Goal: Information Seeking & Learning: Compare options

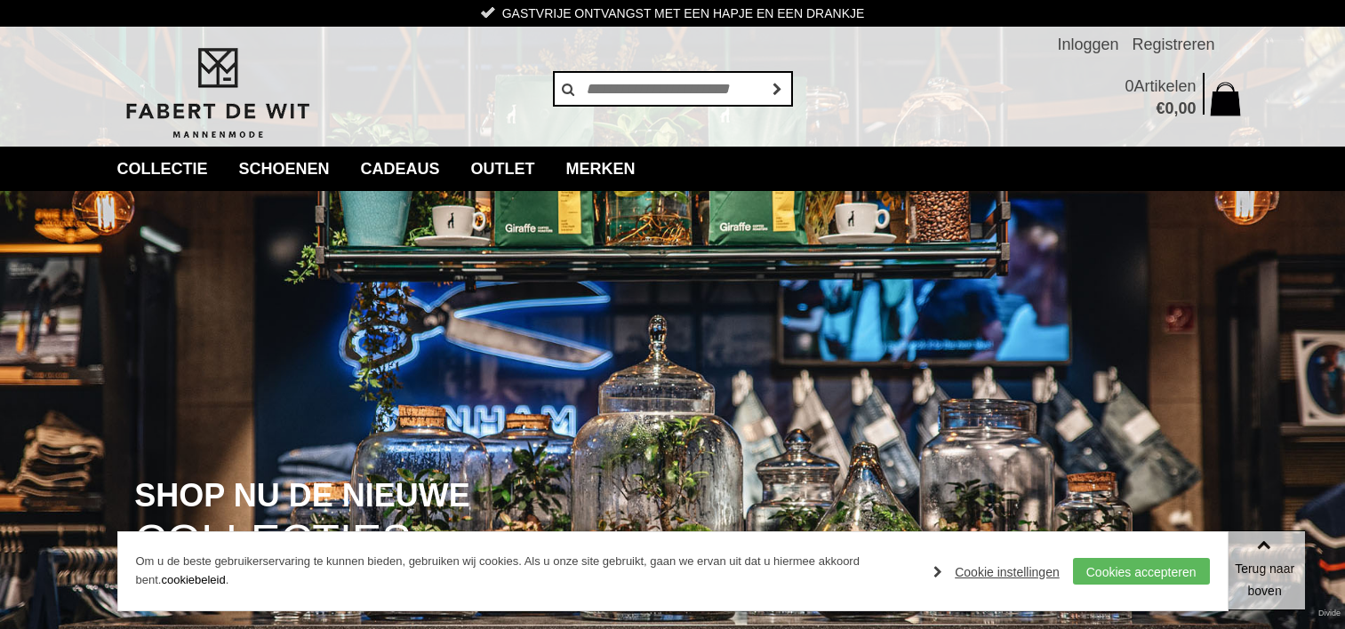
scroll to position [356, 0]
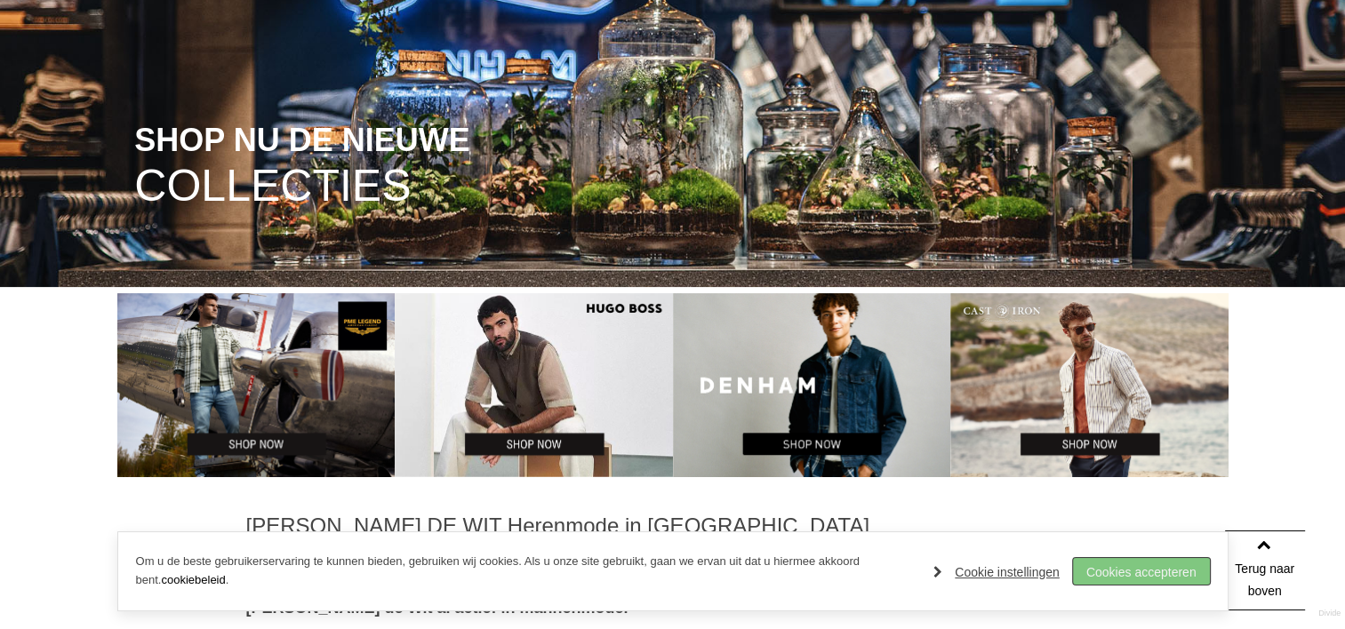
click at [1165, 580] on link "Cookies accepteren" at bounding box center [1141, 571] width 137 height 27
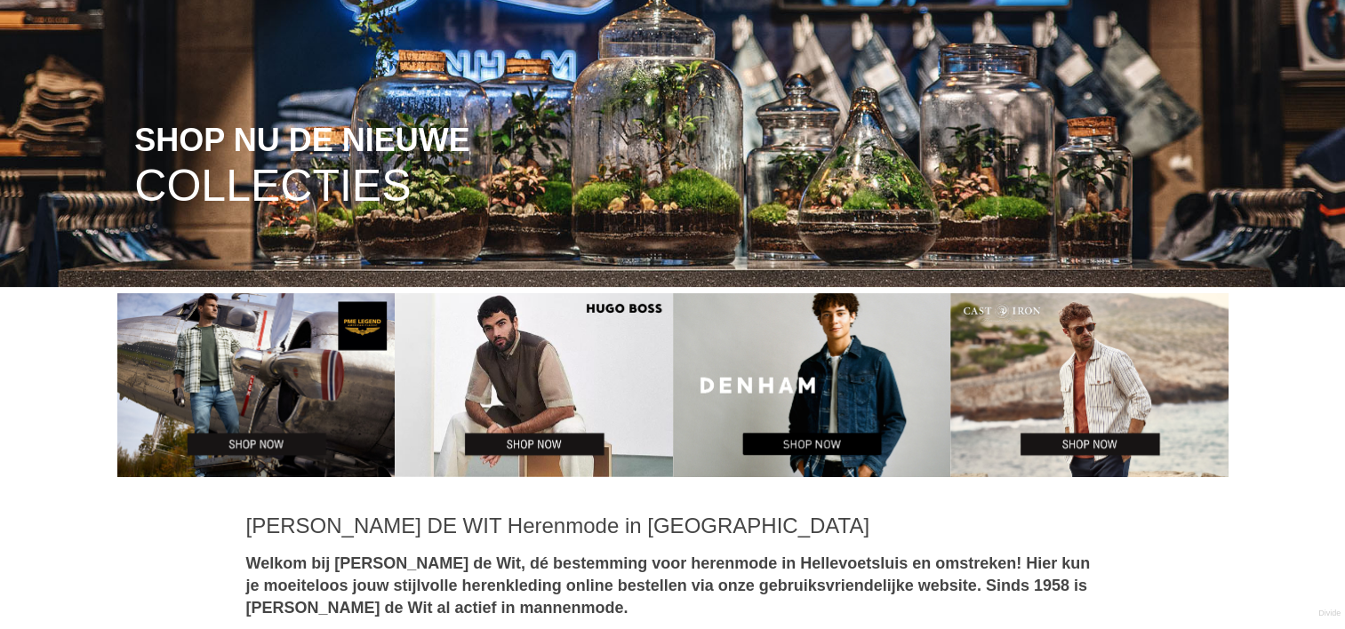
click at [546, 445] on img at bounding box center [534, 385] width 278 height 185
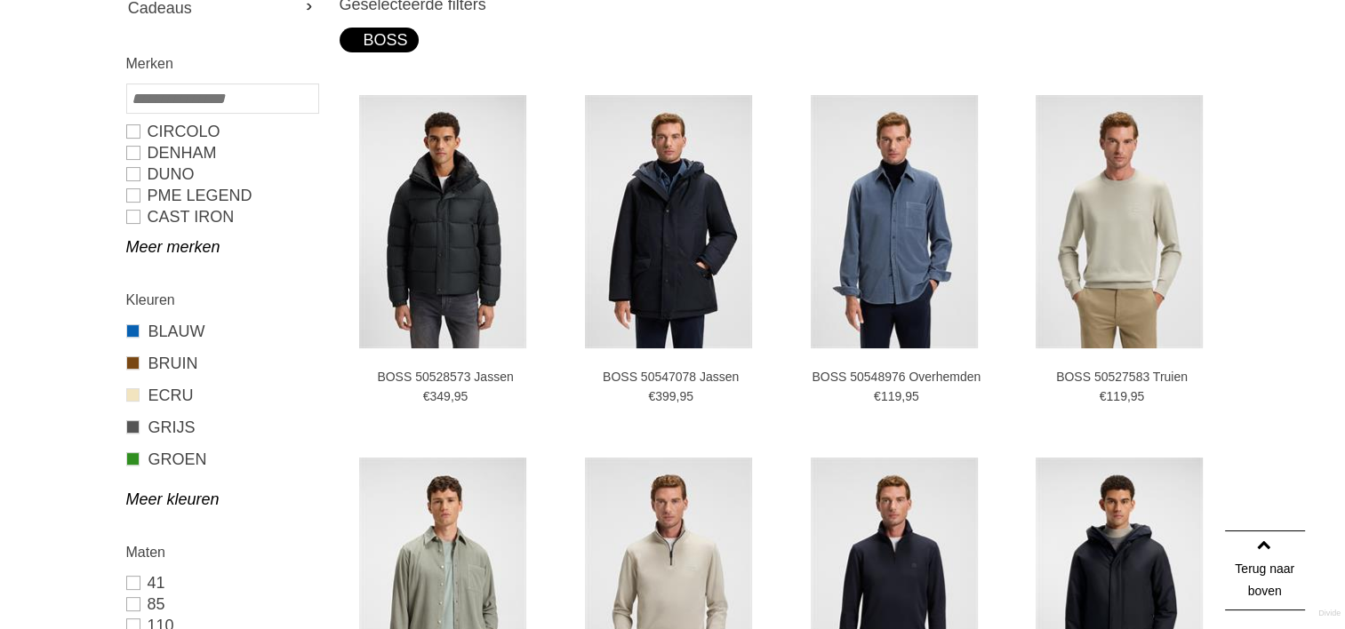
scroll to position [444, 0]
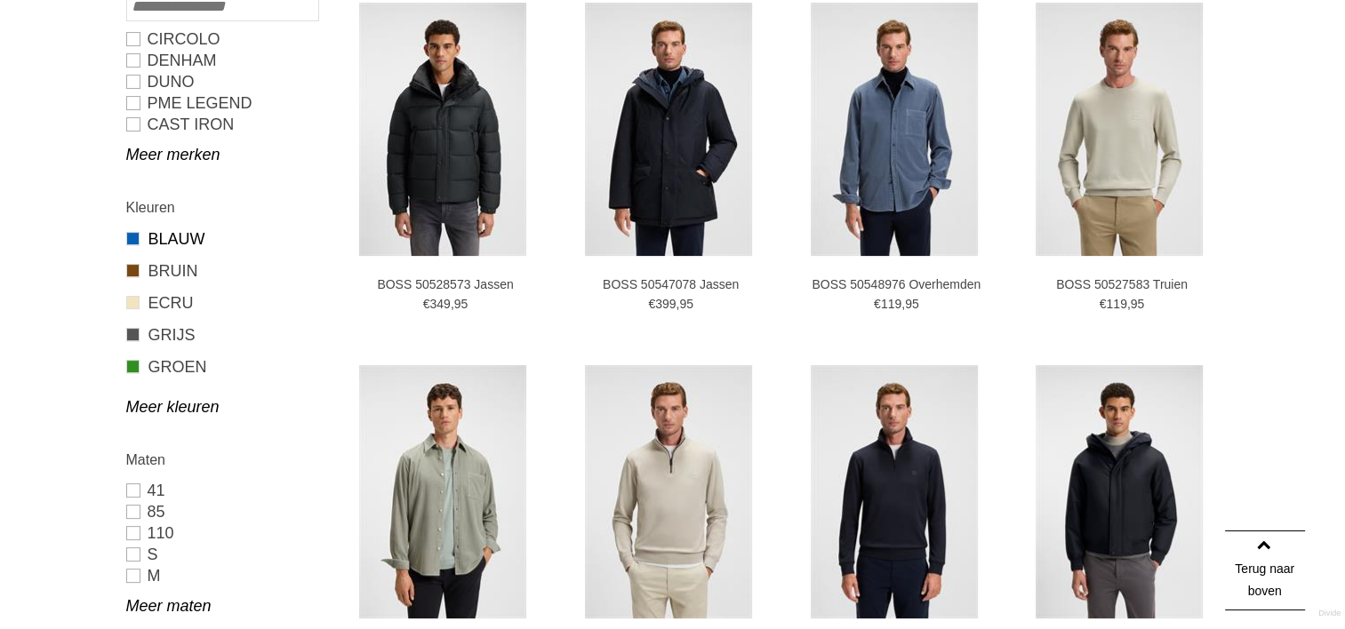
click at [176, 242] on link "BLAUW" at bounding box center [221, 239] width 191 height 23
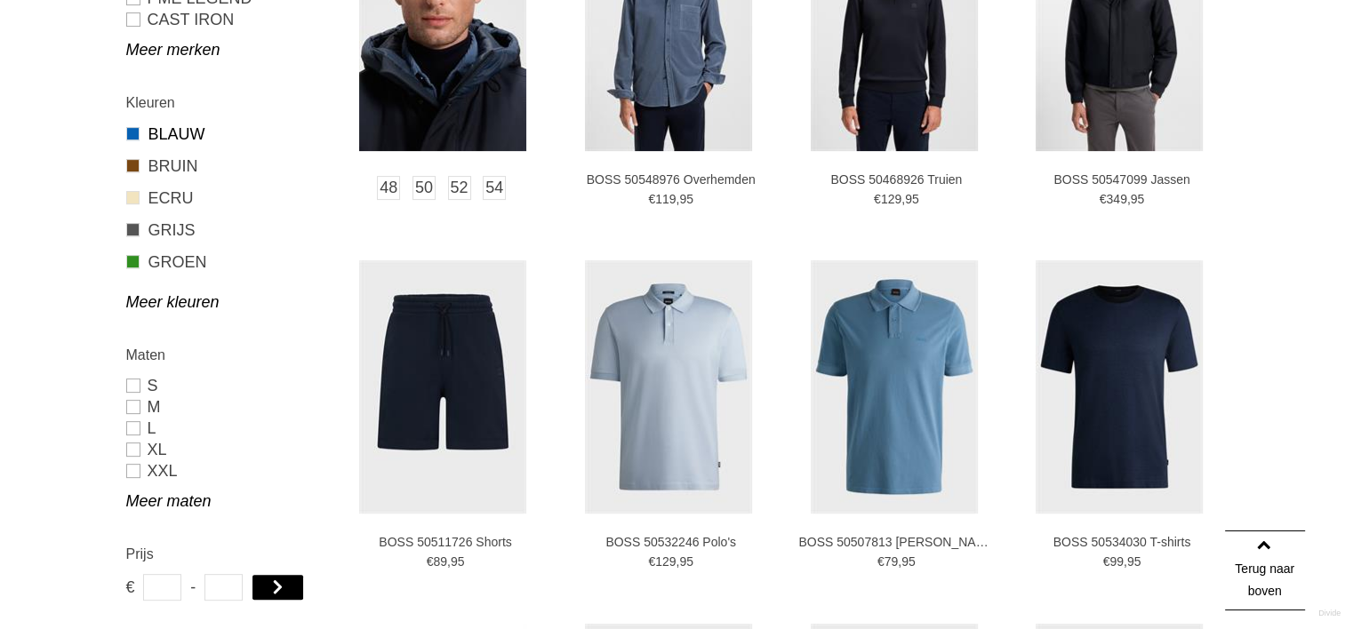
scroll to position [711, 0]
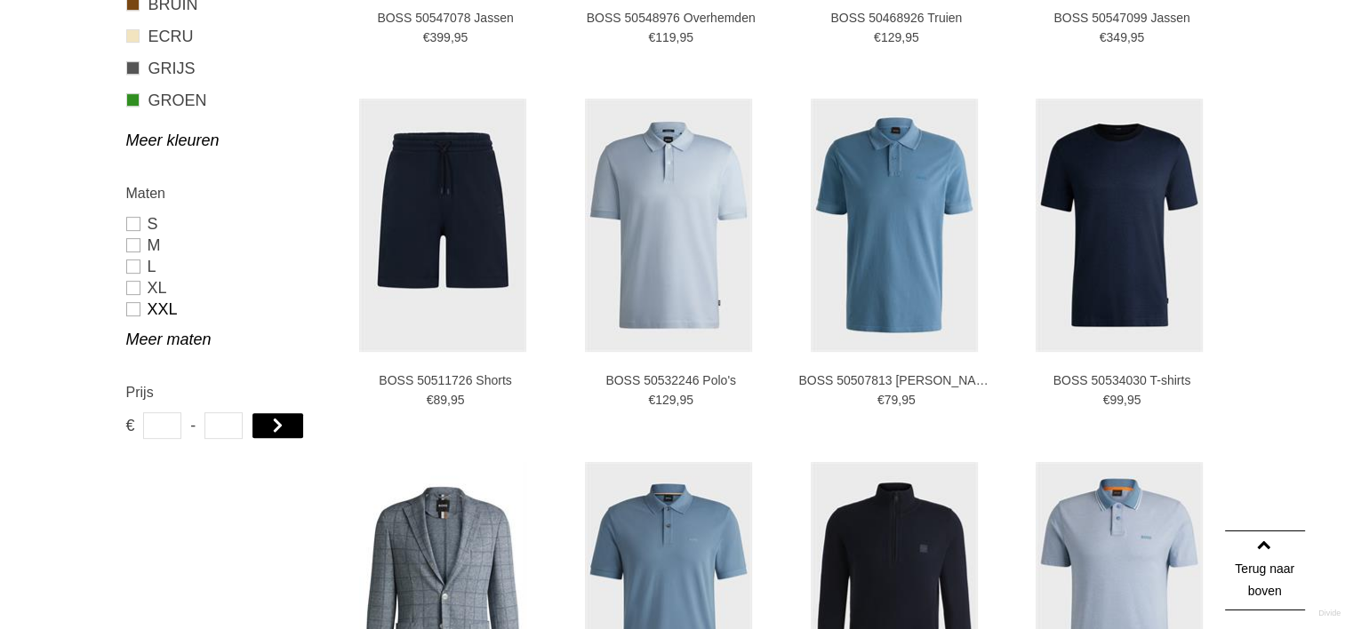
click at [137, 310] on link "XXL" at bounding box center [221, 309] width 191 height 21
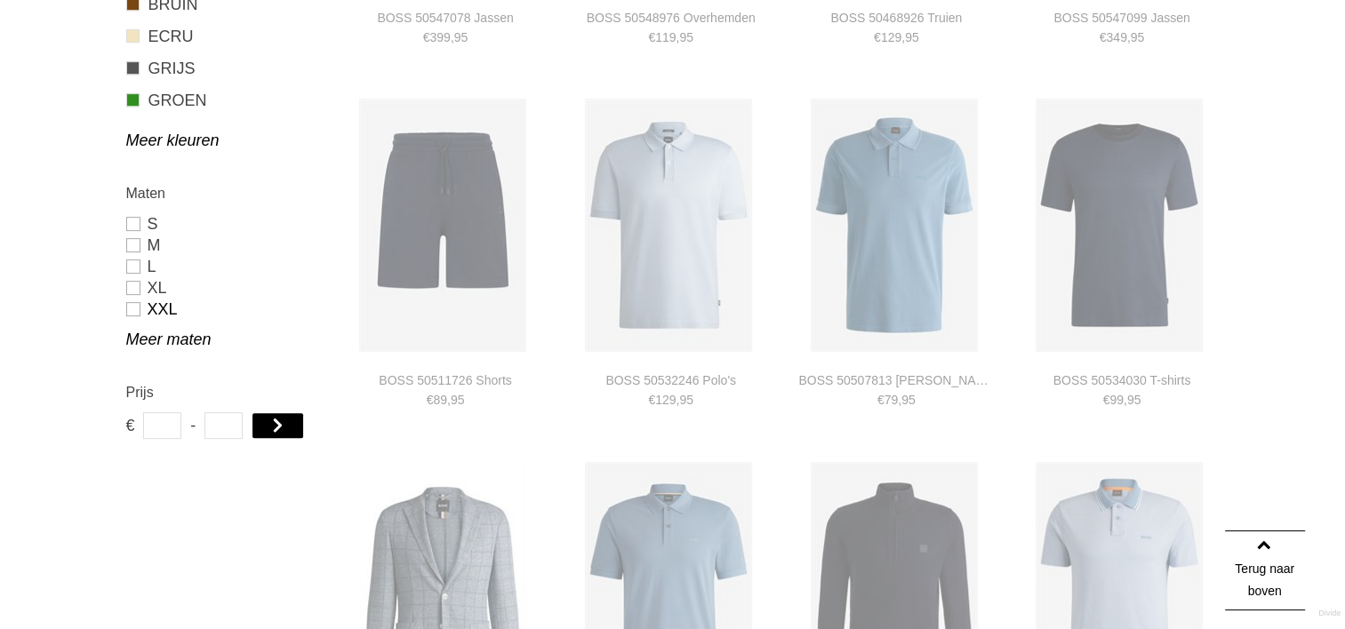
type input "**"
type input "***"
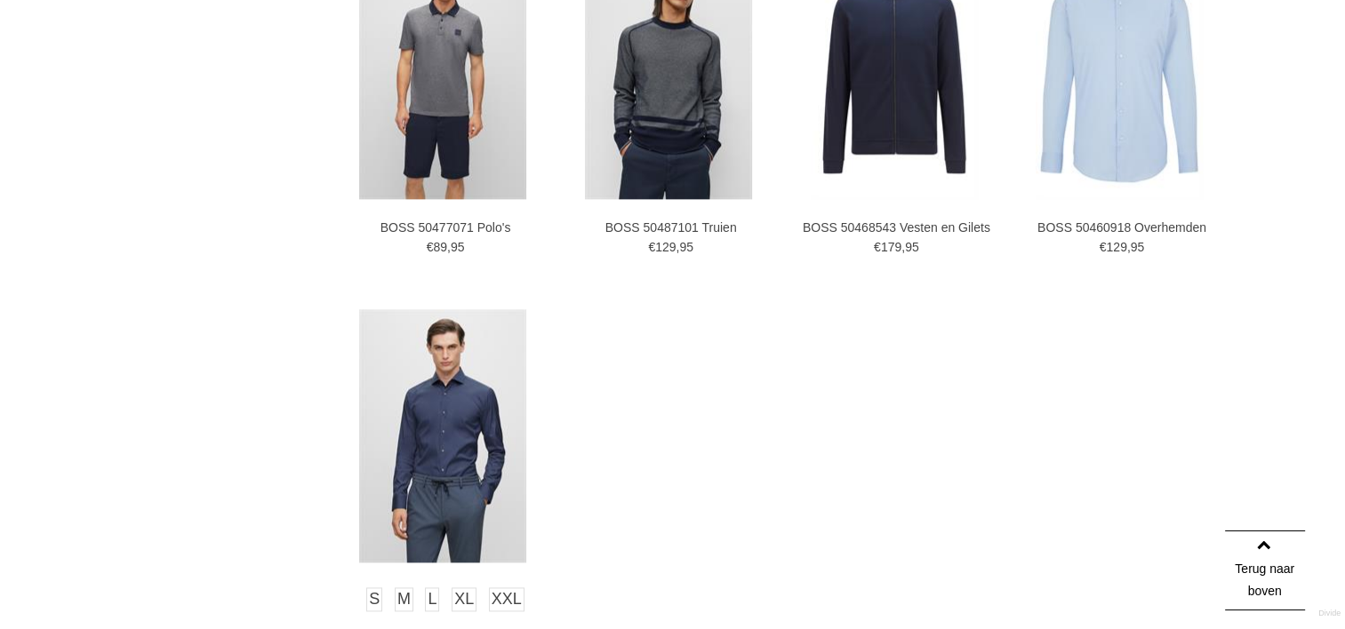
scroll to position [2550, 0]
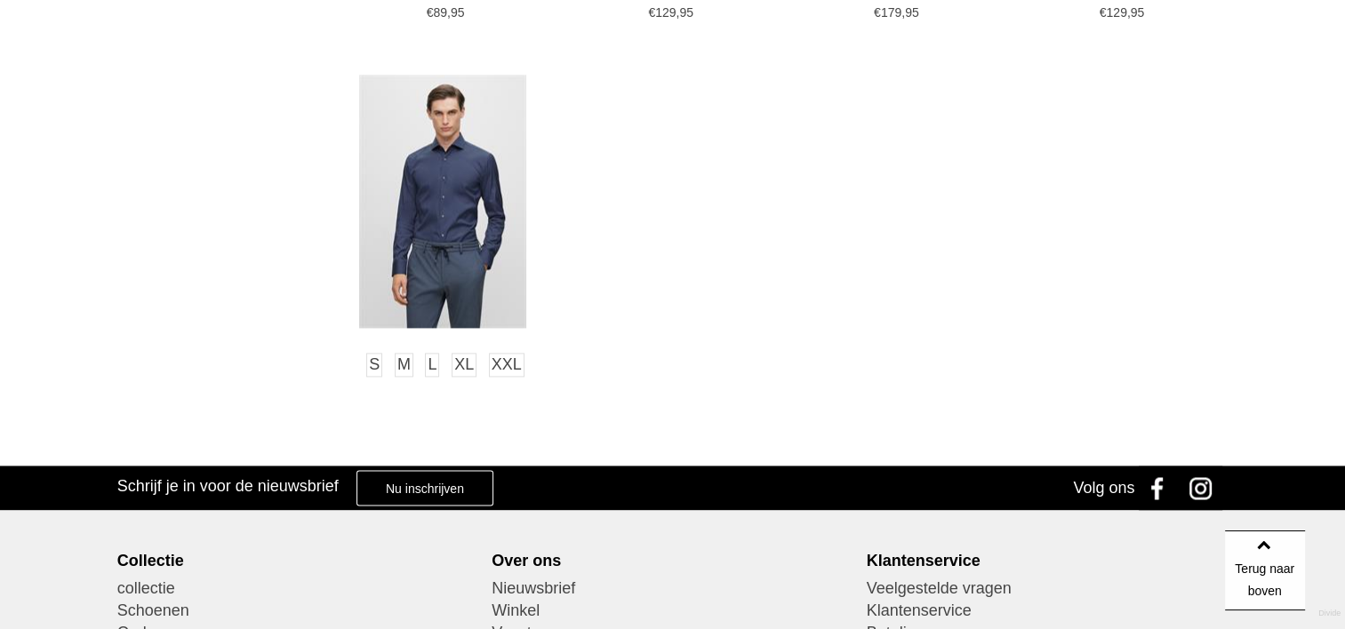
click at [406, 270] on img at bounding box center [442, 201] width 167 height 253
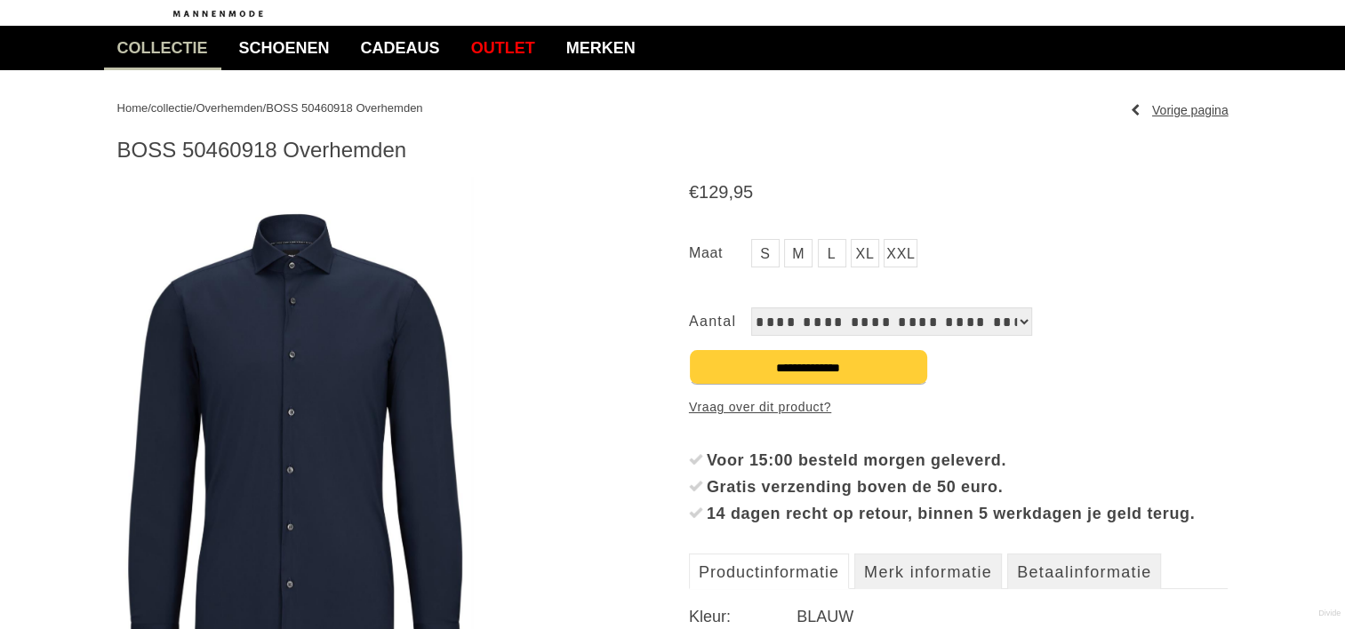
scroll to position [267, 0]
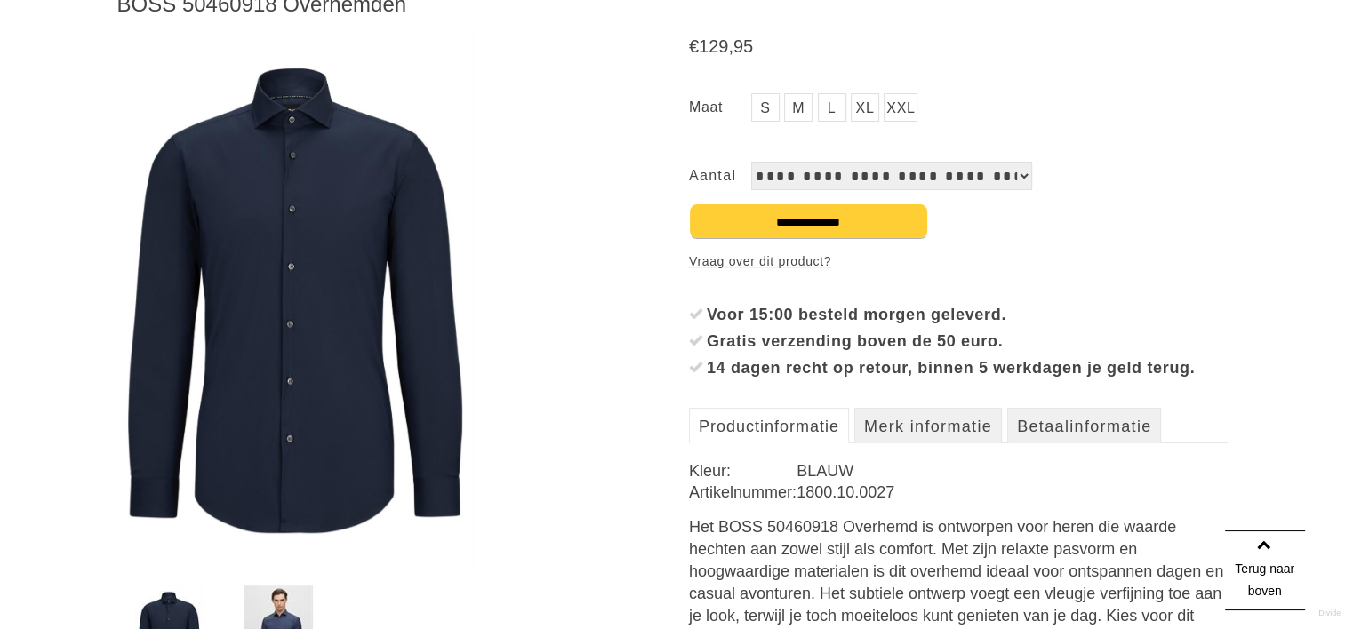
click at [364, 306] on img at bounding box center [295, 301] width 356 height 540
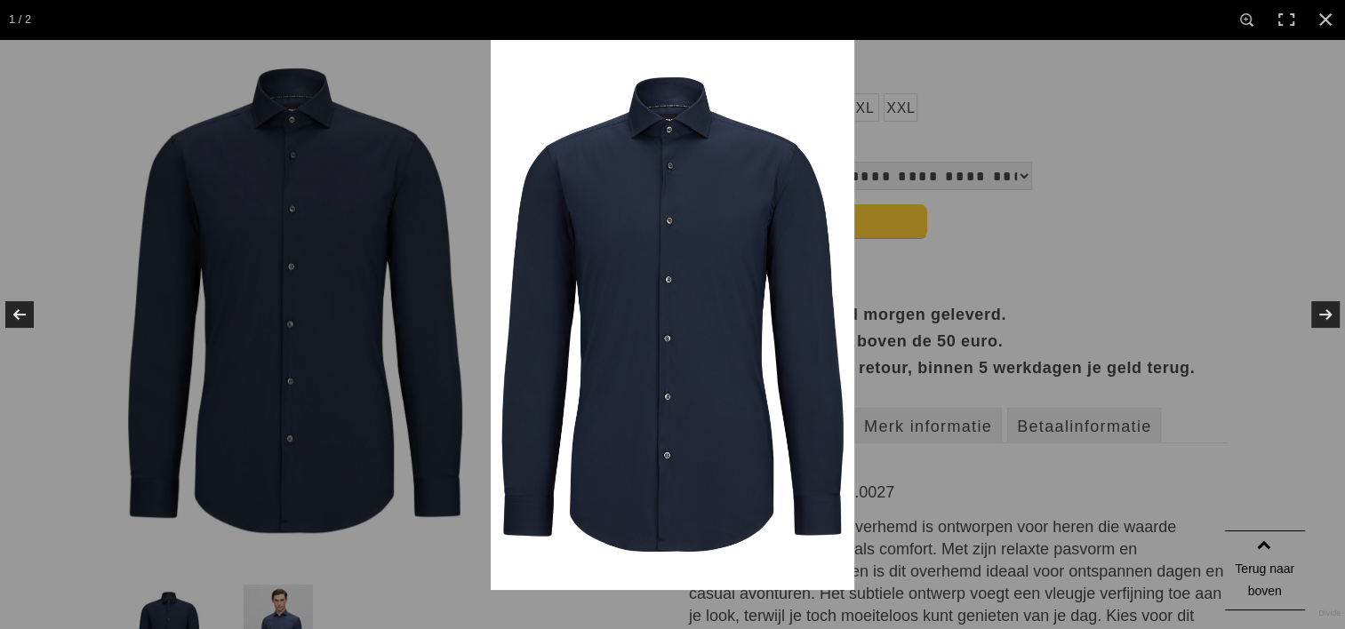
click at [671, 309] on img at bounding box center [673, 314] width 364 height 551
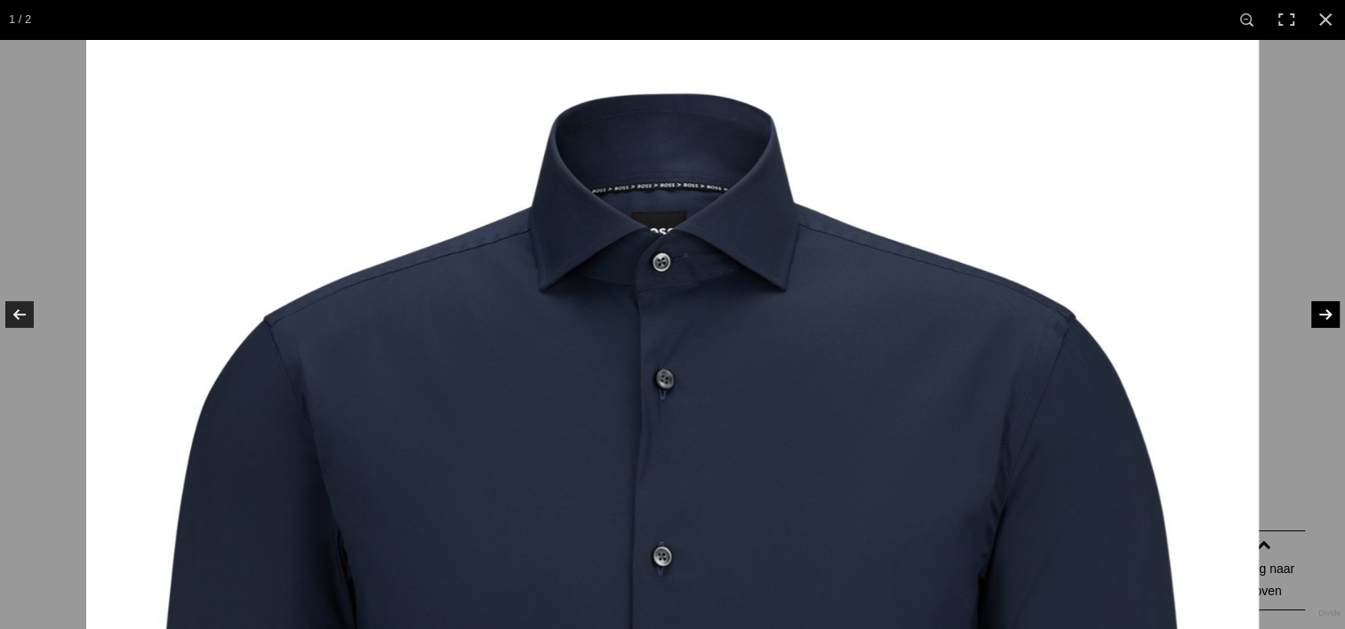
click at [1330, 316] on link at bounding box center [1314, 314] width 62 height 89
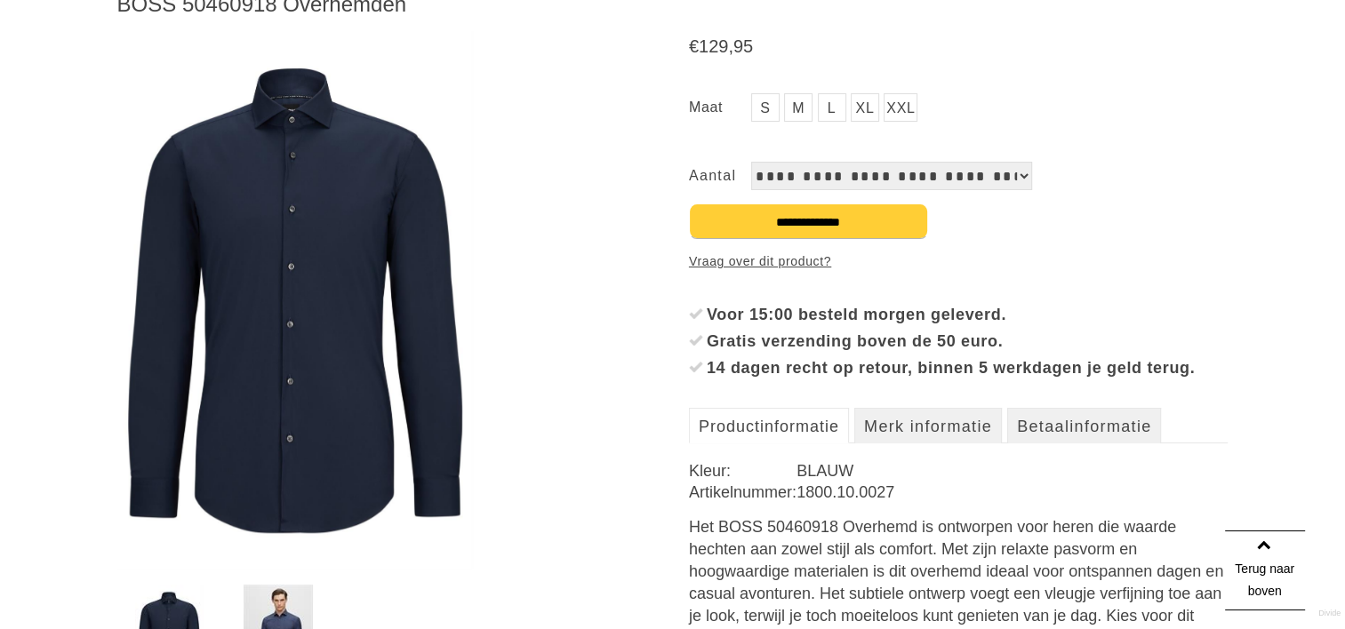
click at [989, 180] on select "**********" at bounding box center [891, 176] width 281 height 28
click at [988, 280] on div "€ 129 , 95 S M" at bounding box center [959, 355] width 540 height 648
click at [366, 270] on img at bounding box center [295, 301] width 356 height 540
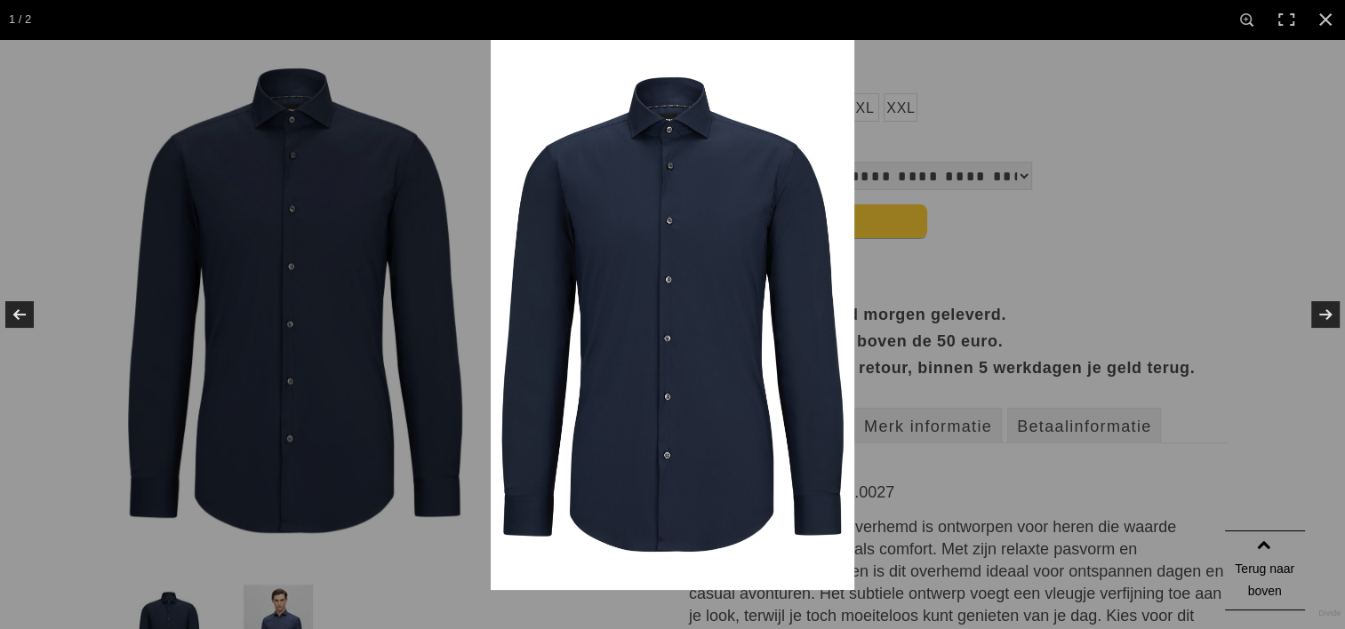
click at [638, 305] on img at bounding box center [673, 314] width 364 height 551
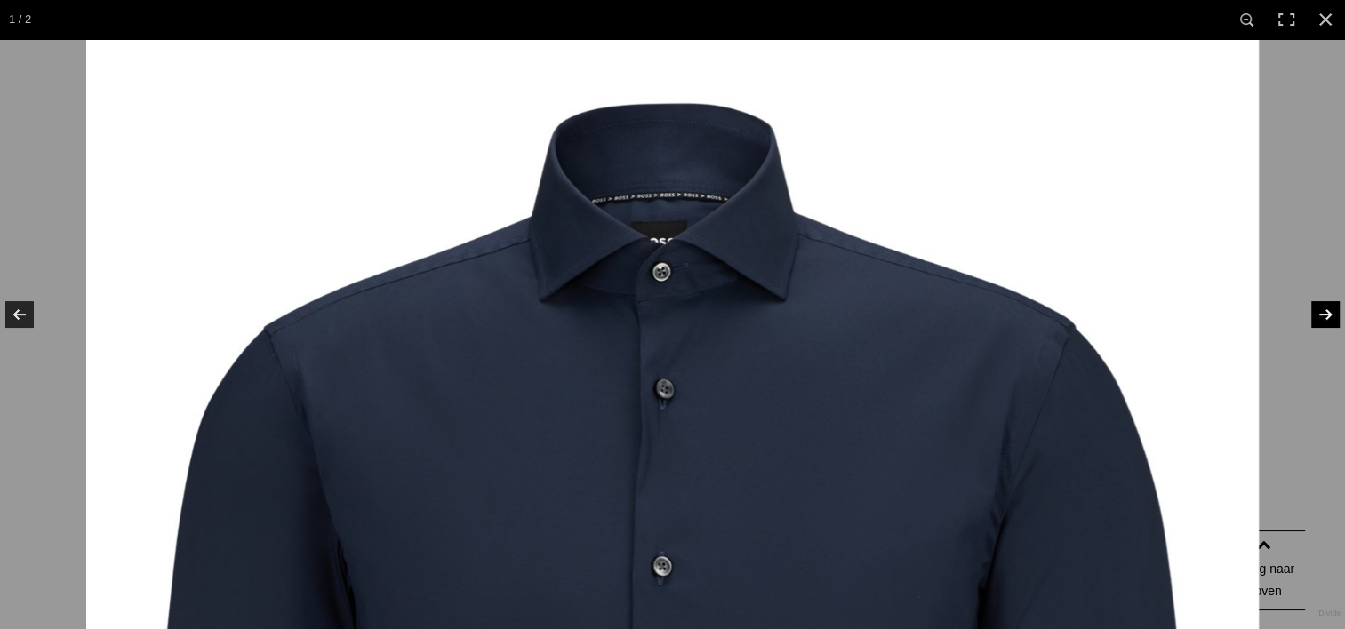
click at [1328, 324] on link at bounding box center [1314, 314] width 62 height 89
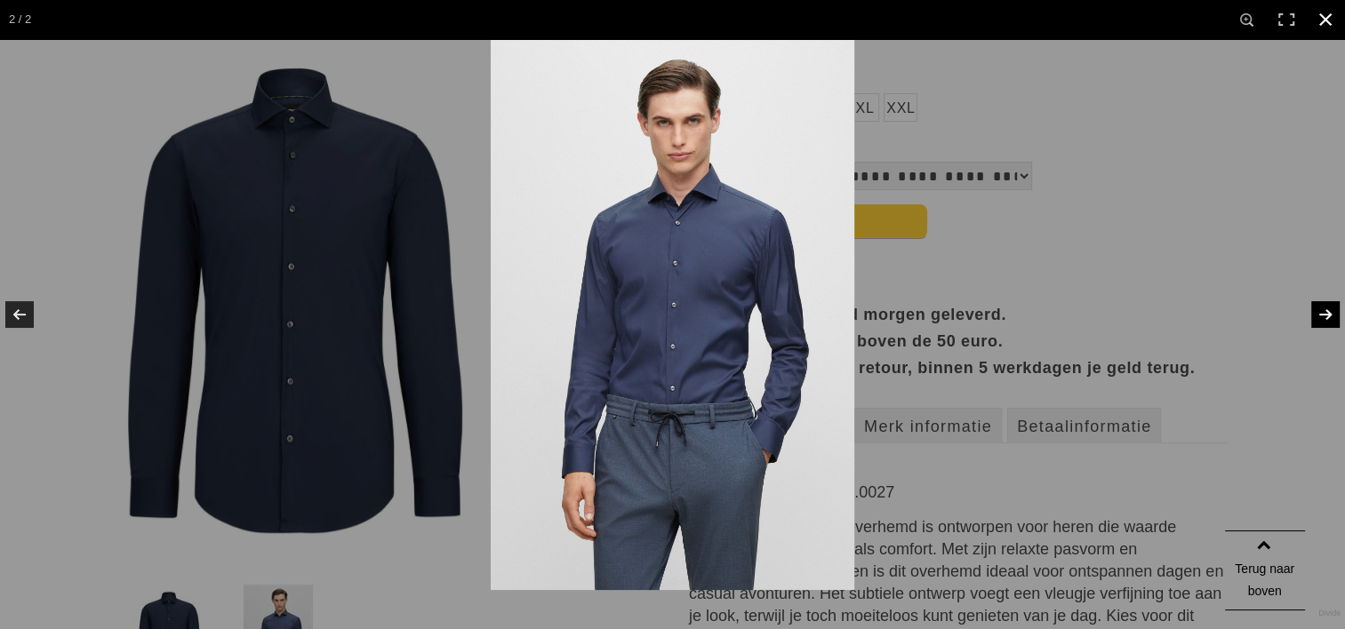
click at [996, 242] on div at bounding box center [1163, 353] width 1345 height 629
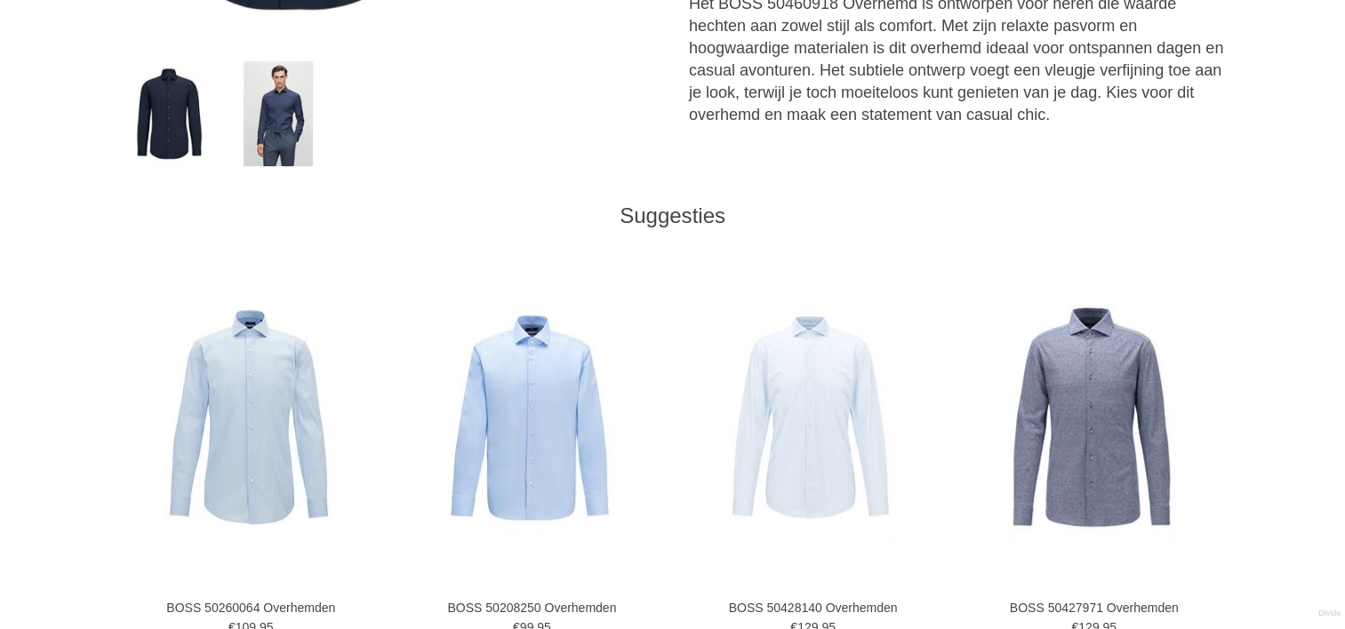
scroll to position [1156, 0]
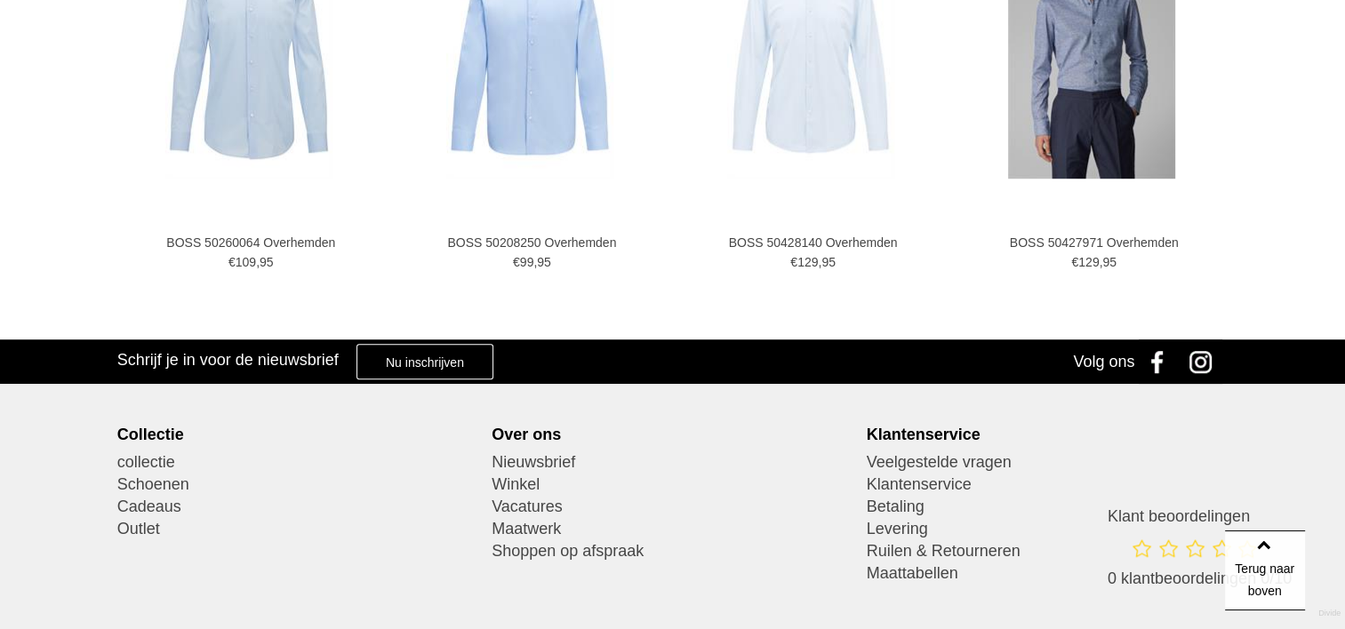
click at [1059, 152] on img at bounding box center [1091, 51] width 167 height 253
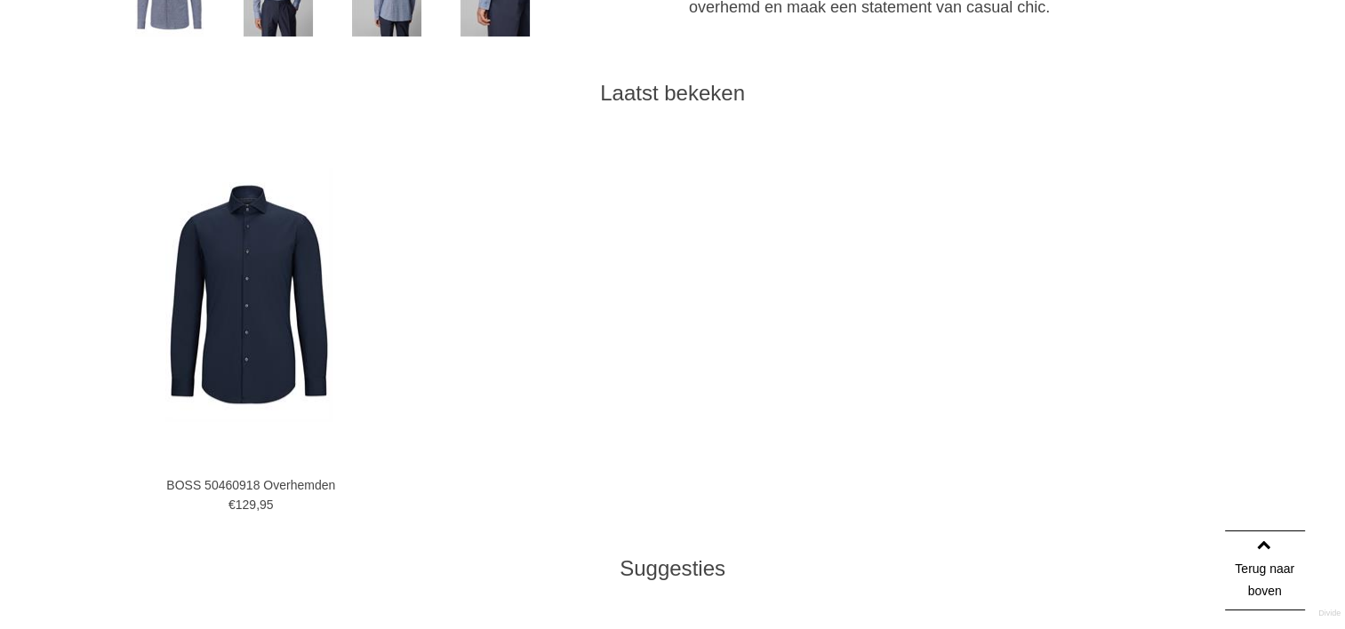
scroll to position [889, 0]
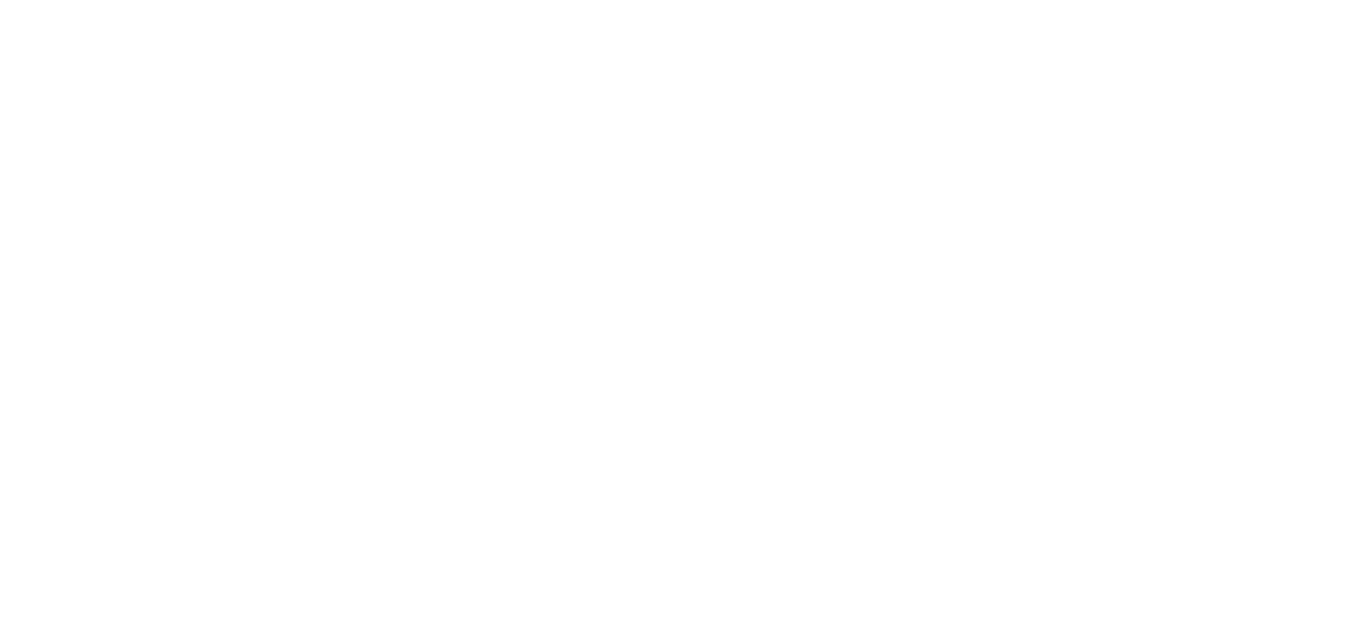
scroll to position [1156, 0]
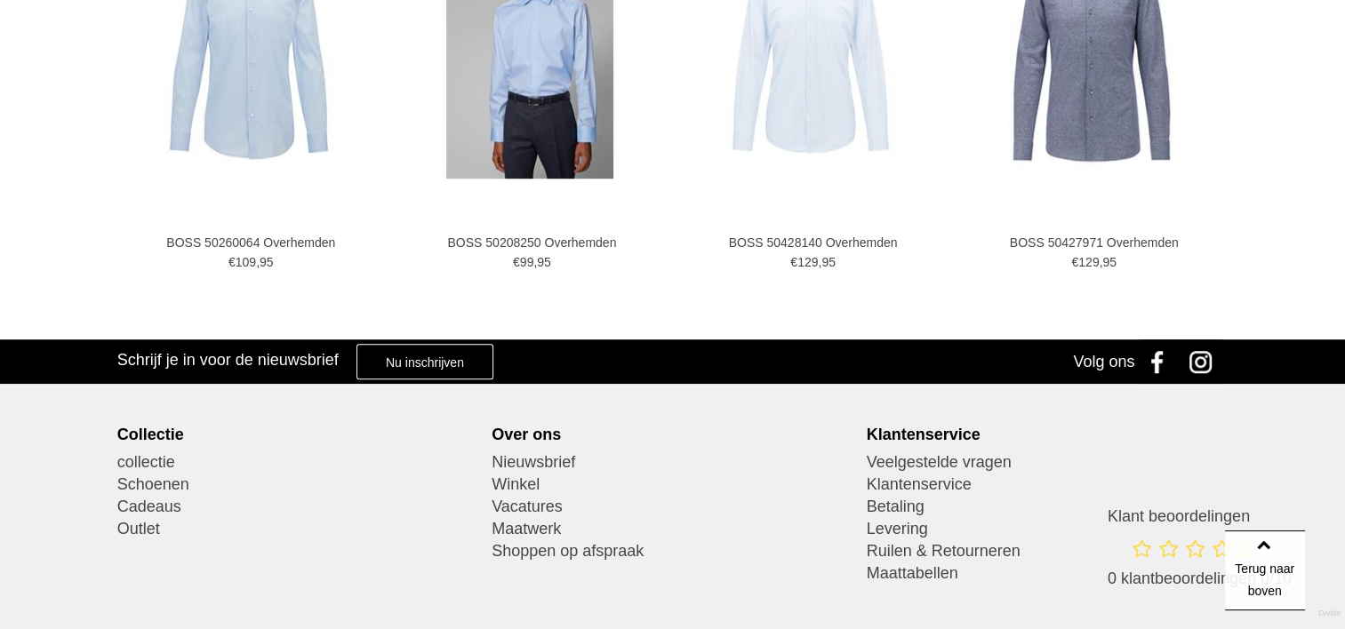
click at [522, 142] on img at bounding box center [529, 51] width 167 height 253
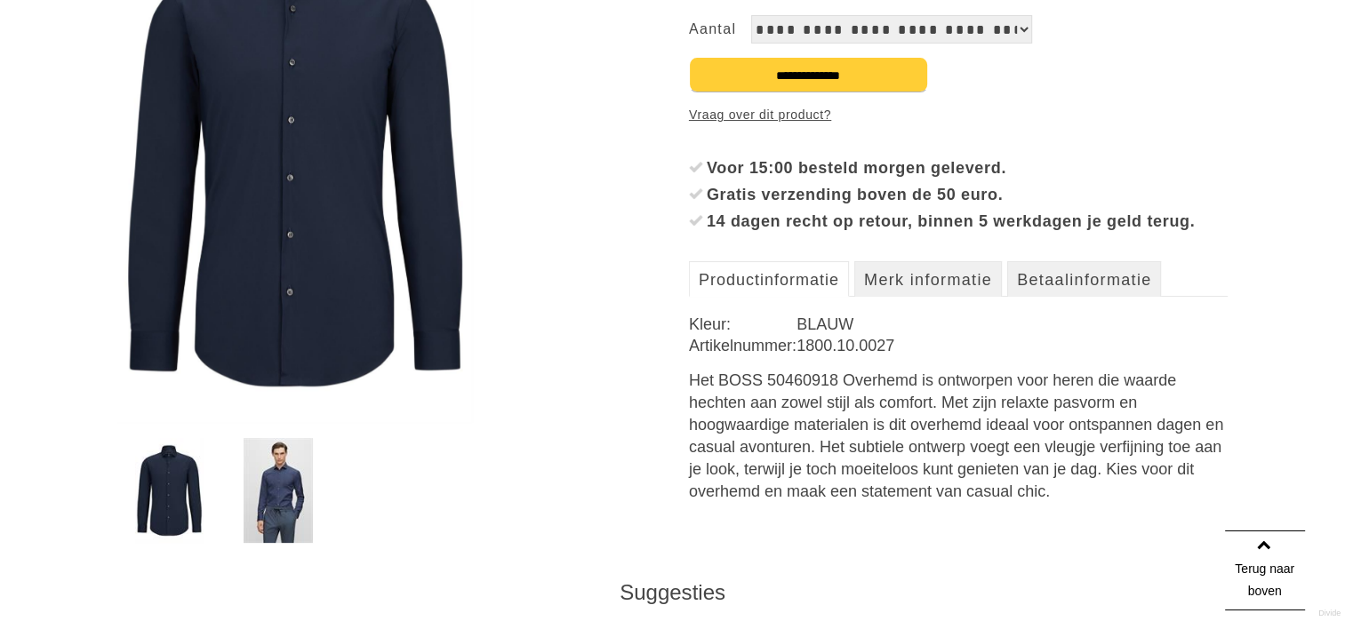
scroll to position [178, 0]
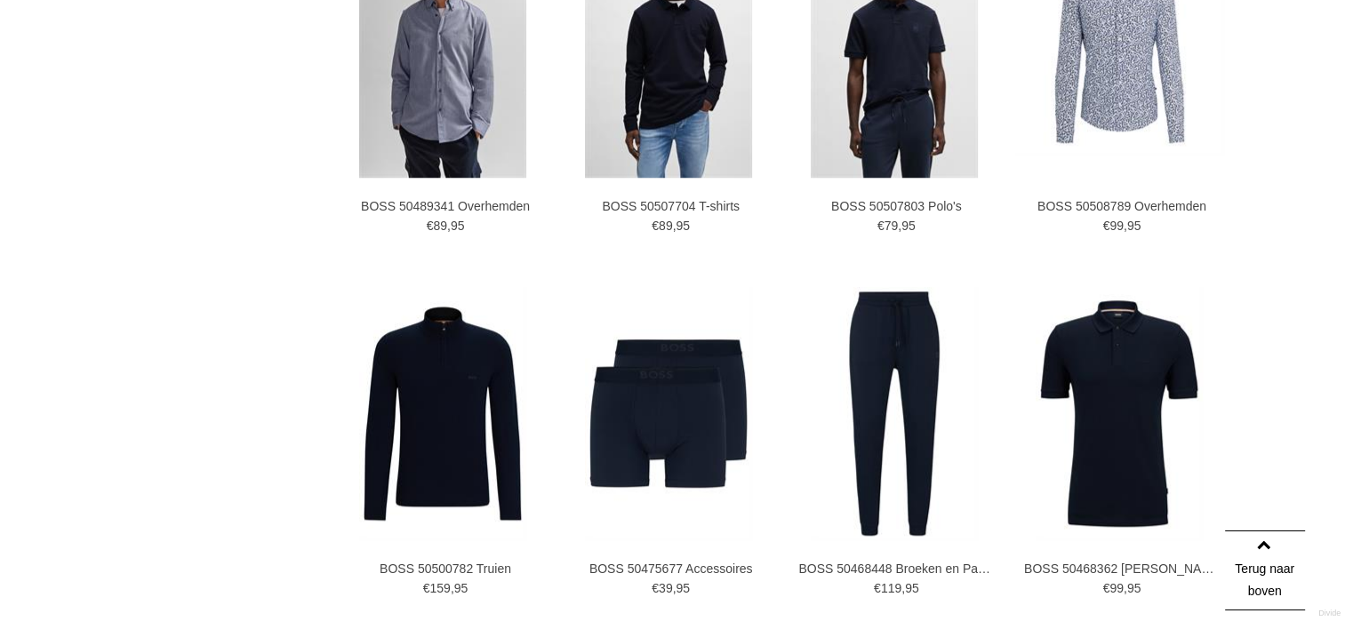
scroll to position [1750, 0]
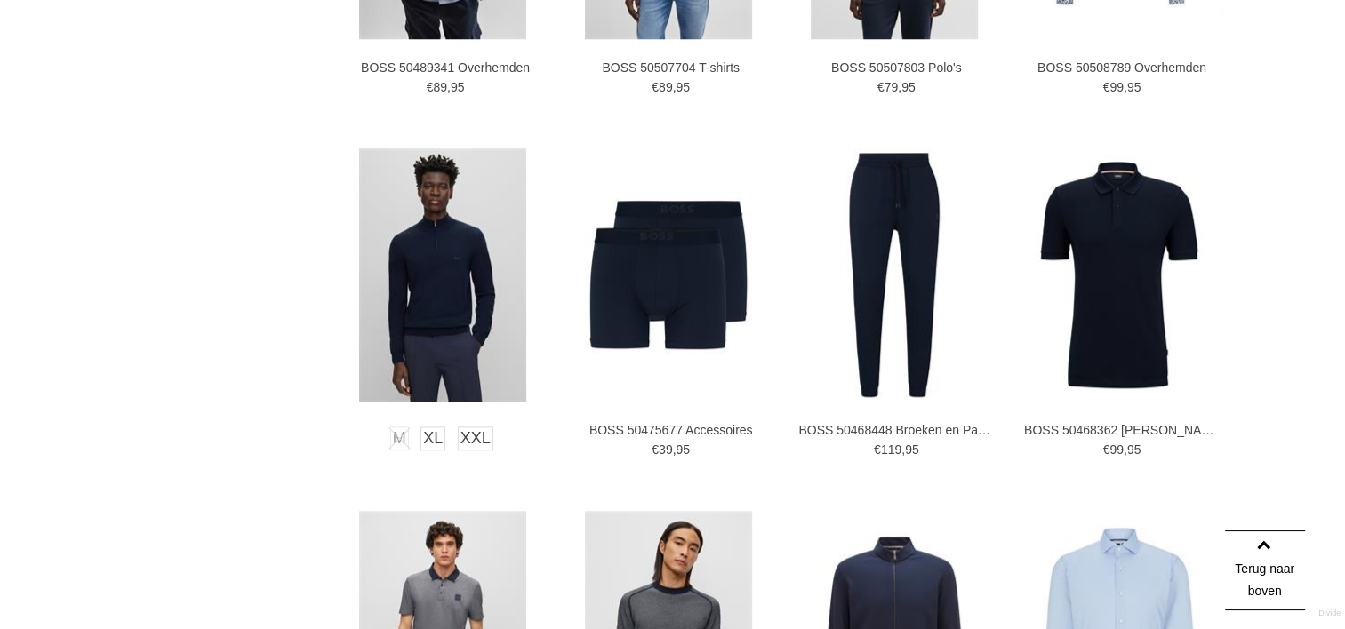
click at [420, 304] on img at bounding box center [442, 274] width 167 height 253
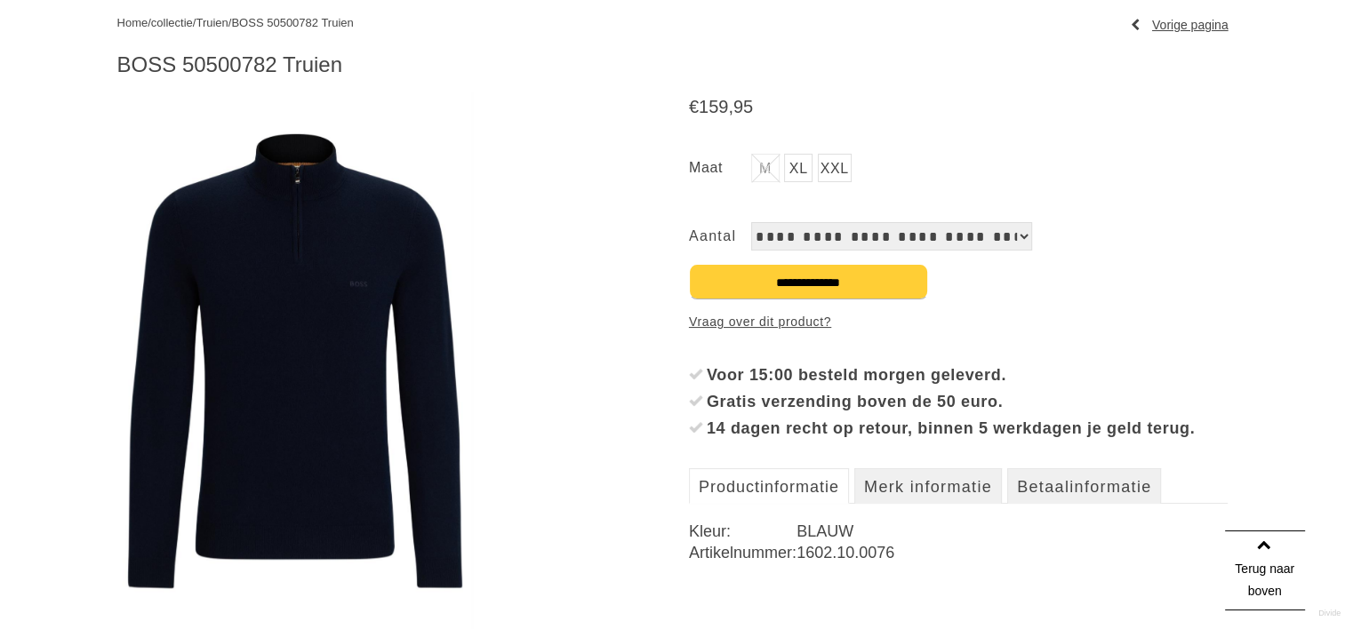
scroll to position [178, 0]
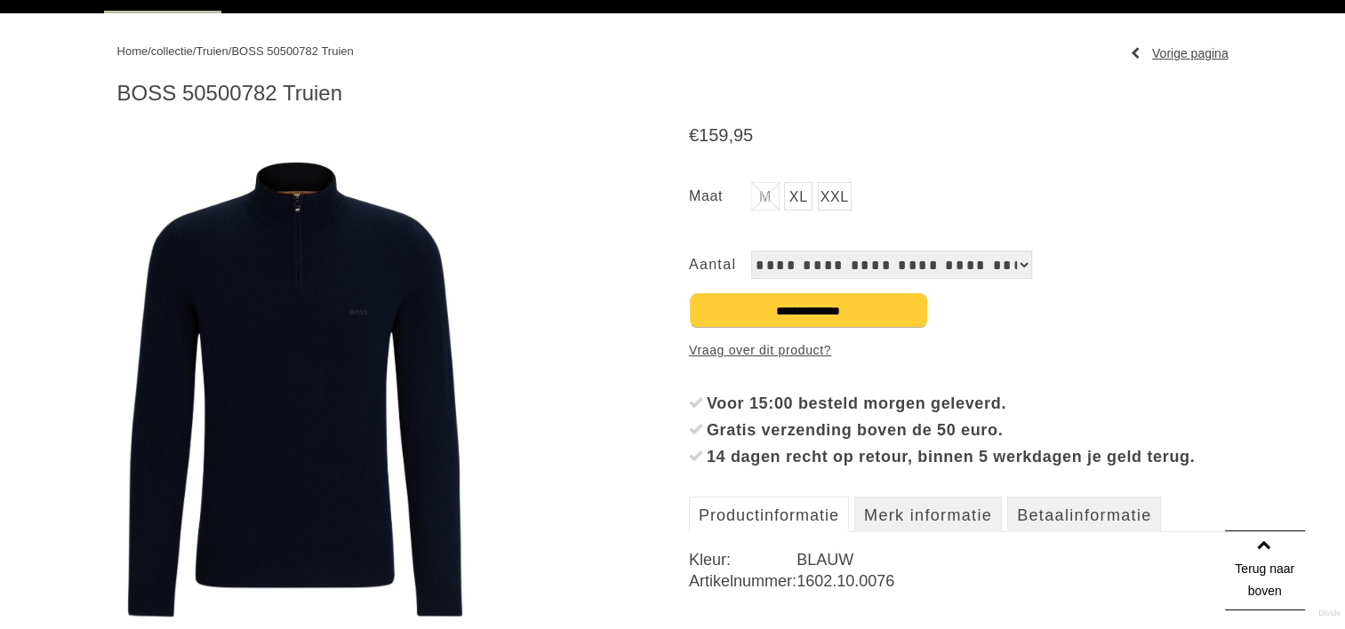
click at [341, 320] on img at bounding box center [295, 390] width 356 height 540
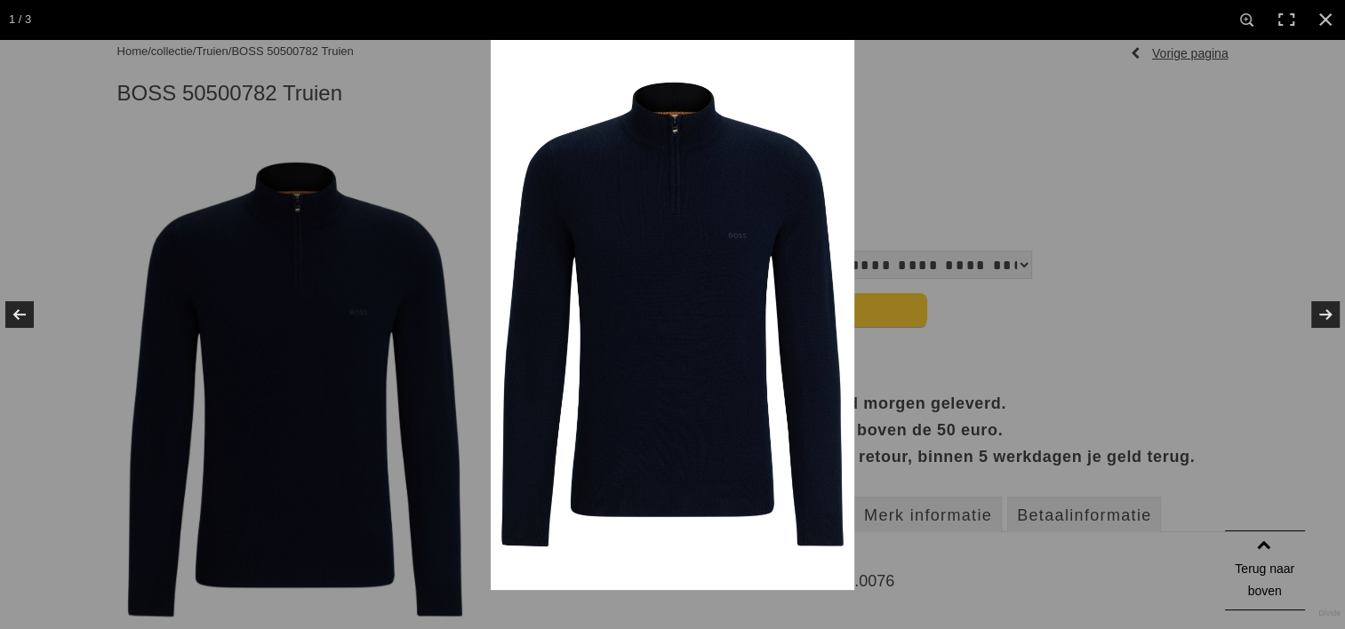
click at [673, 290] on img at bounding box center [673, 314] width 364 height 551
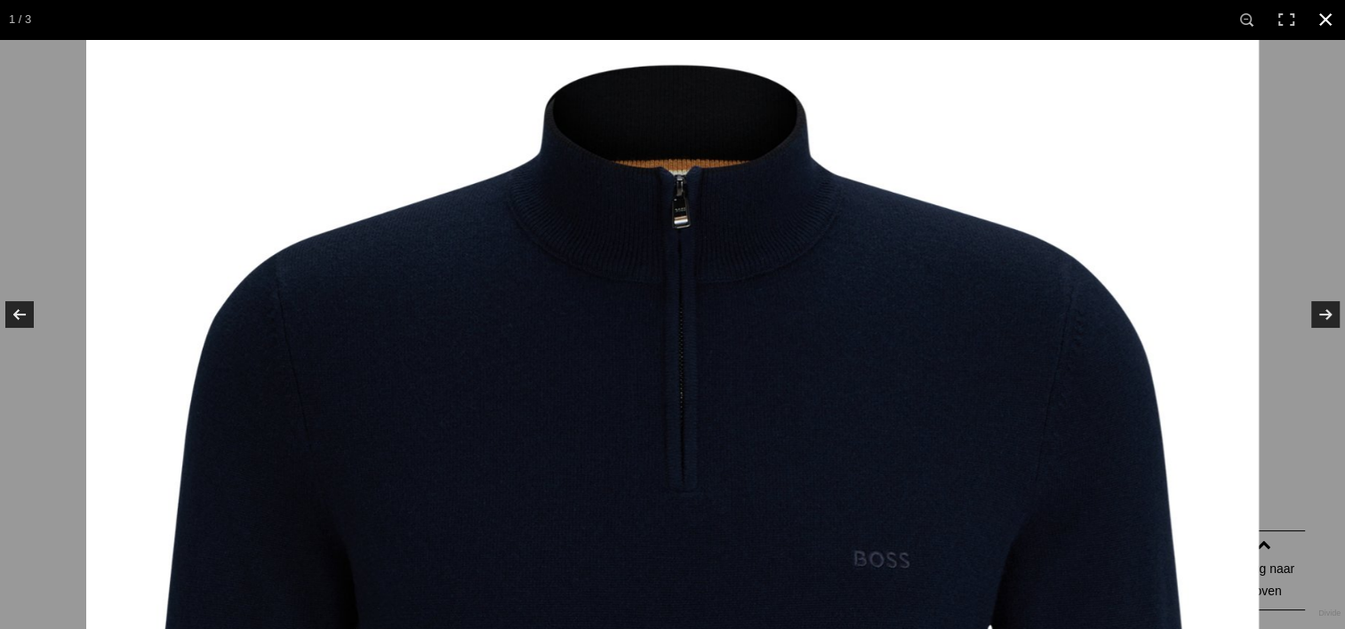
click at [1322, 28] on link at bounding box center [1325, 19] width 39 height 39
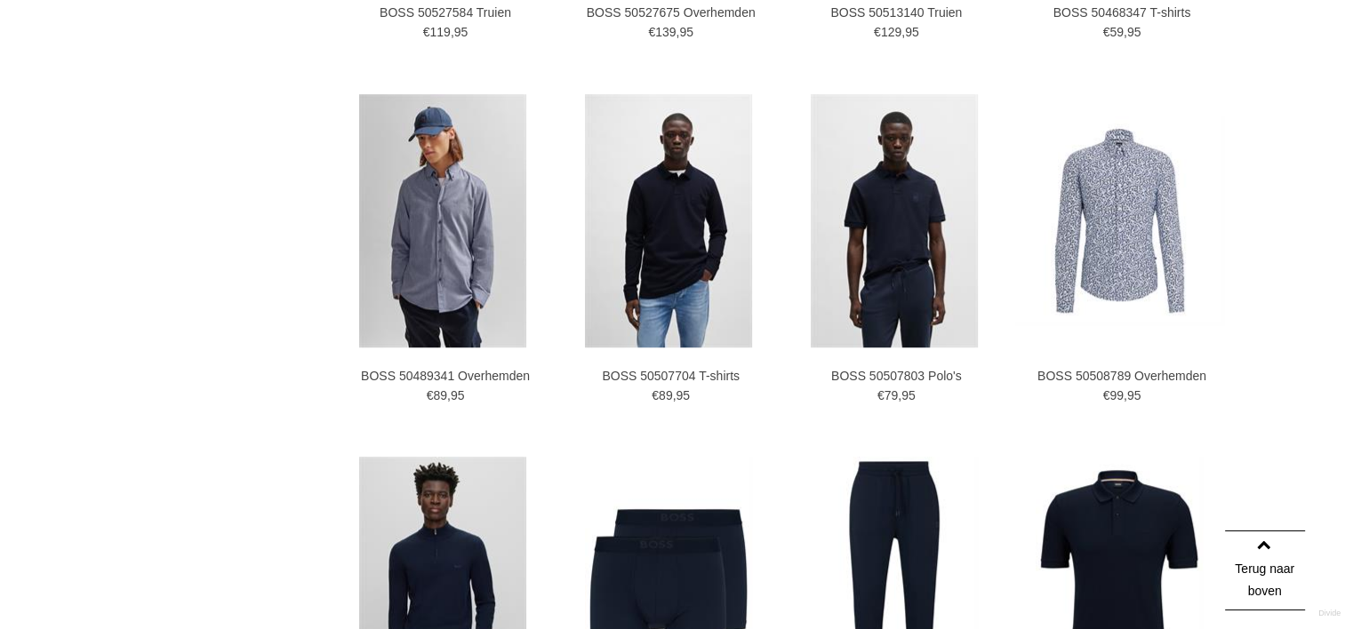
scroll to position [1433, 0]
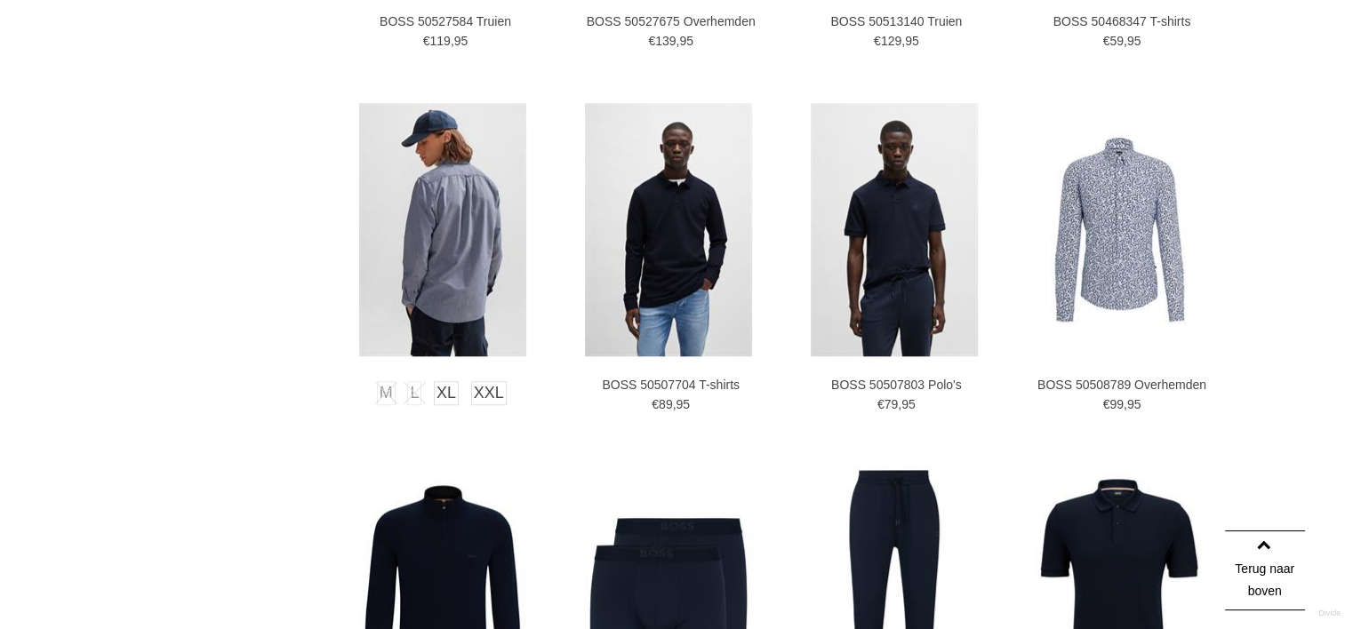
click at [455, 286] on img at bounding box center [442, 229] width 167 height 253
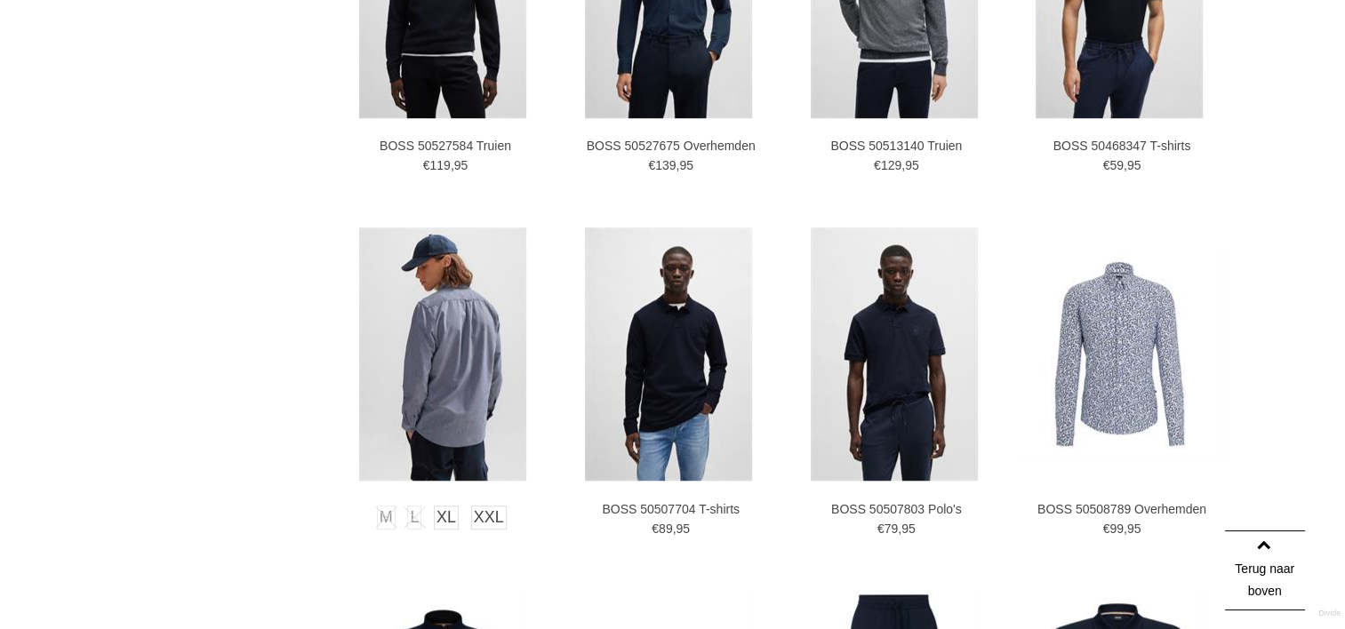
scroll to position [1166, 0]
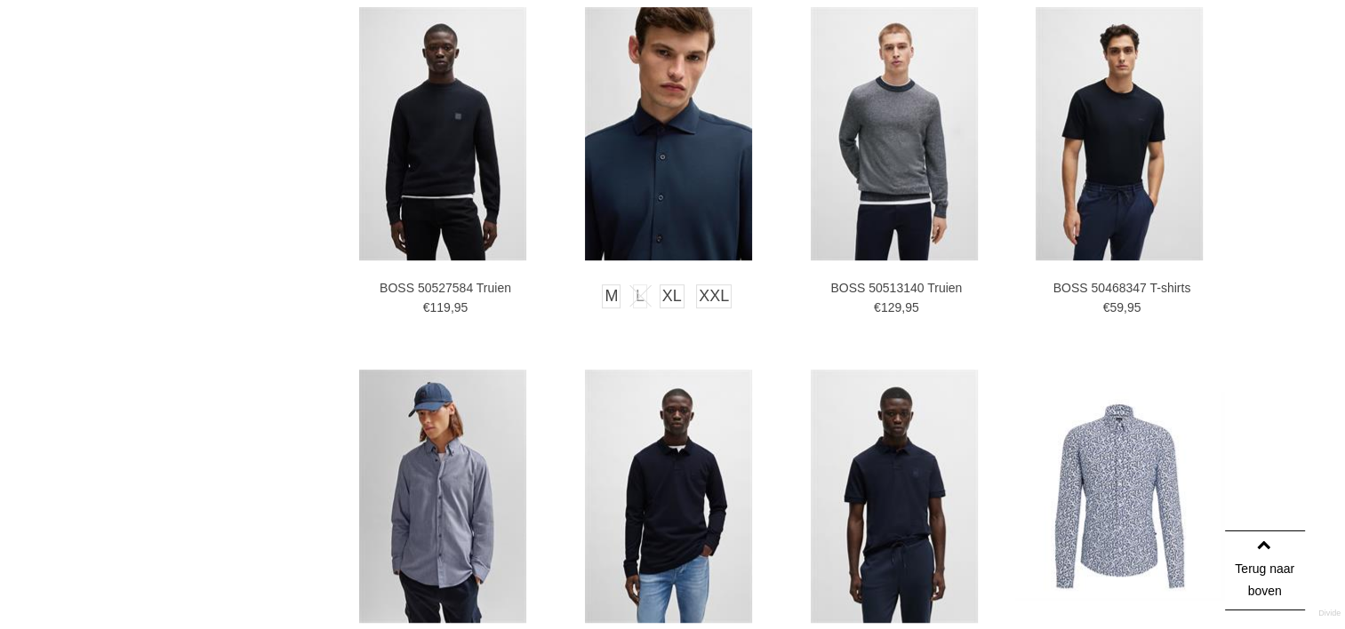
click at [652, 185] on img at bounding box center [668, 133] width 167 height 253
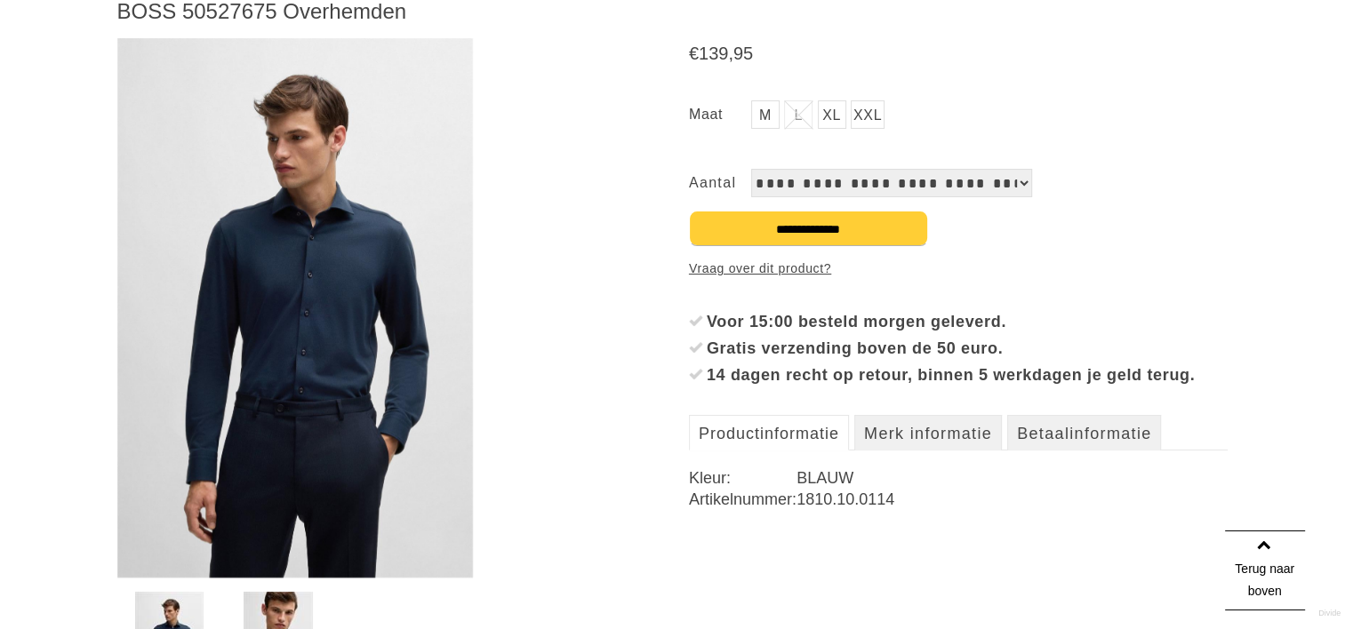
scroll to position [356, 0]
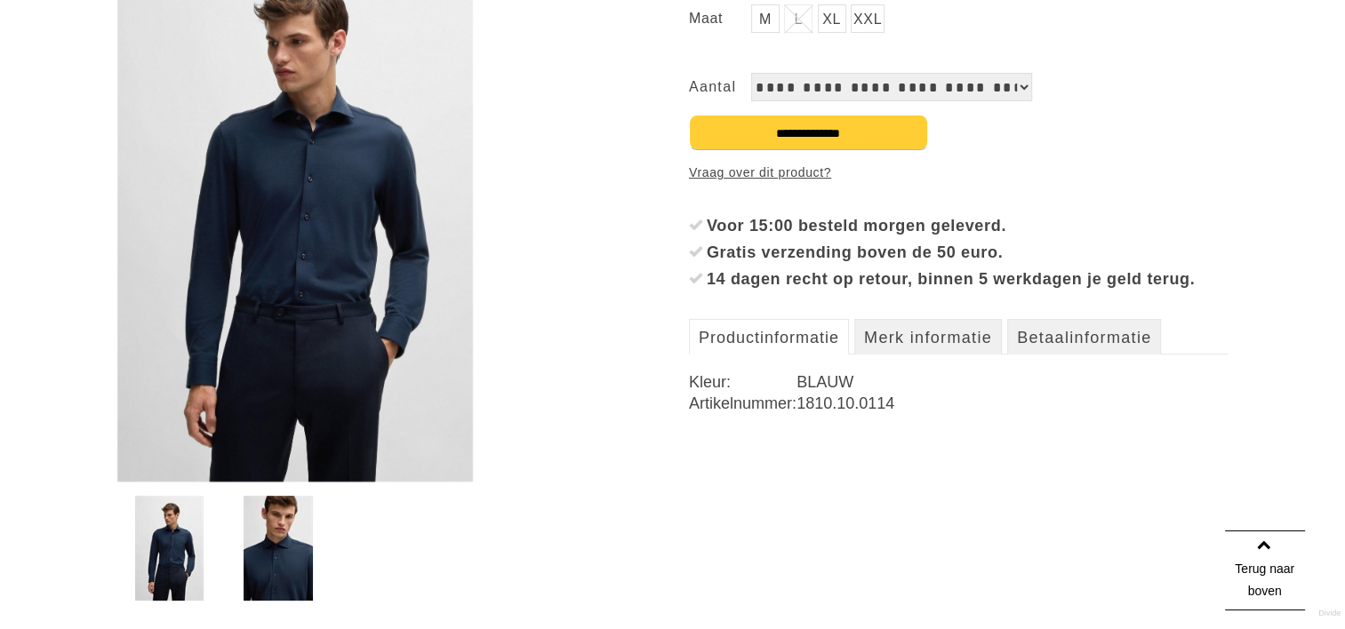
click at [369, 270] on img at bounding box center [295, 212] width 356 height 540
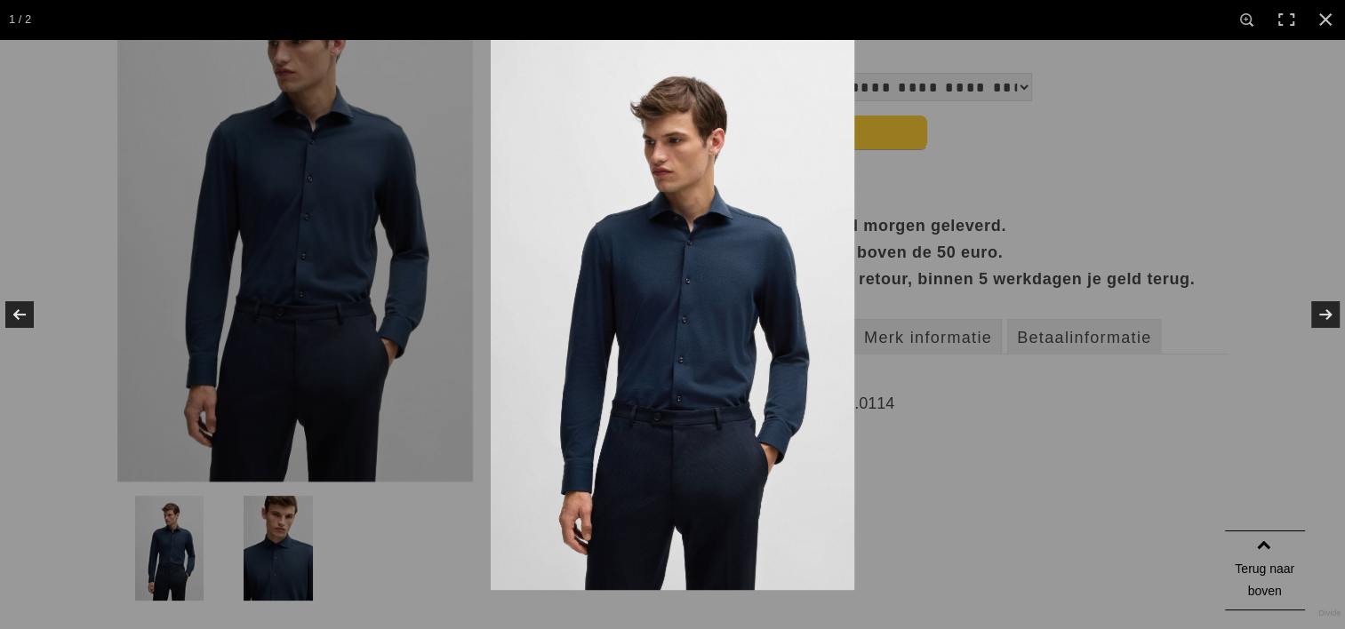
click at [647, 281] on img at bounding box center [673, 314] width 364 height 551
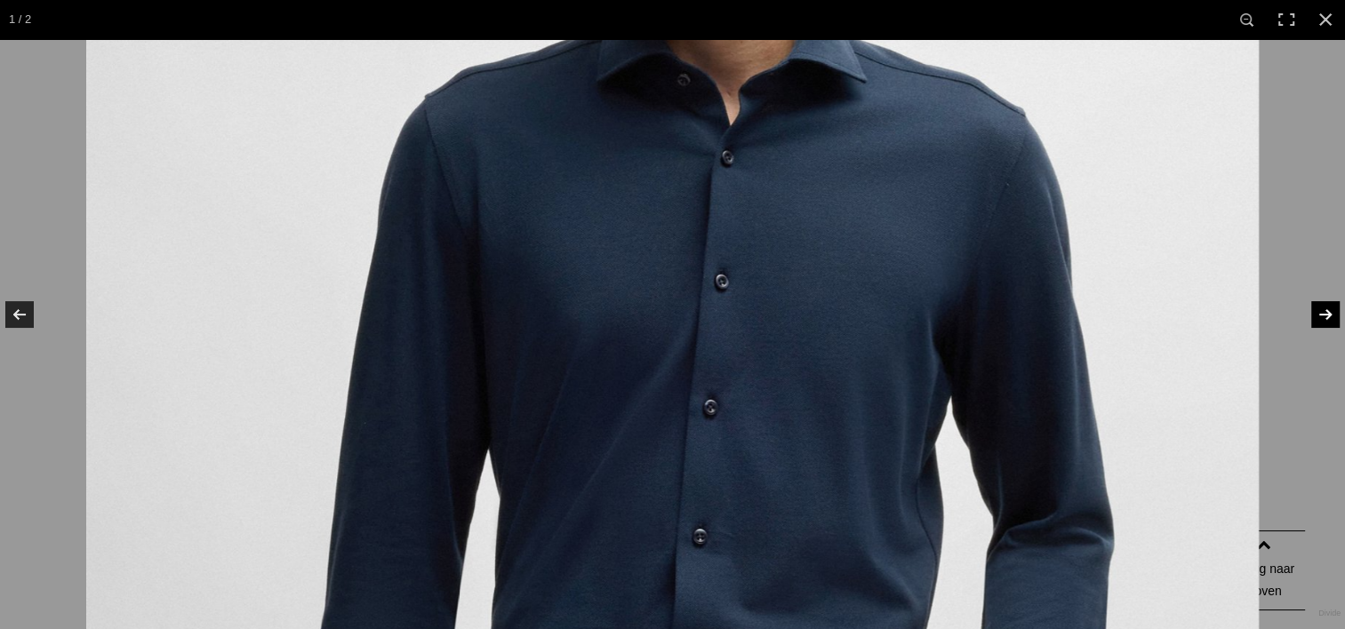
click at [1323, 323] on link at bounding box center [1314, 314] width 62 height 89
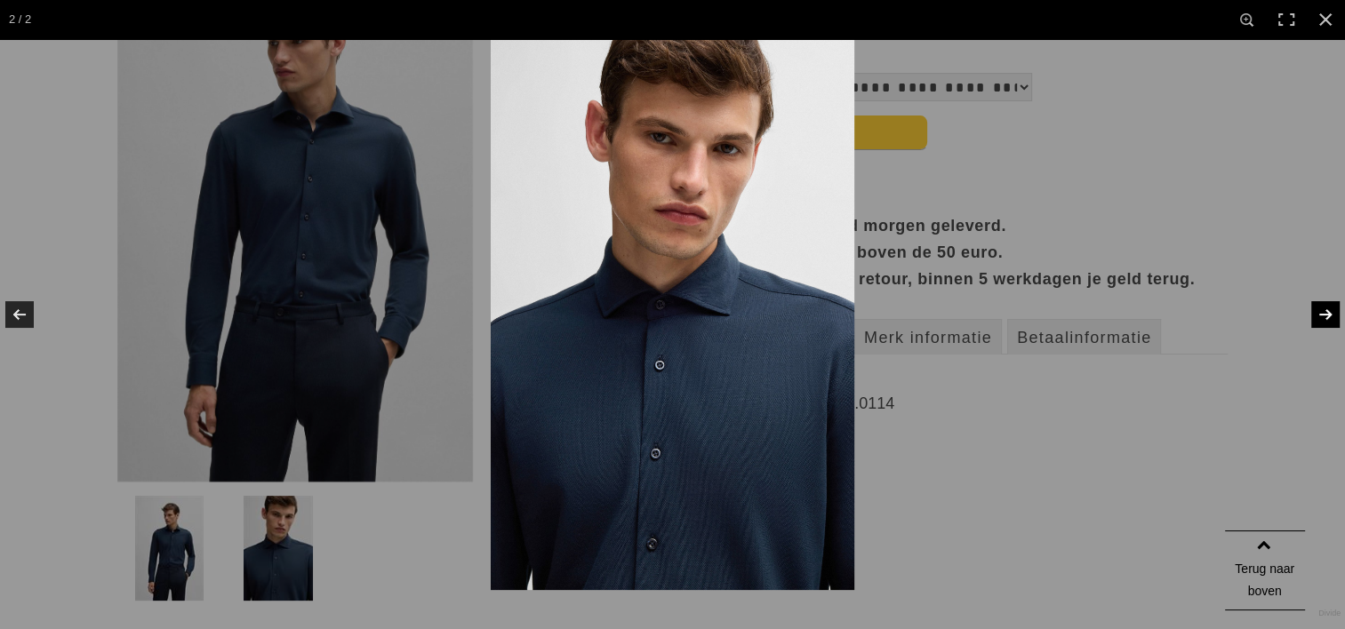
click at [1323, 323] on link at bounding box center [1314, 314] width 62 height 89
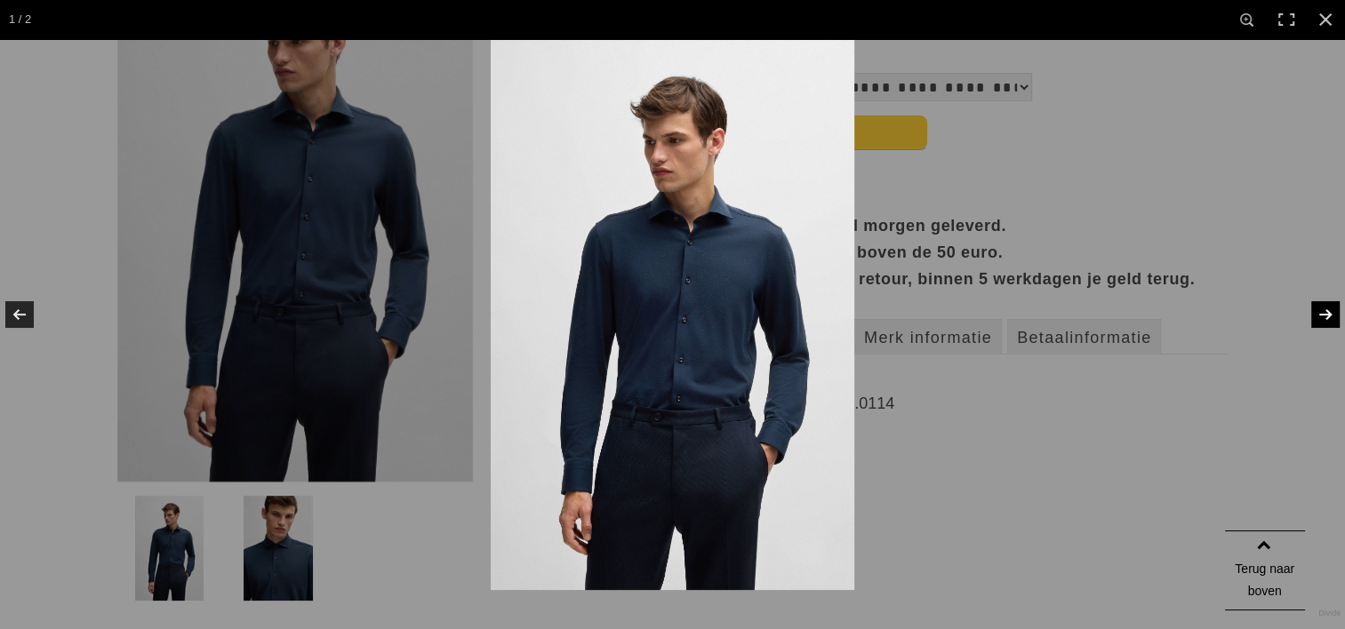
click at [1323, 323] on link at bounding box center [1314, 314] width 62 height 89
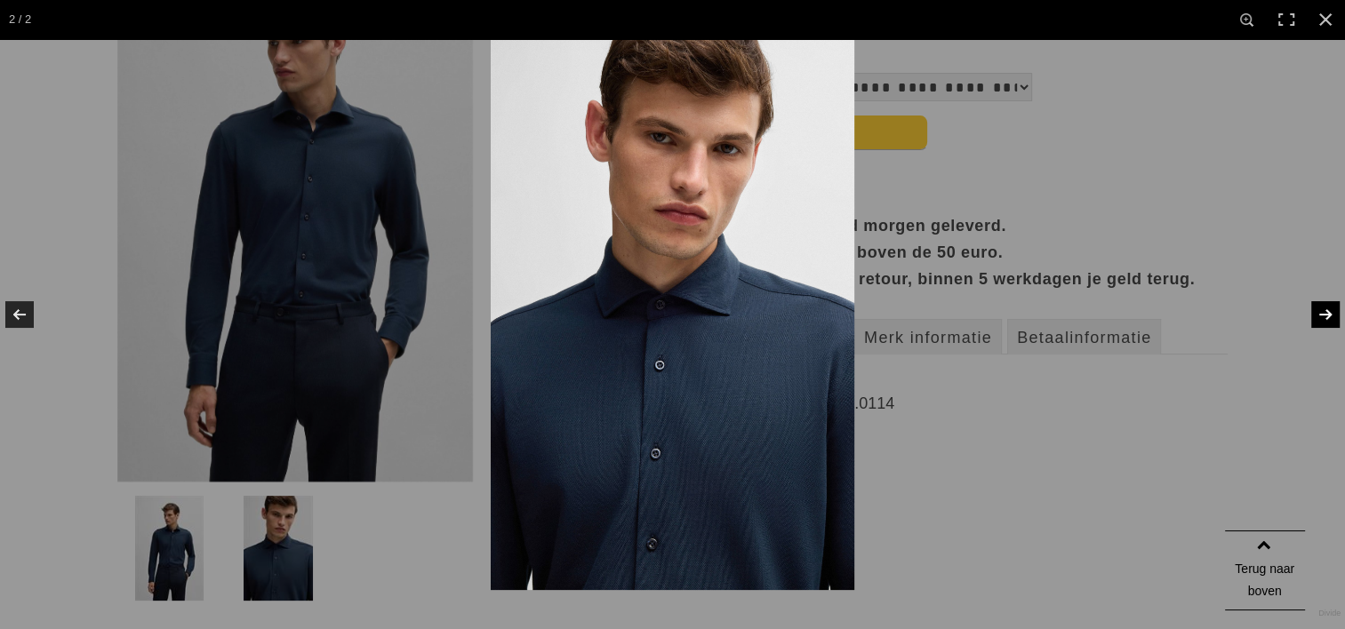
click at [1323, 323] on link at bounding box center [1314, 314] width 62 height 89
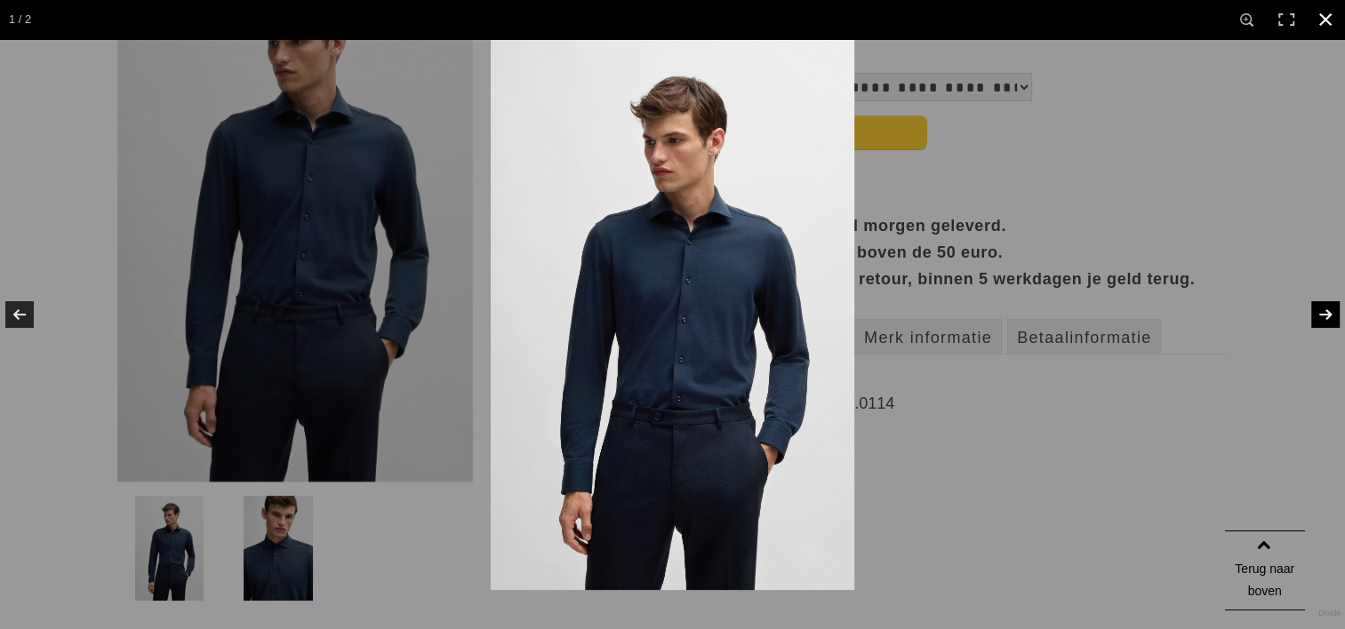
click at [1086, 247] on div at bounding box center [1163, 353] width 1345 height 629
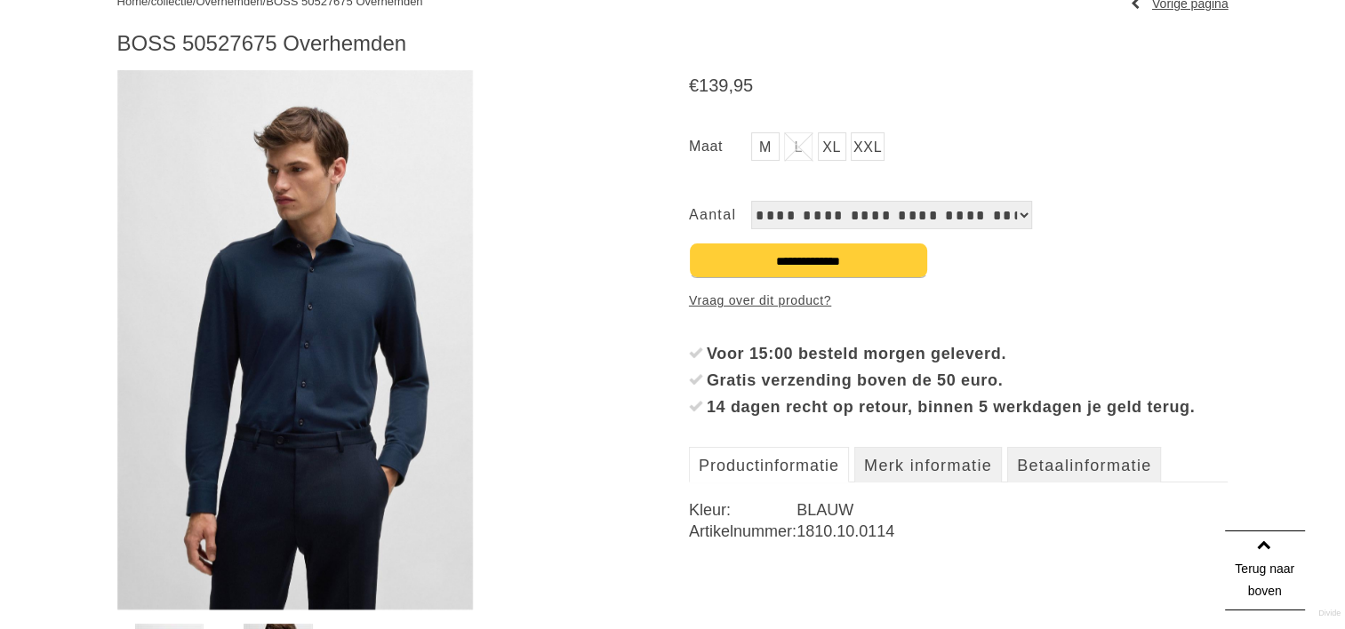
scroll to position [0, 0]
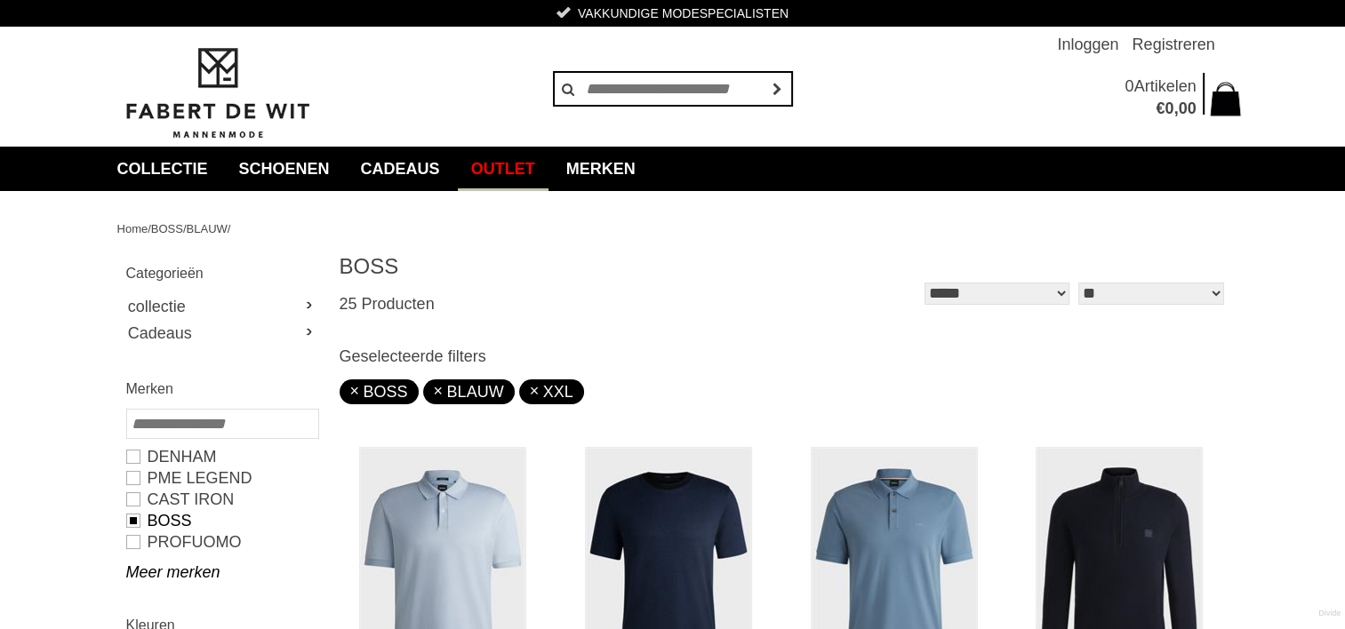
click at [503, 172] on link "Outlet" at bounding box center [503, 169] width 91 height 44
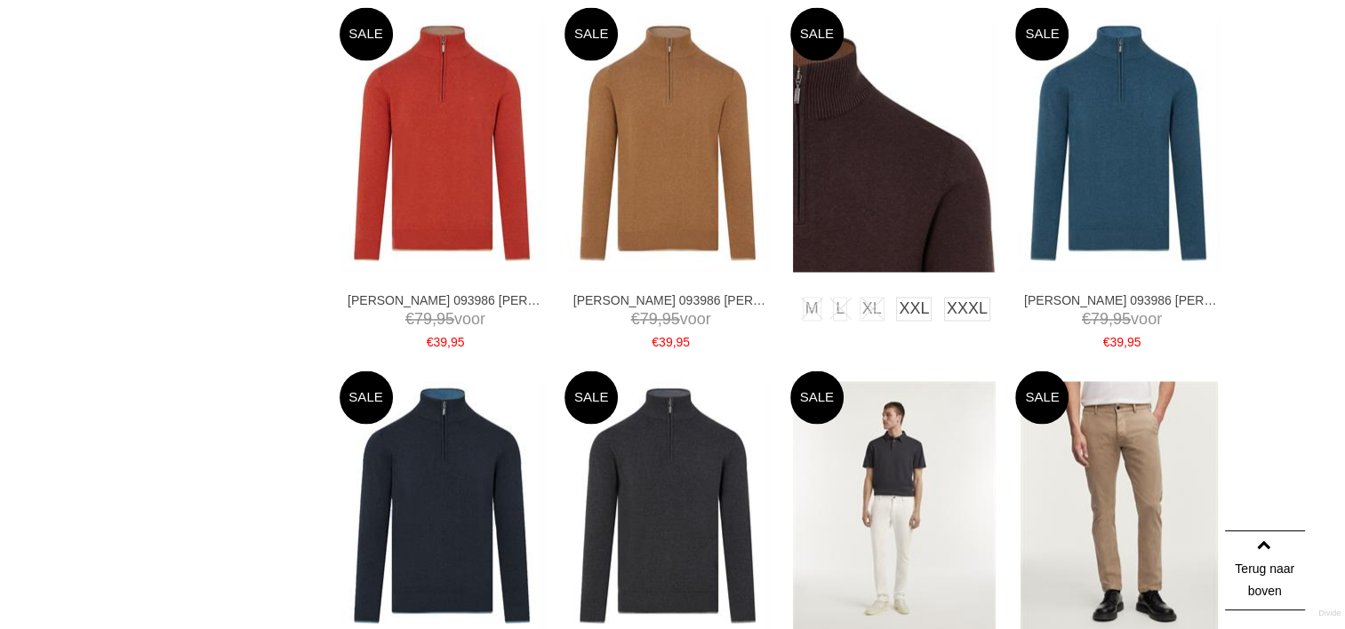
scroll to position [3111, 0]
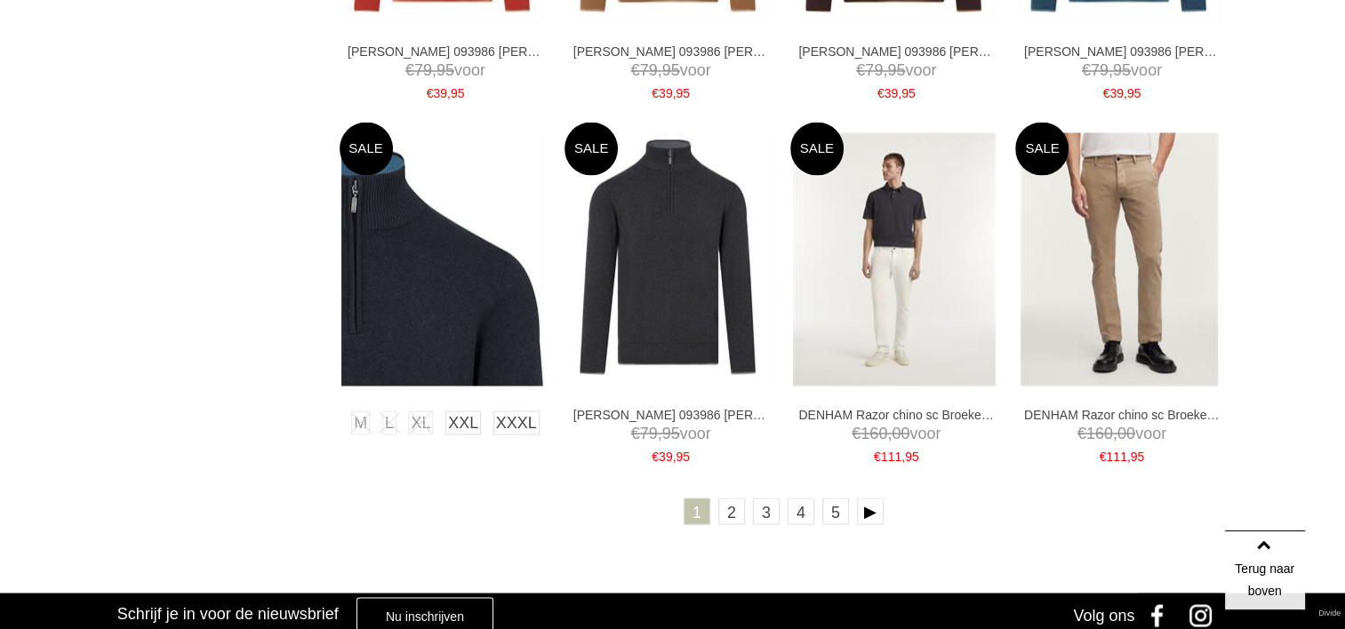
click at [473, 302] on img at bounding box center [442, 258] width 203 height 253
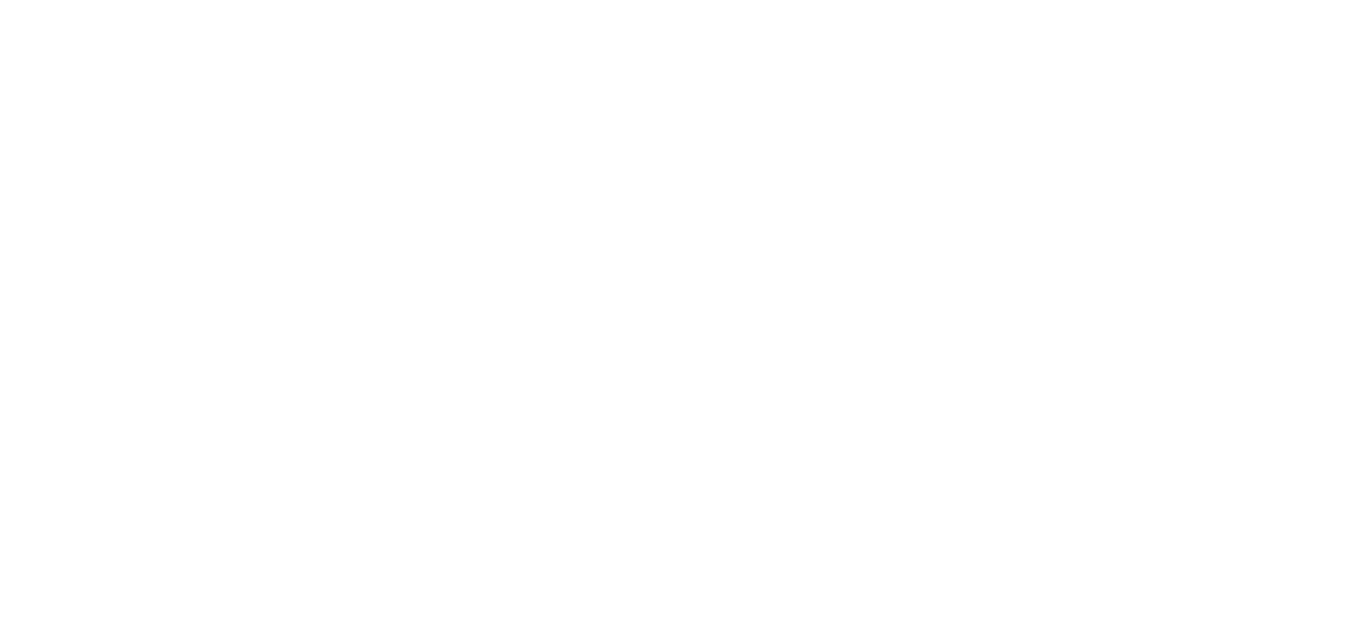
scroll to position [178, 0]
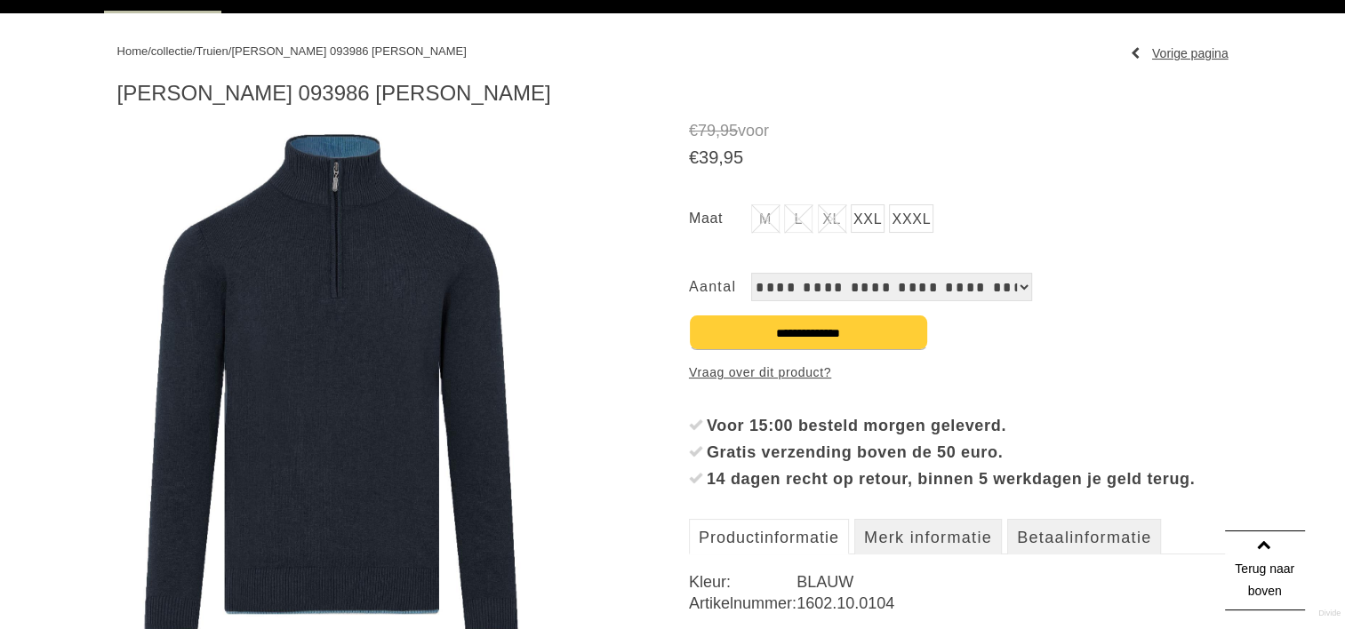
click at [388, 313] on img at bounding box center [333, 390] width 432 height 540
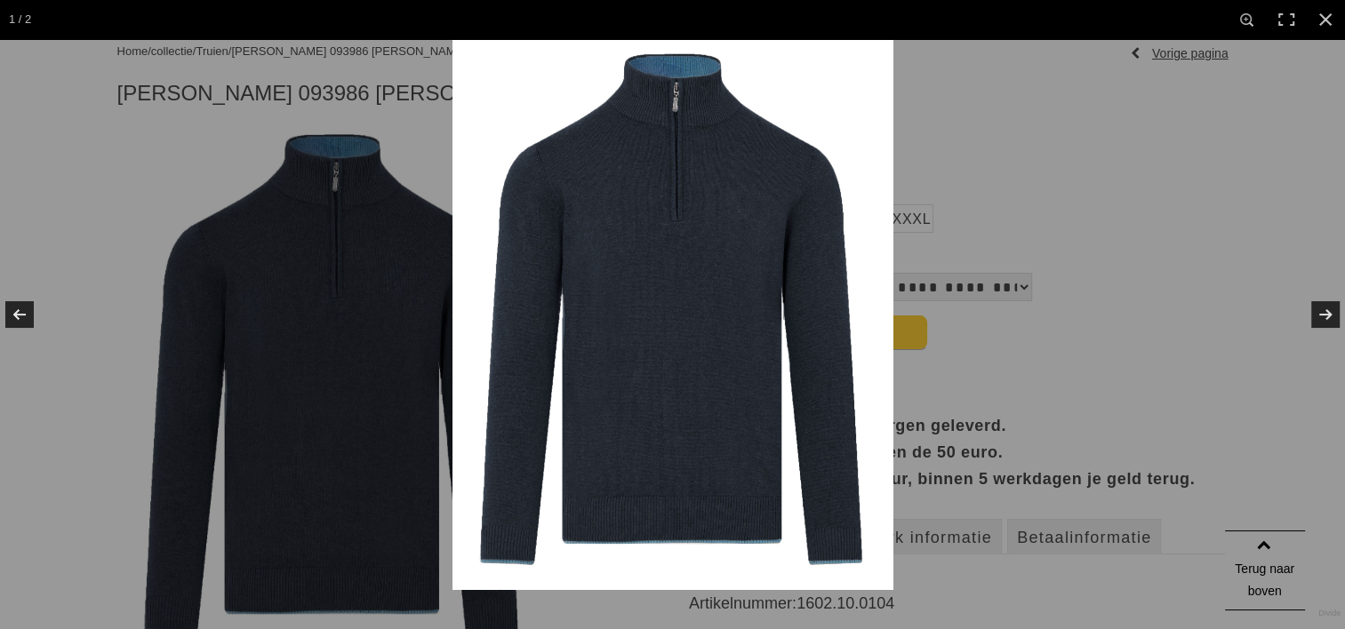
click at [668, 288] on img at bounding box center [672, 314] width 441 height 551
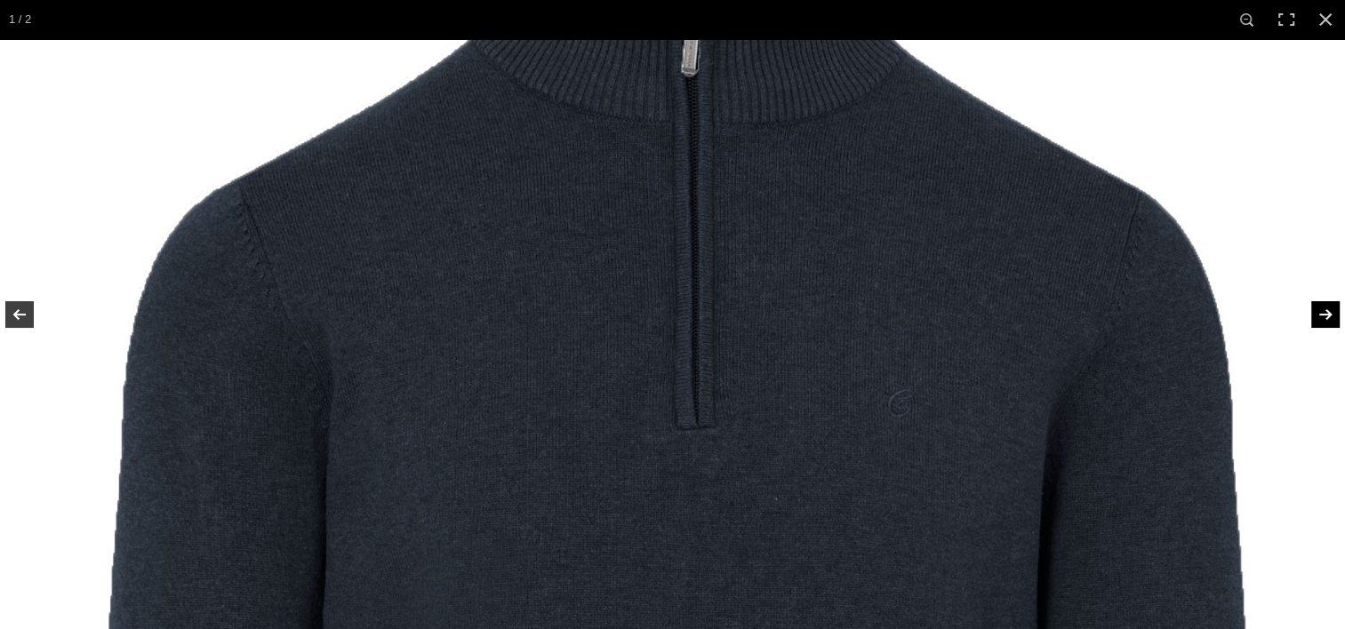
click at [1323, 320] on link at bounding box center [1314, 314] width 62 height 89
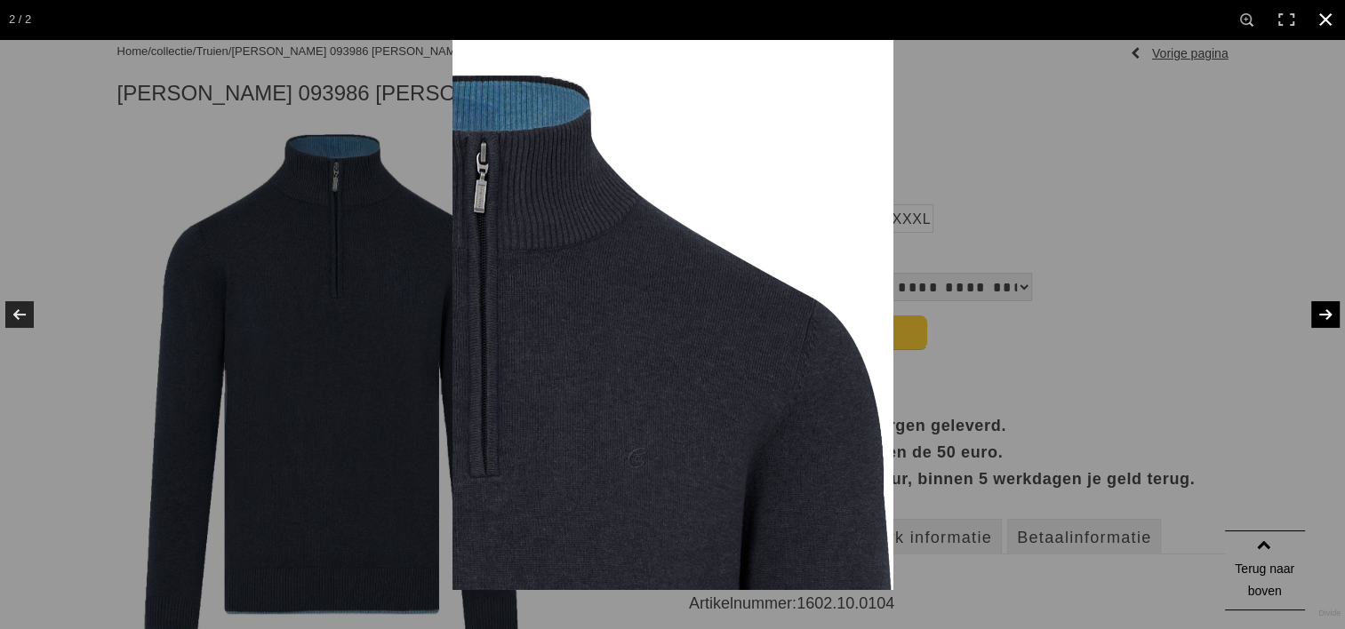
click at [1221, 281] on div at bounding box center [1124, 353] width 1345 height 629
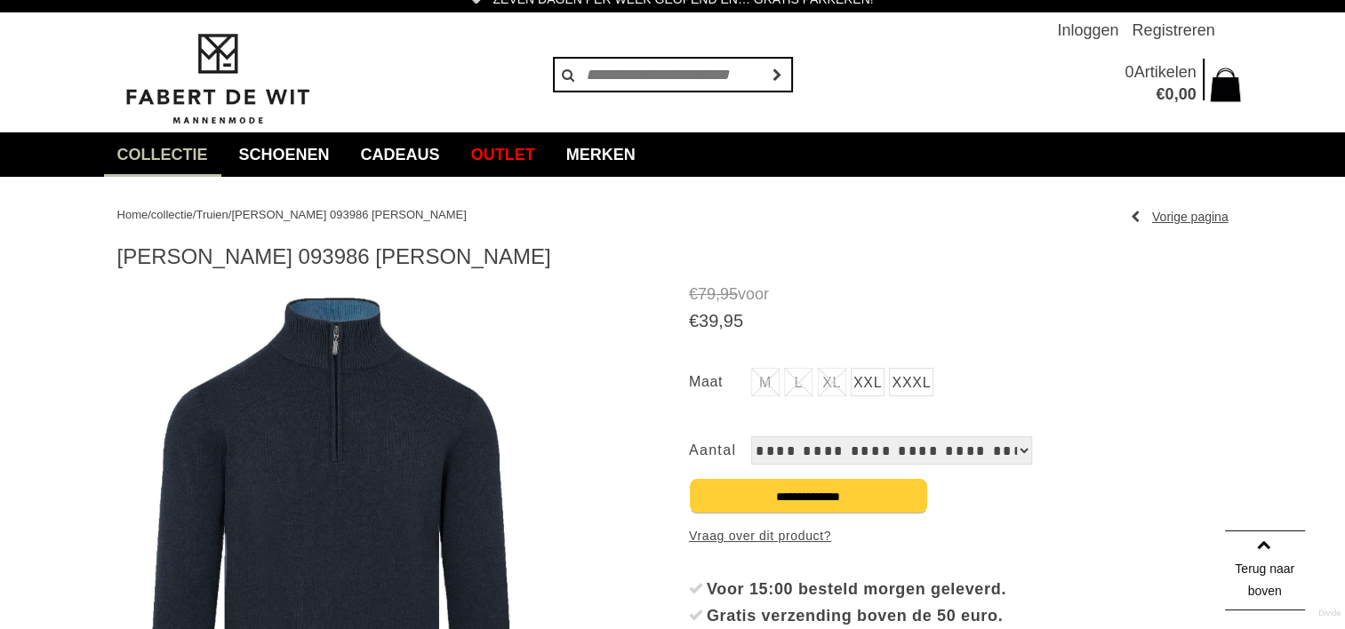
scroll to position [0, 0]
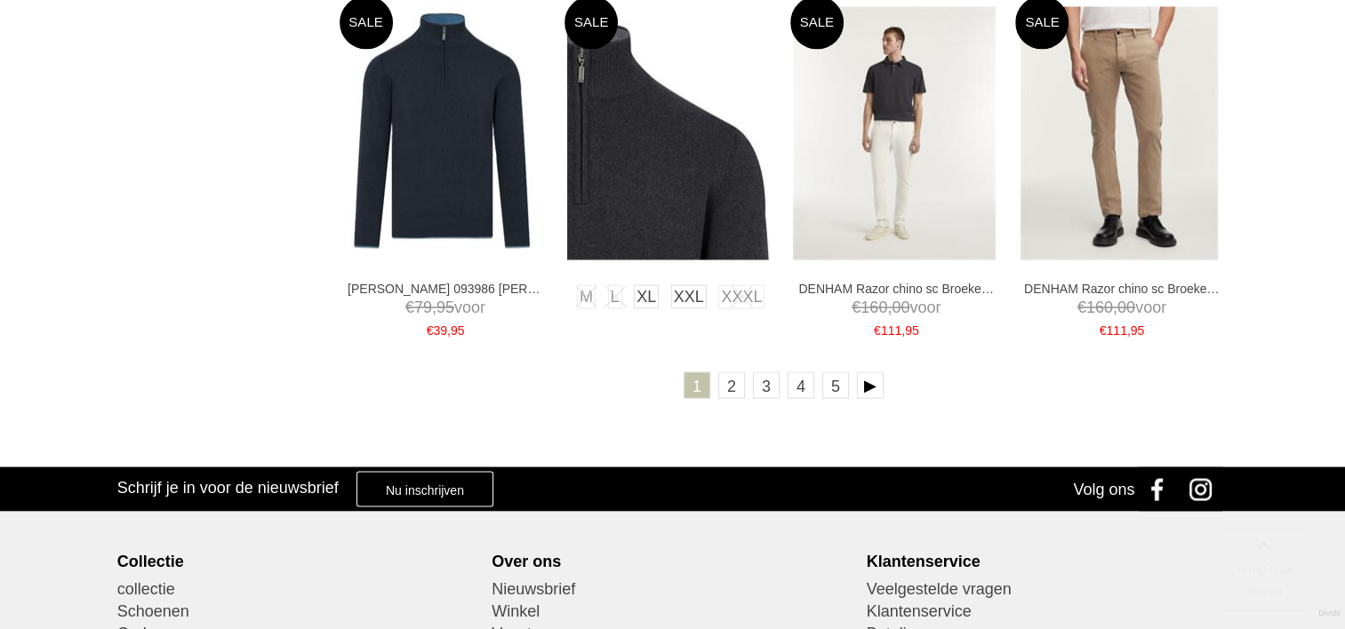
scroll to position [3111, 0]
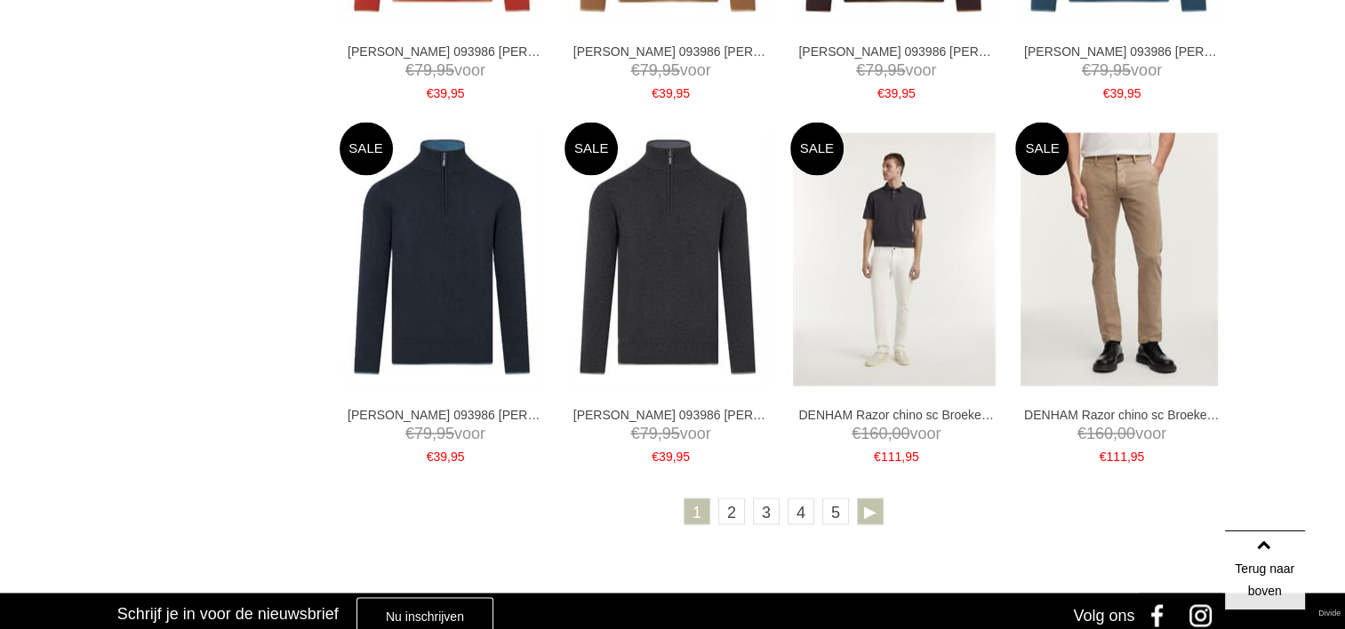
click at [867, 513] on link at bounding box center [870, 511] width 27 height 27
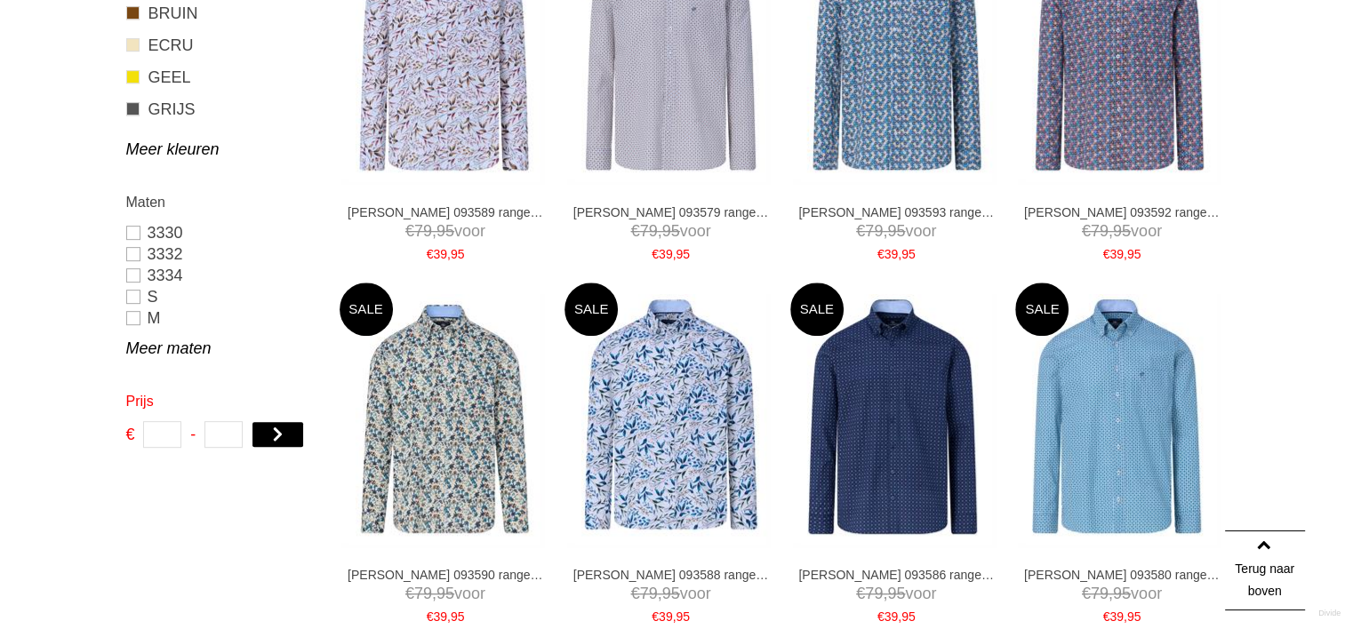
scroll to position [711, 0]
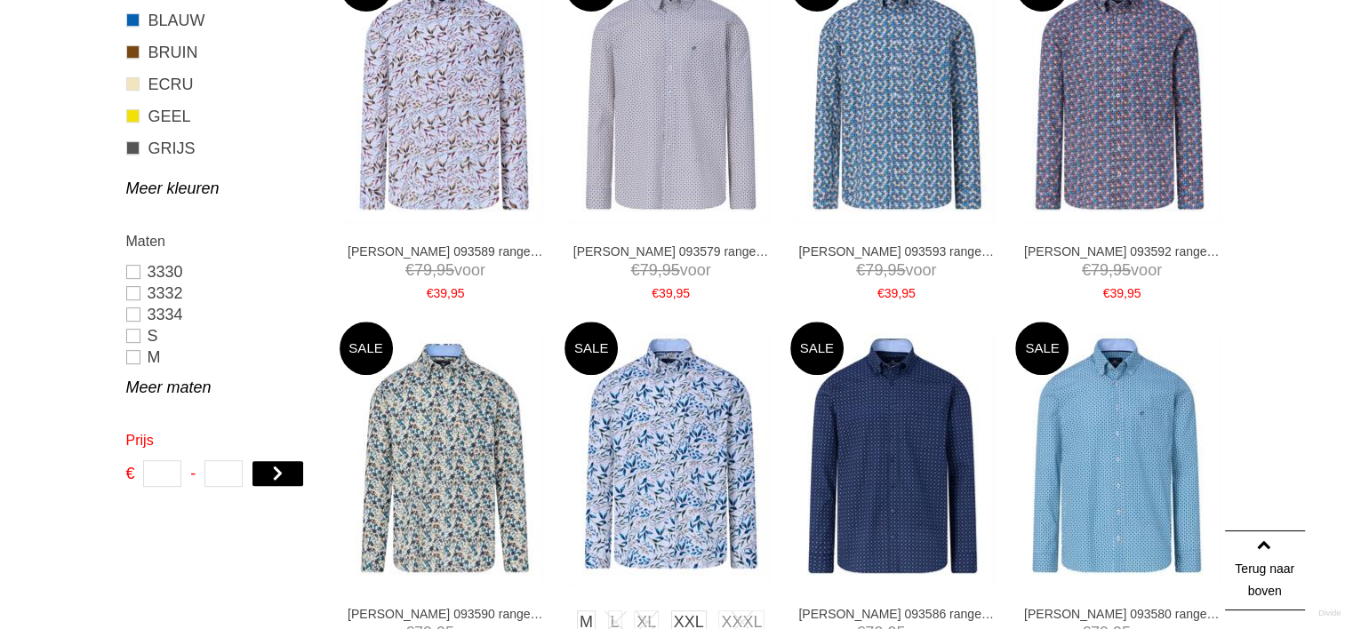
click at [663, 416] on img at bounding box center [668, 459] width 203 height 253
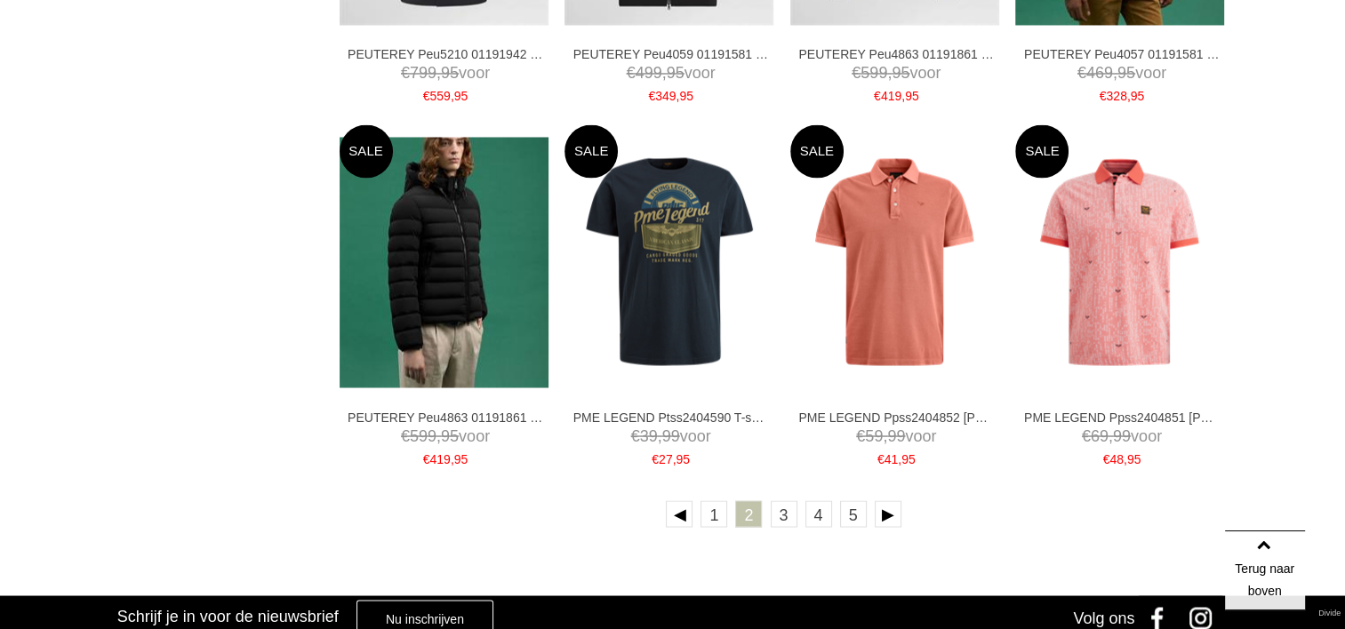
scroll to position [3200, 0]
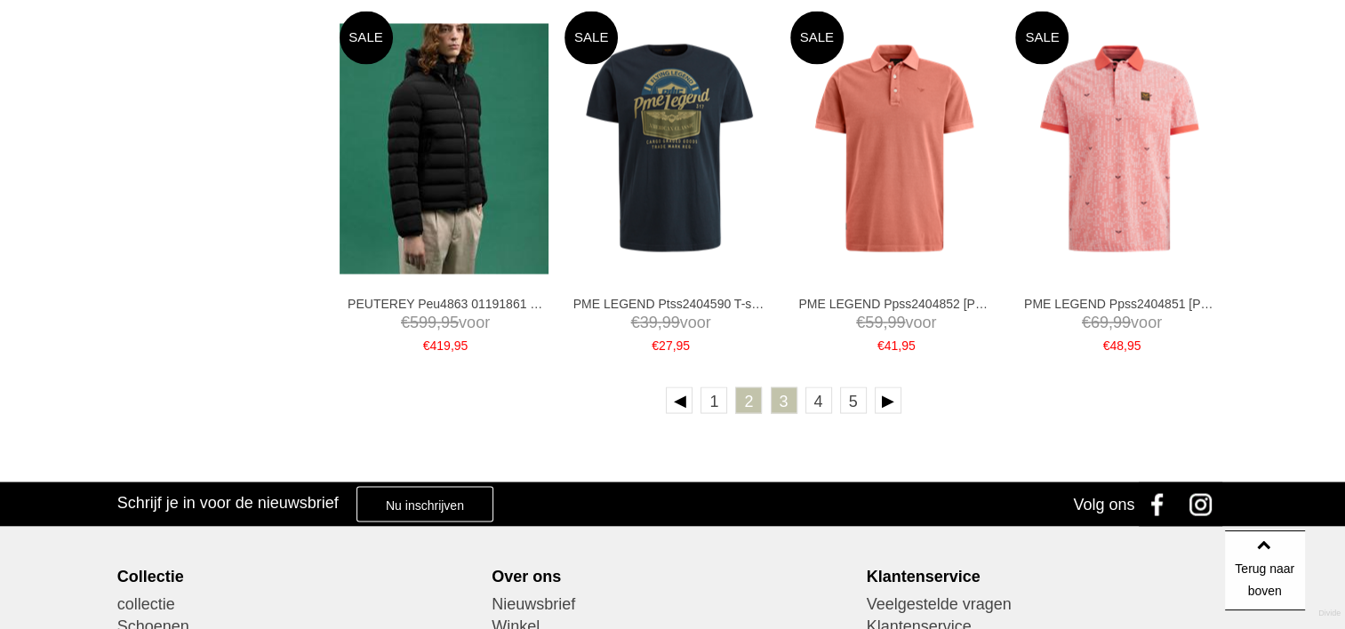
click at [776, 399] on link "3" at bounding box center [784, 400] width 27 height 27
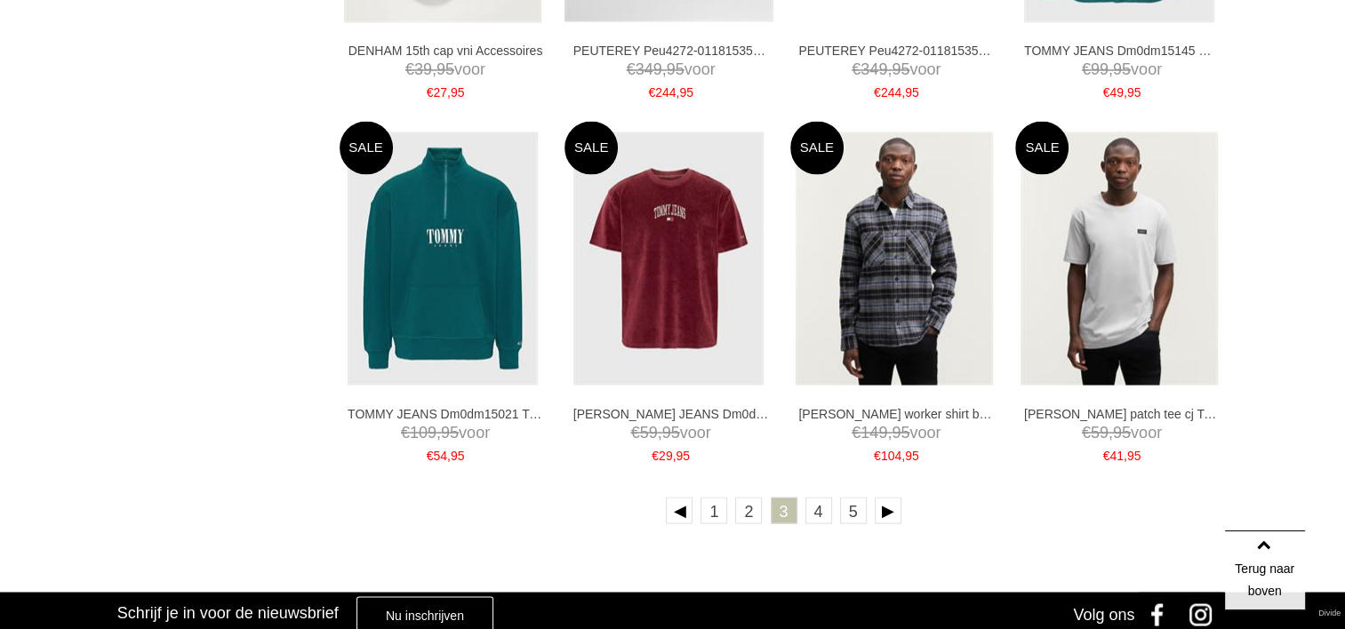
scroll to position [3111, 0]
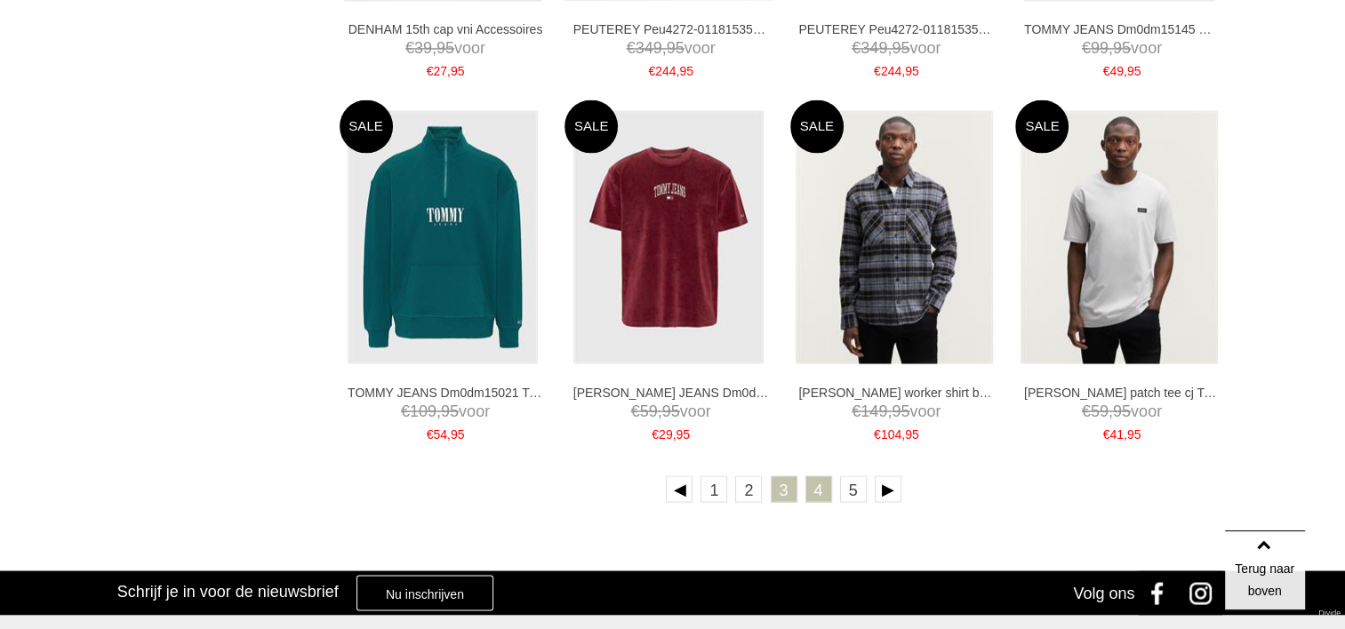
click at [814, 488] on link "4" at bounding box center [818, 489] width 27 height 27
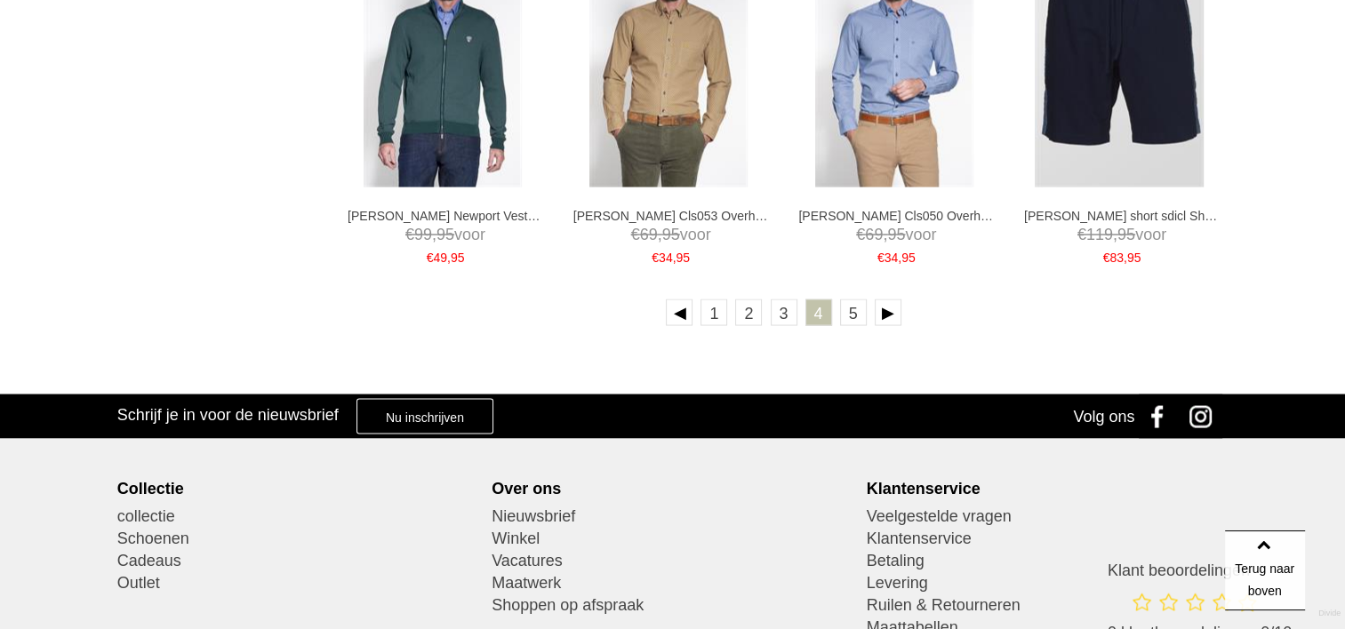
scroll to position [3289, 0]
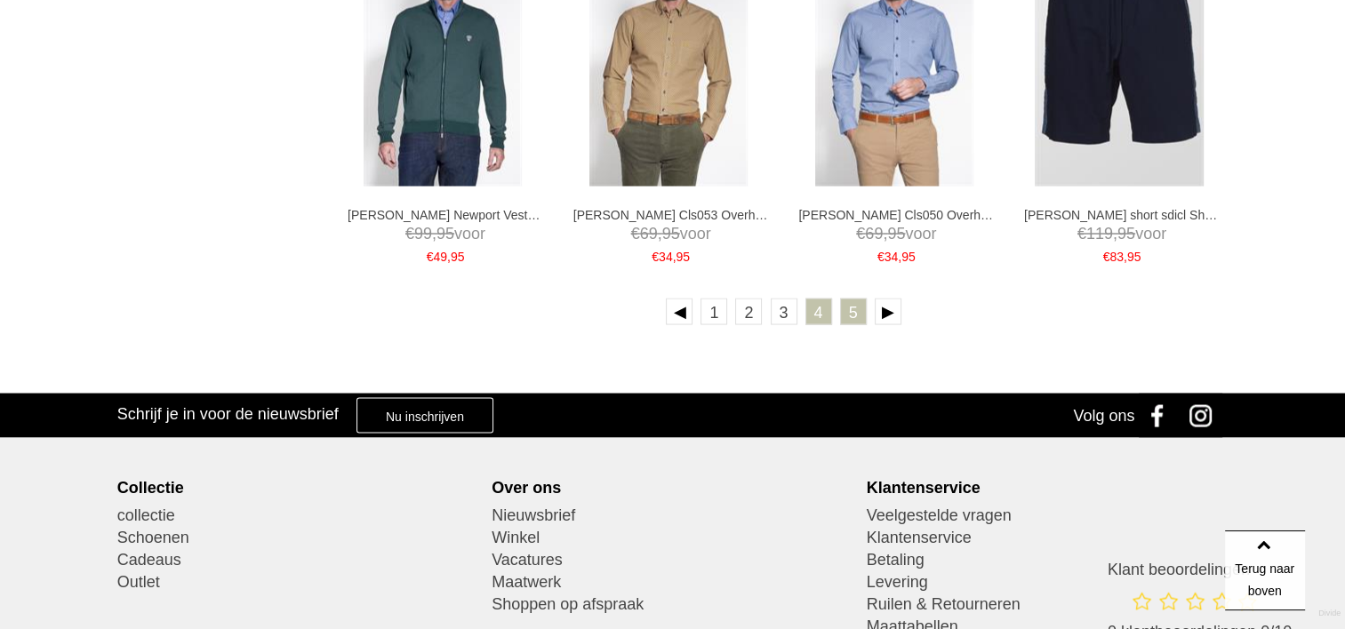
click at [849, 306] on link "5" at bounding box center [853, 311] width 27 height 27
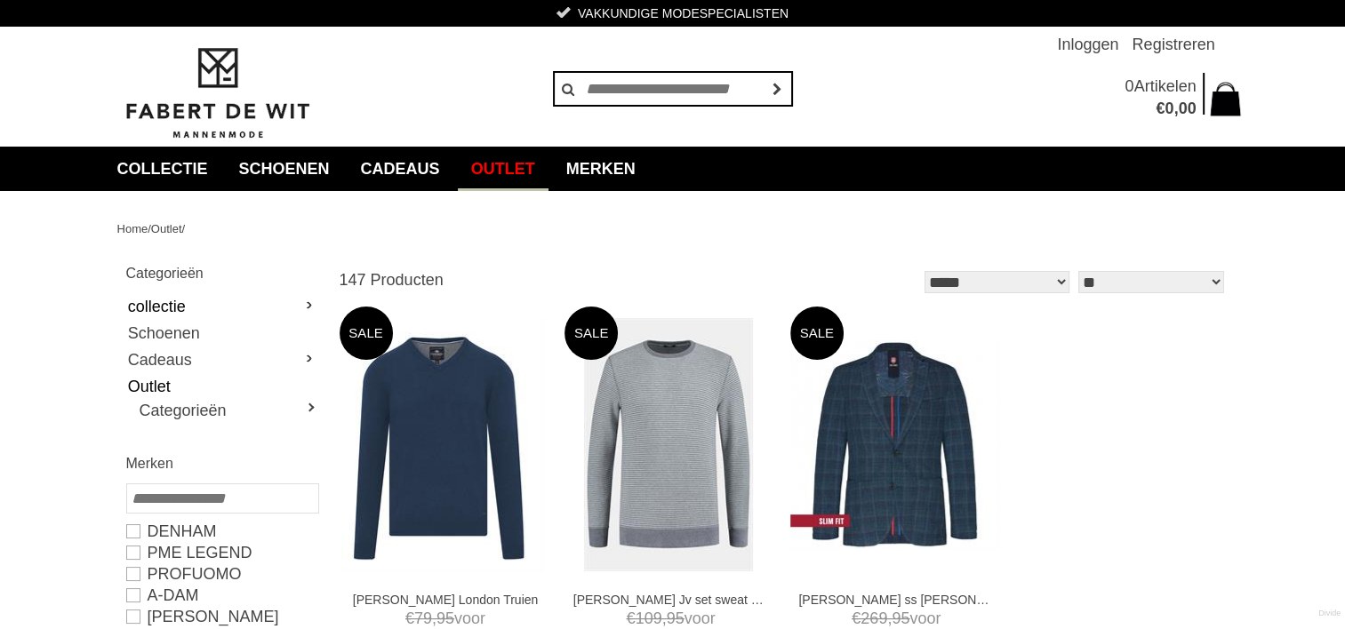
click at [170, 300] on link "collectie" at bounding box center [221, 306] width 191 height 27
type input "*"
type input "****"
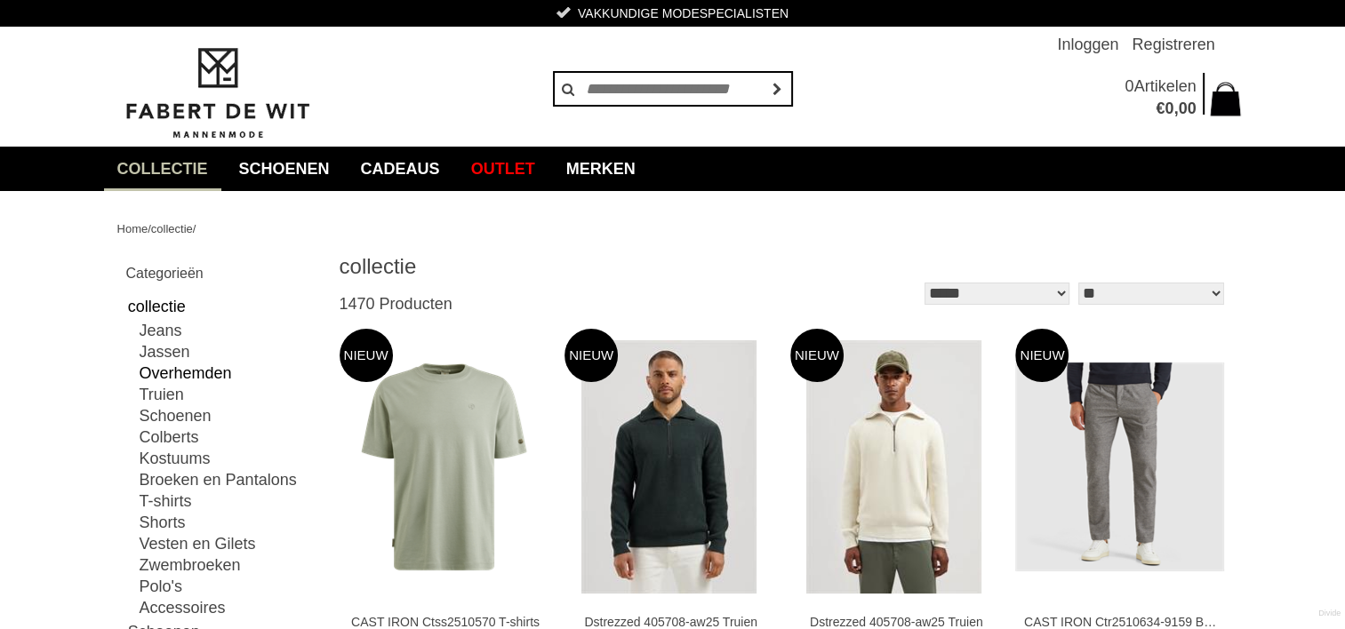
click at [201, 373] on link "Overhemden" at bounding box center [229, 373] width 178 height 21
type input "**"
type input "***"
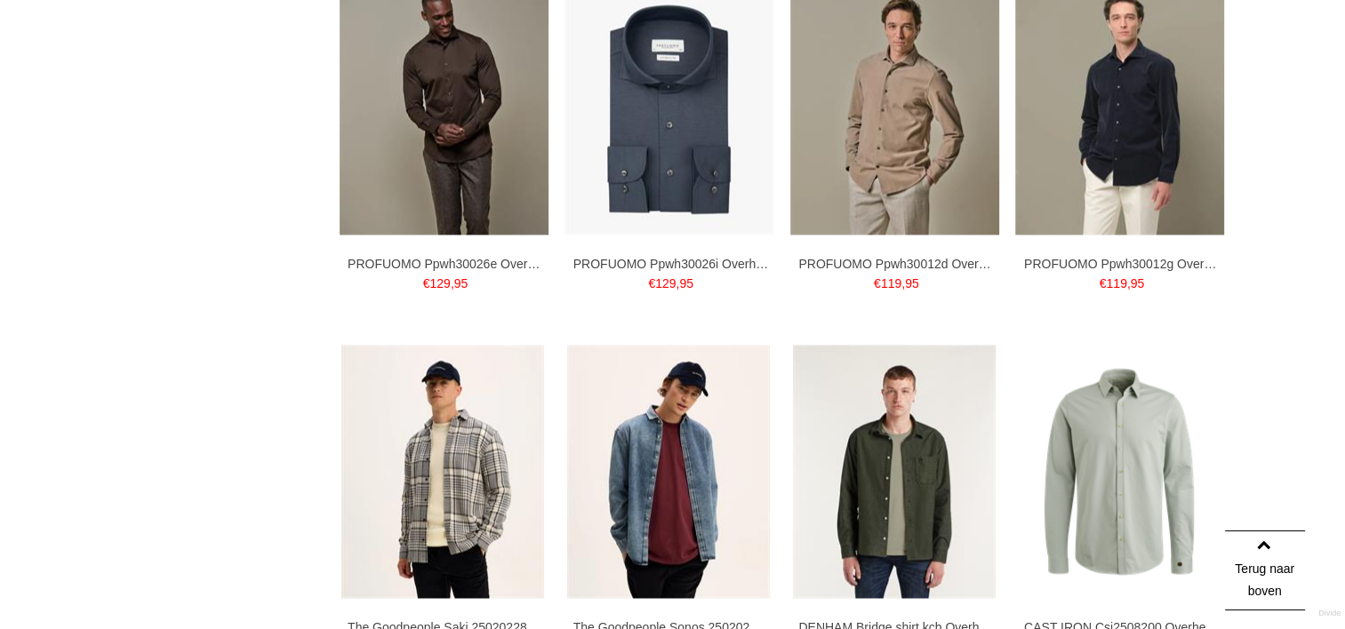
scroll to position [2845, 0]
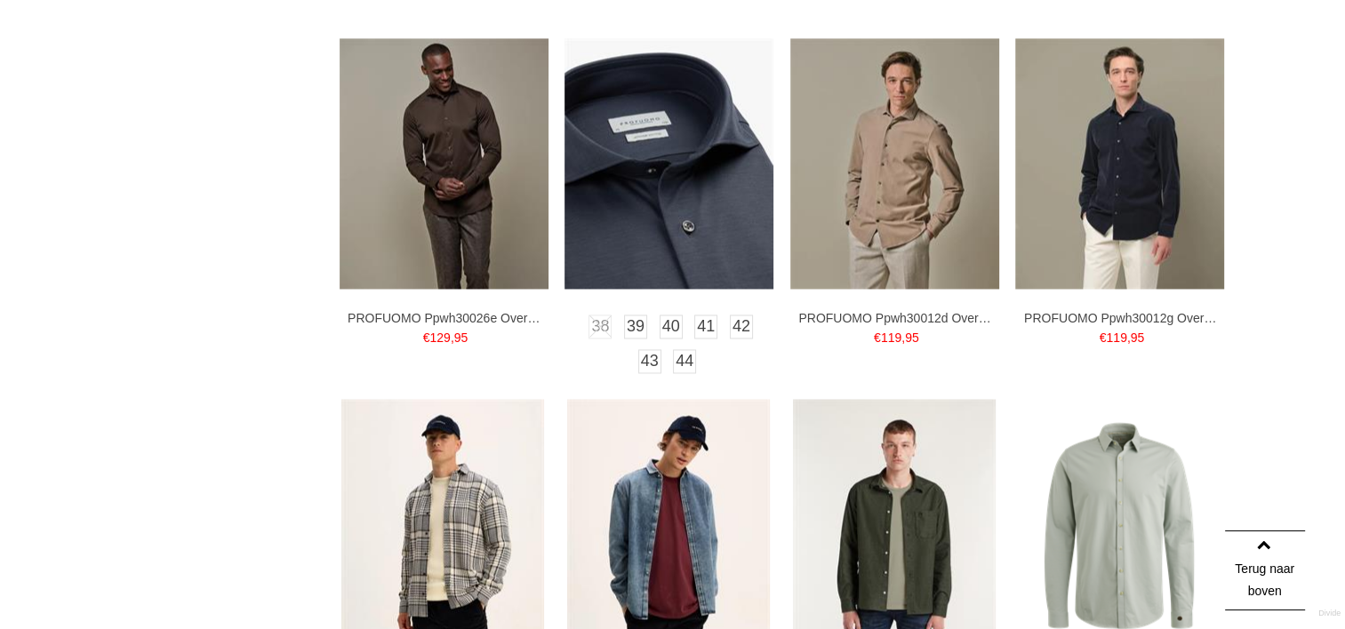
click at [677, 238] on img at bounding box center [668, 163] width 209 height 251
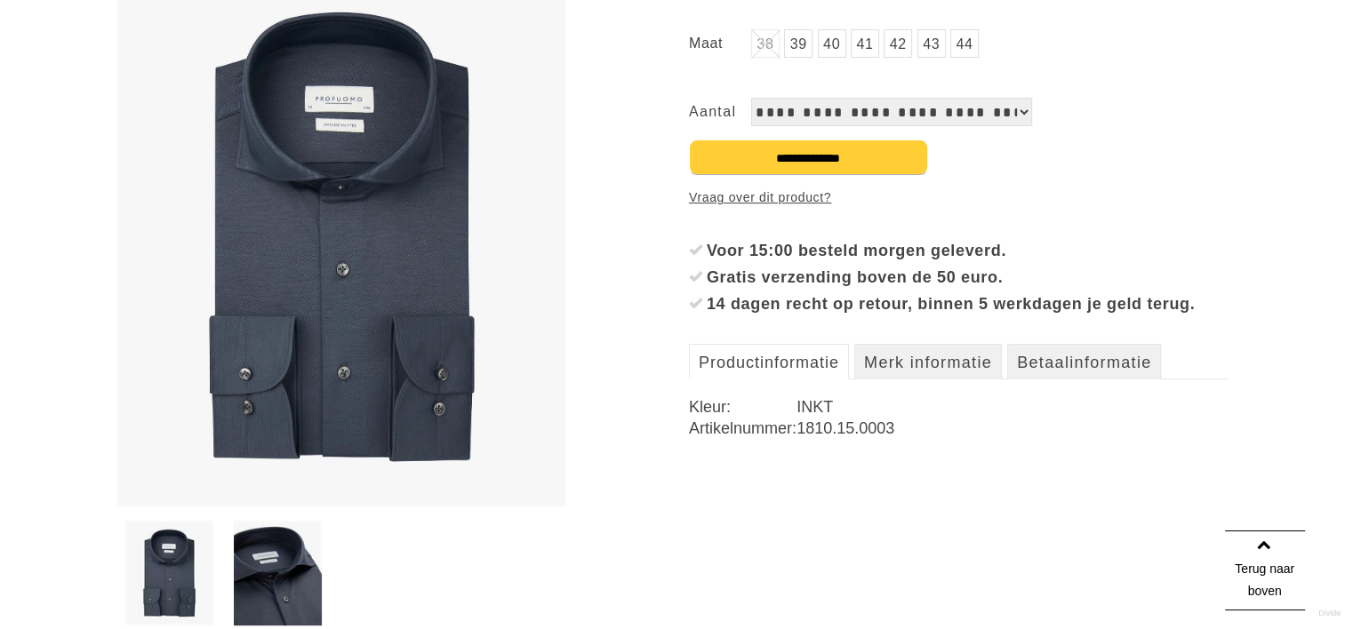
scroll to position [444, 0]
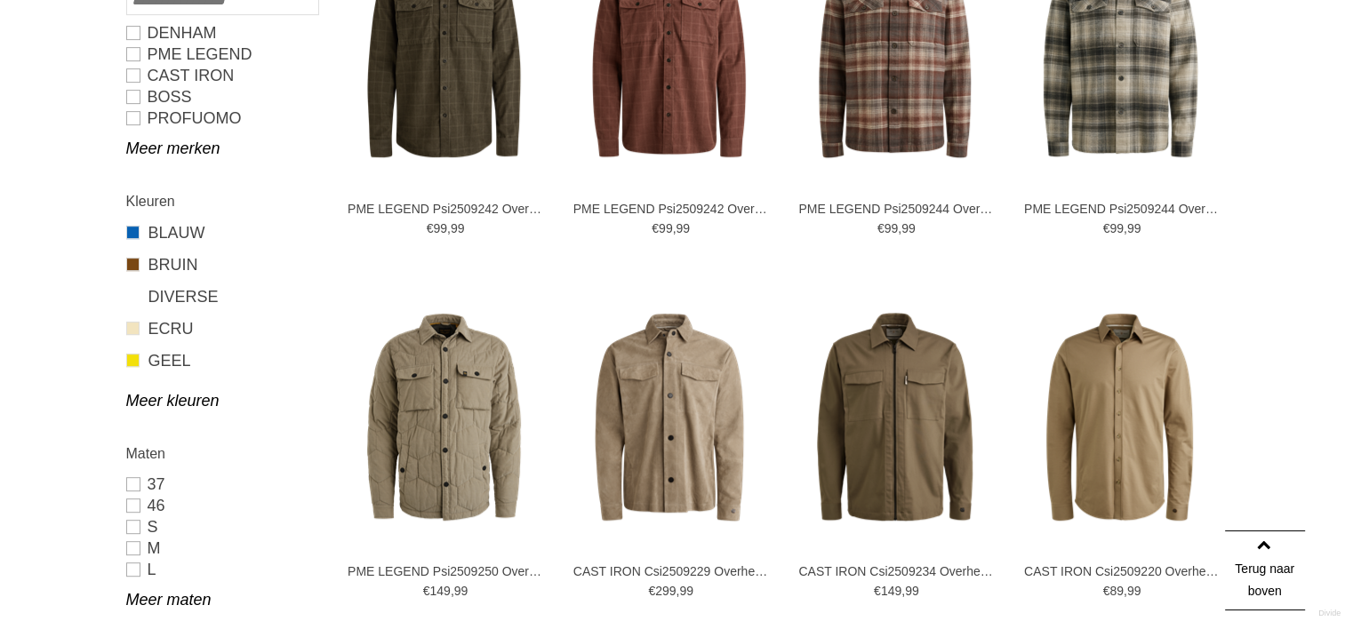
scroll to position [1043, 0]
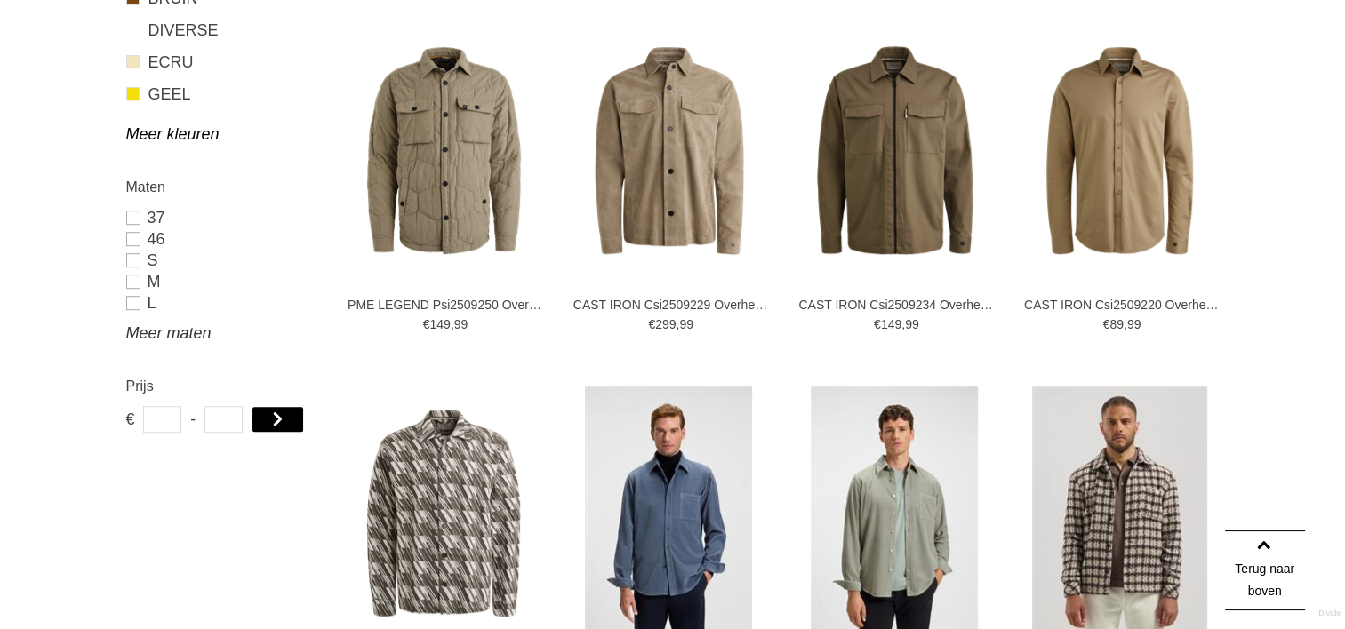
click at [177, 334] on link "Meer maten" at bounding box center [221, 333] width 191 height 21
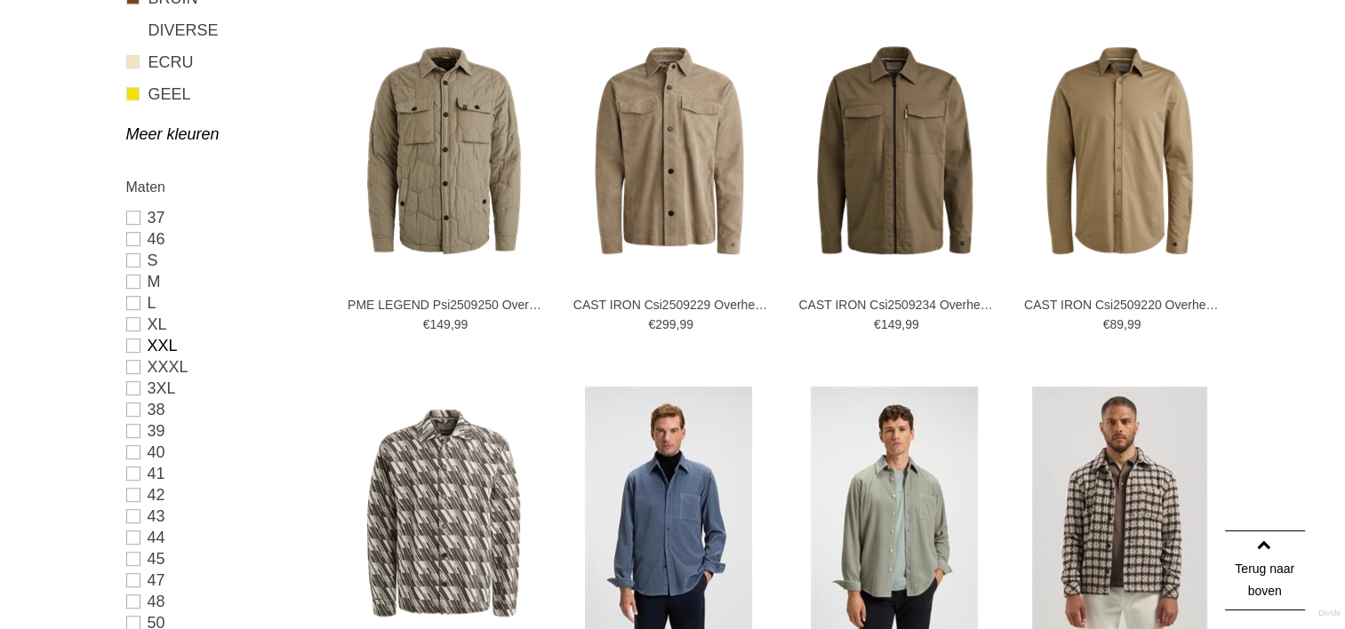
click at [137, 349] on link "XXL" at bounding box center [221, 345] width 191 height 21
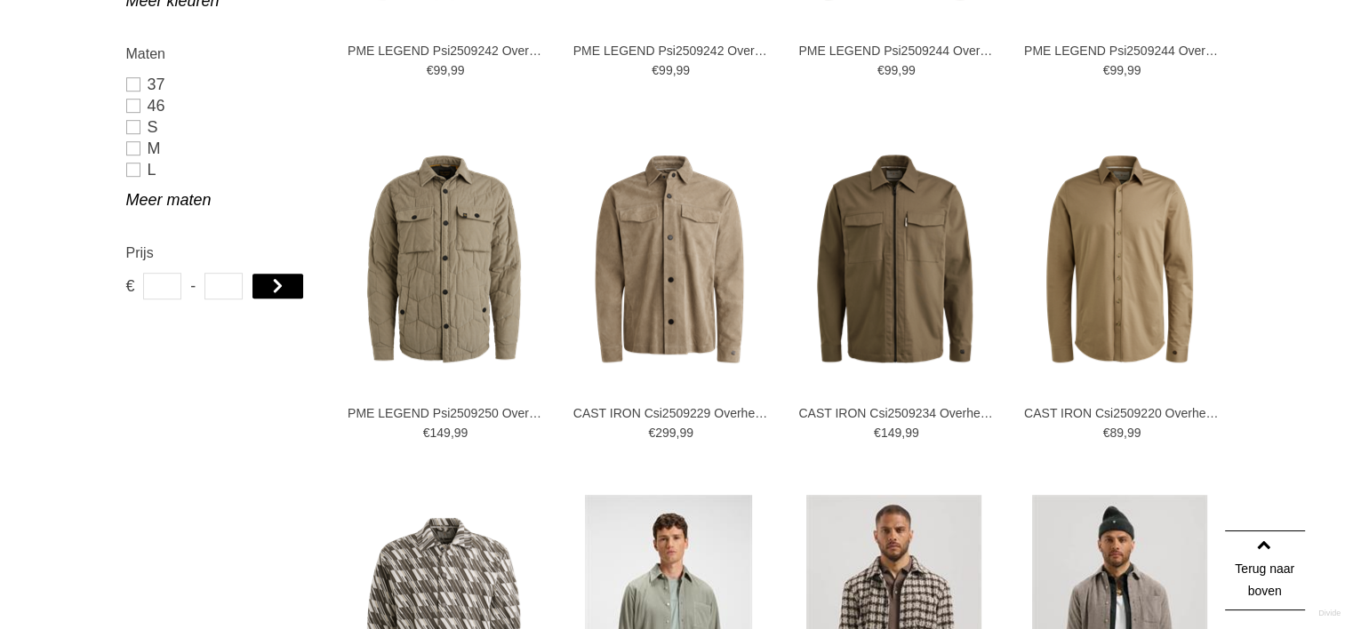
scroll to position [910, 0]
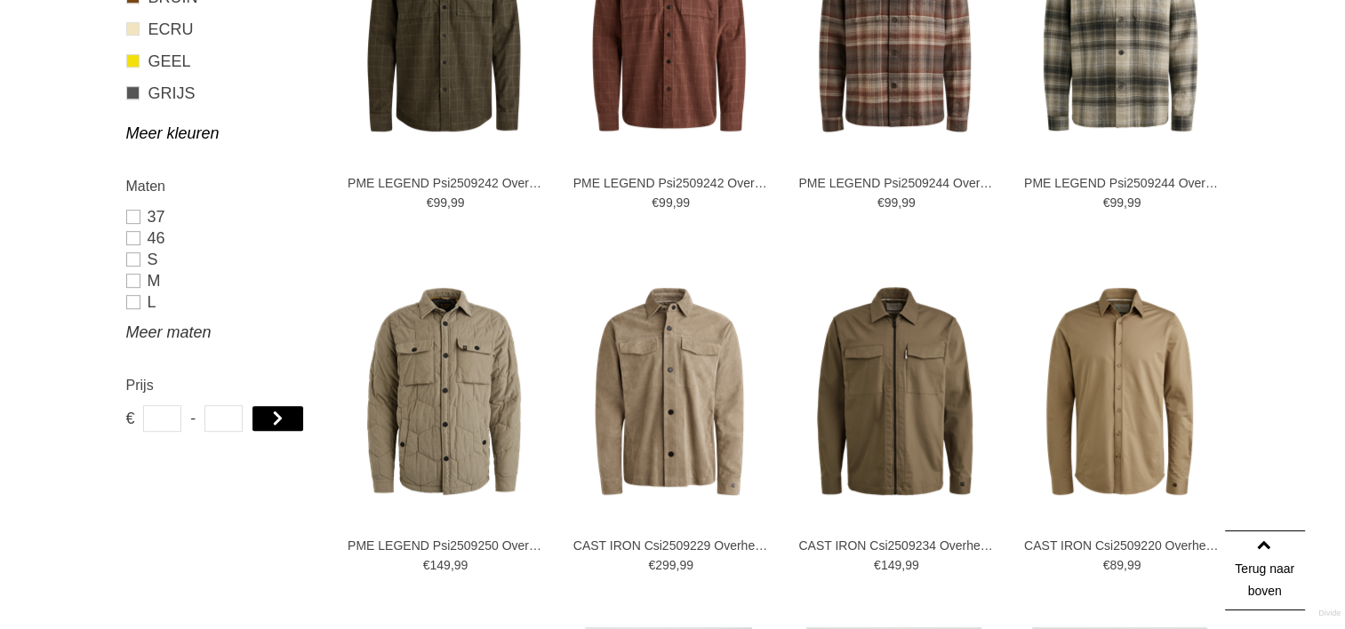
click at [151, 327] on link "Meer maten" at bounding box center [221, 332] width 191 height 21
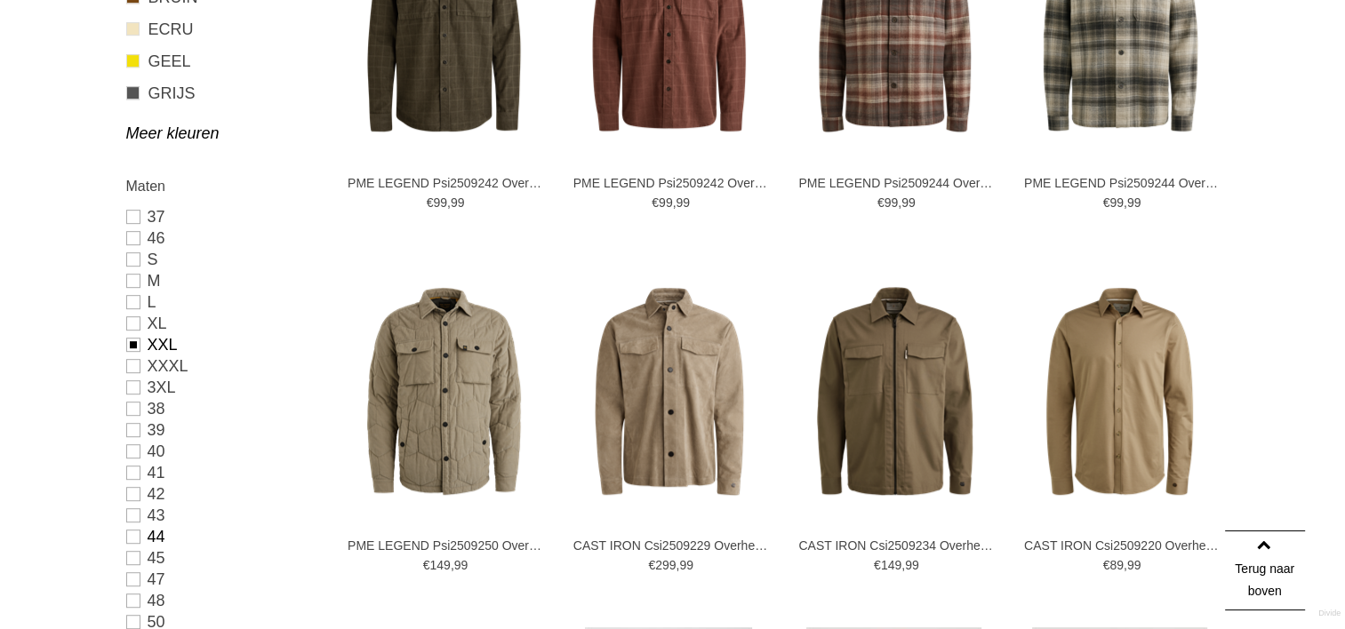
click at [136, 540] on link "44" at bounding box center [221, 536] width 191 height 21
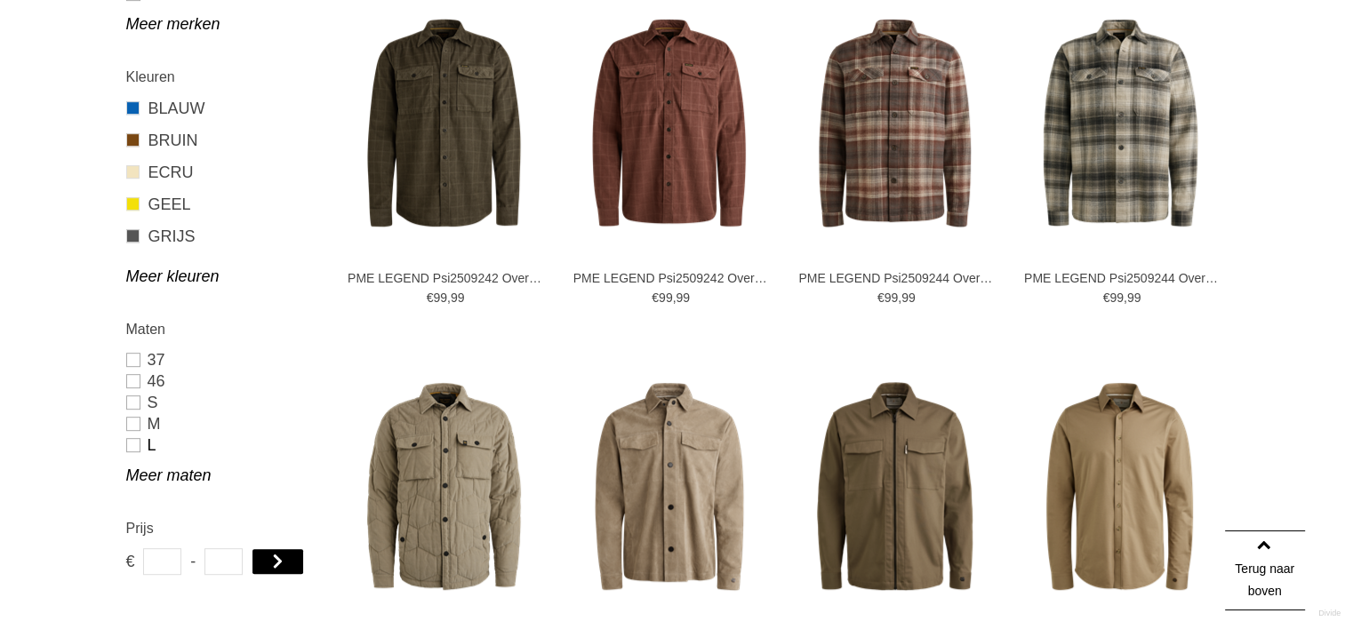
scroll to position [691, 0]
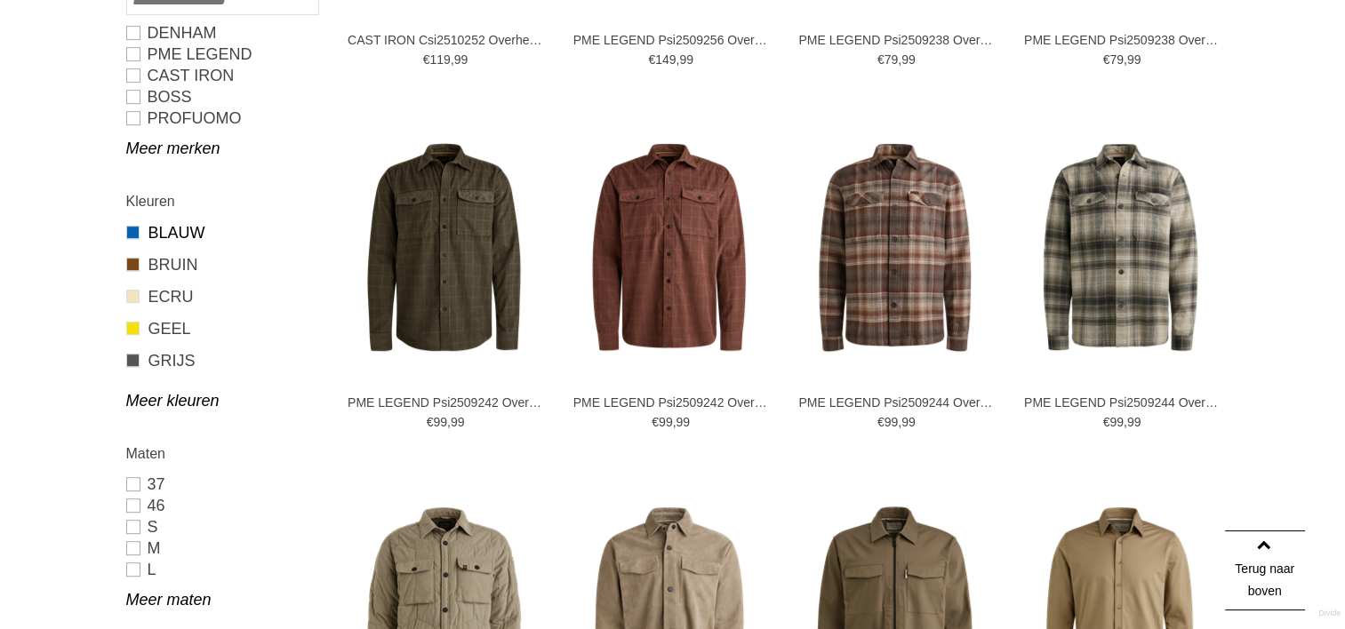
click at [187, 234] on link "BLAUW" at bounding box center [221, 232] width 191 height 23
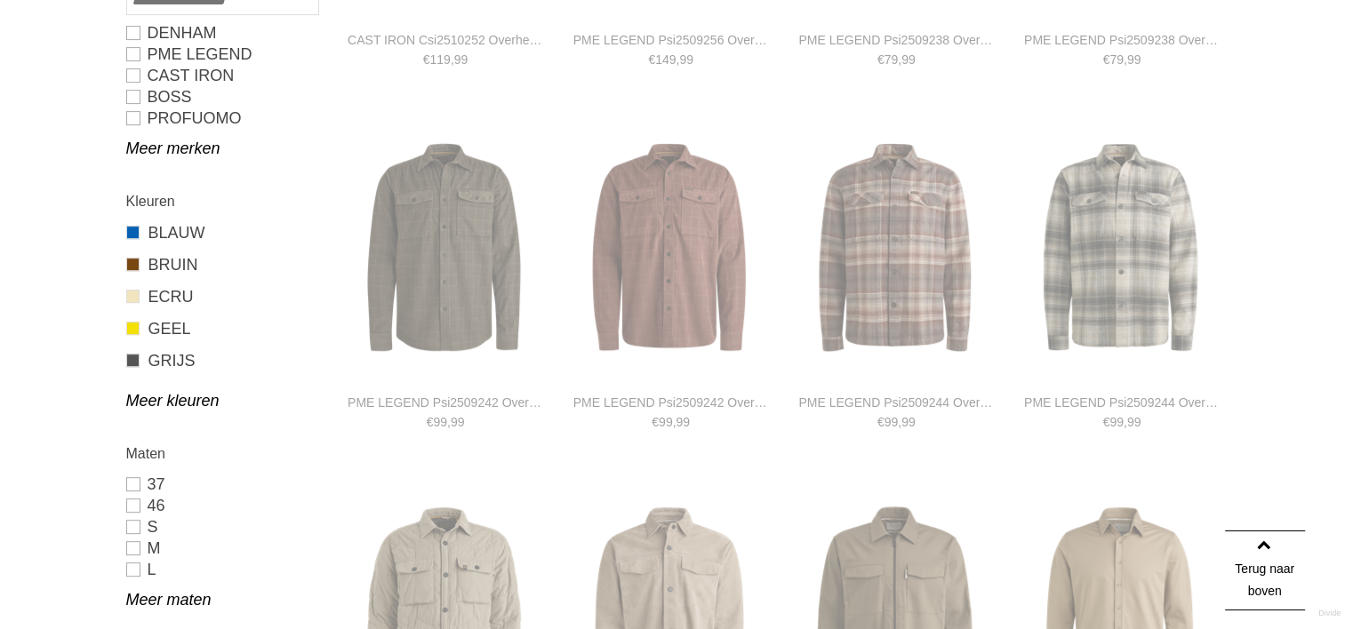
type input "***"
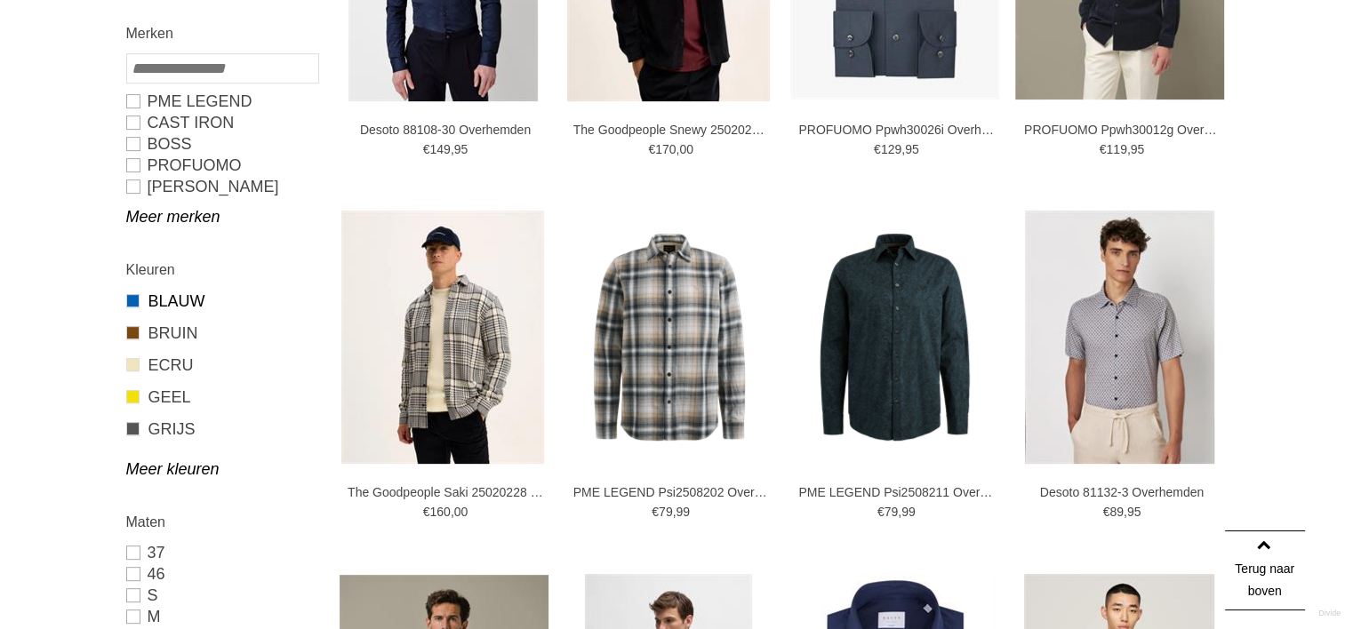
scroll to position [492, 0]
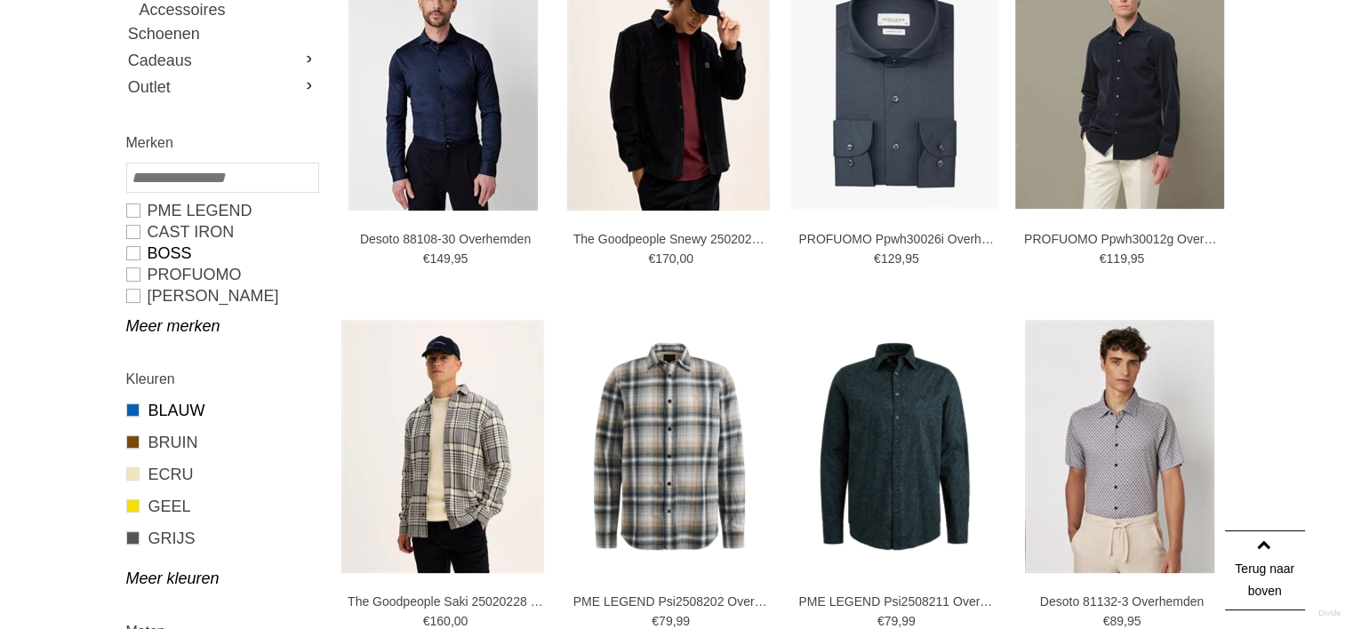
click at [149, 252] on link "BOSS" at bounding box center [221, 253] width 191 height 21
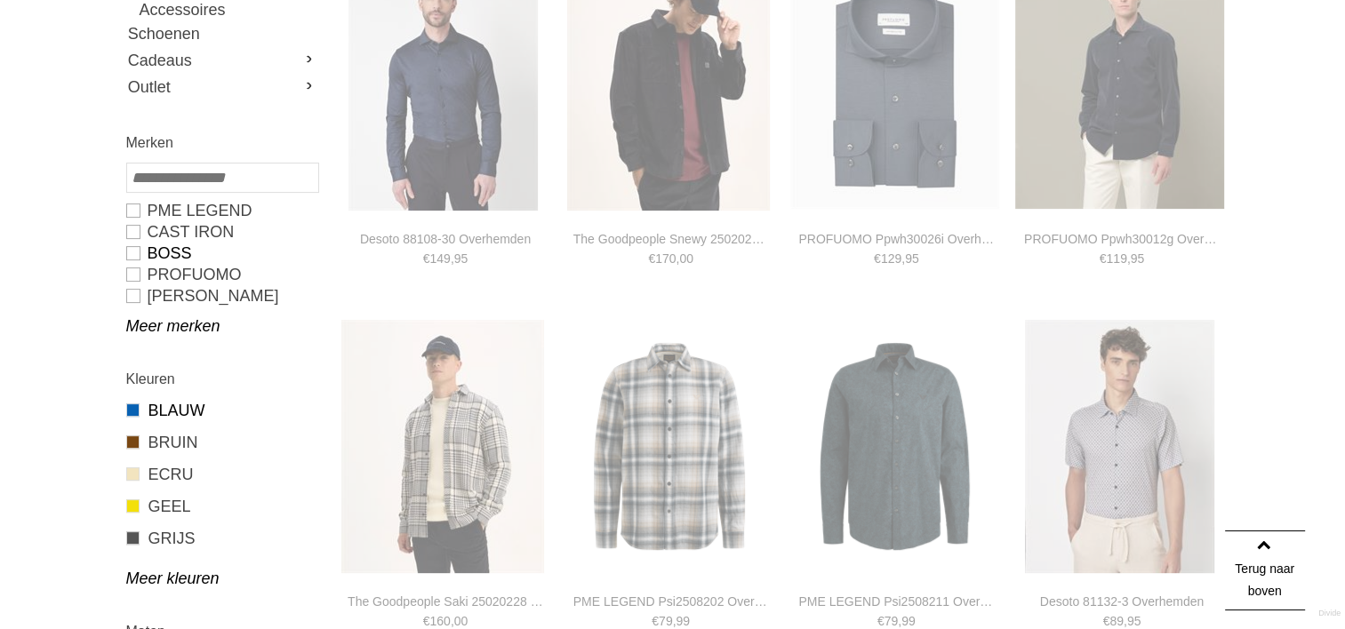
type input "**"
type input "***"
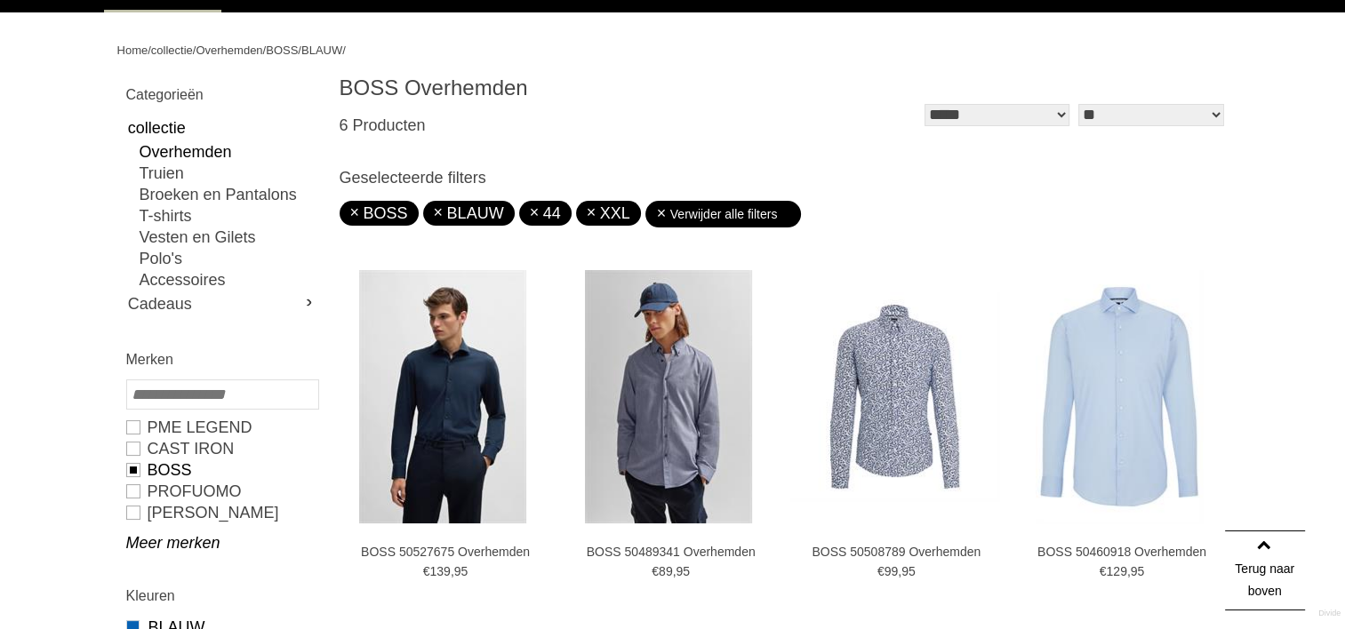
scroll to position [47, 0]
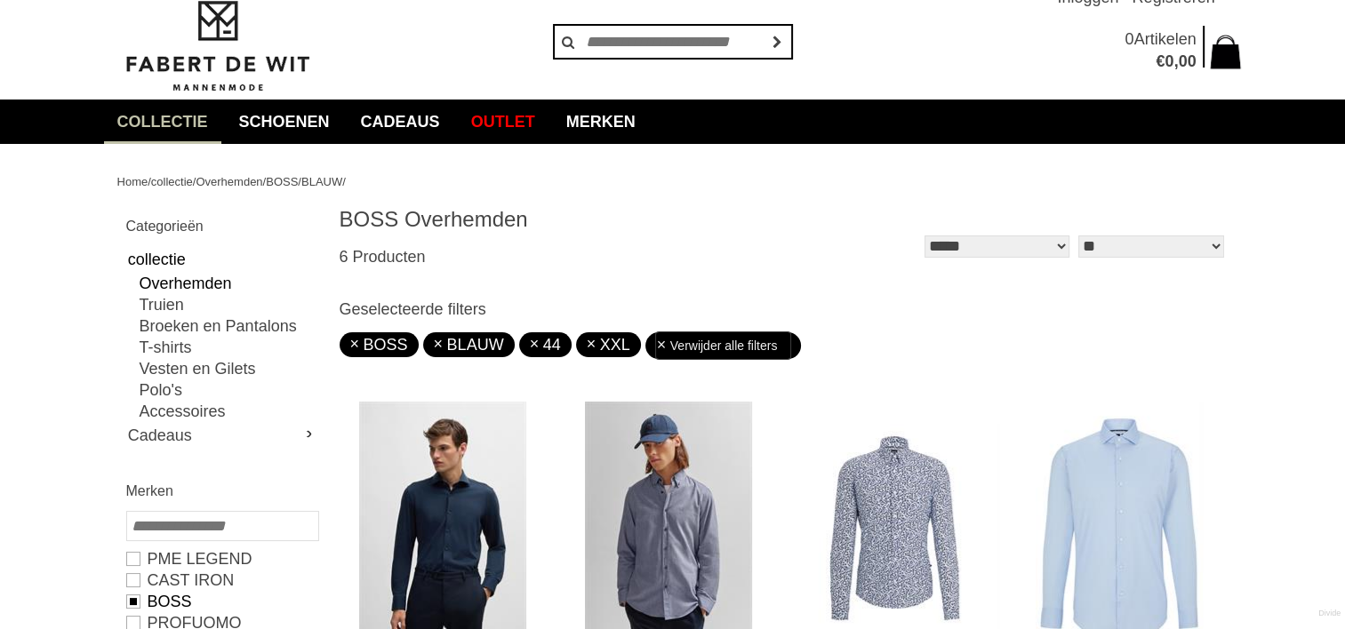
click at [733, 343] on link "Verwijder alle filters" at bounding box center [723, 345] width 135 height 27
type input "**"
type input "***"
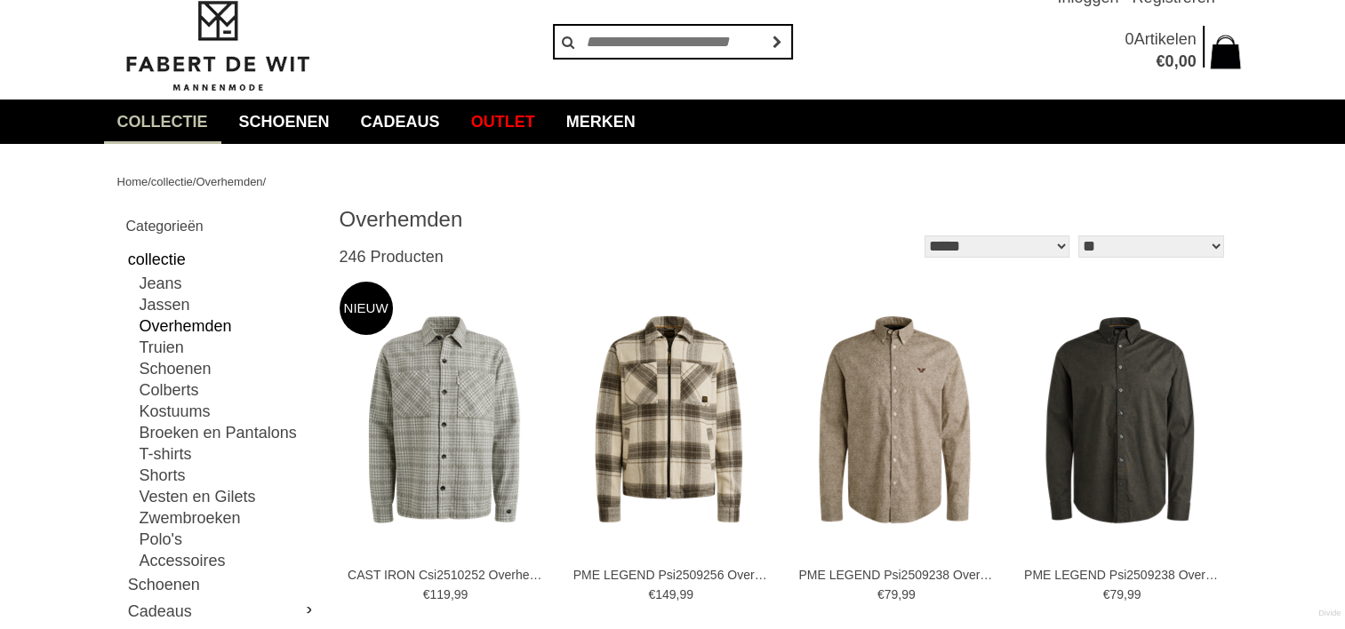
click at [225, 332] on link "Overhemden" at bounding box center [229, 326] width 178 height 21
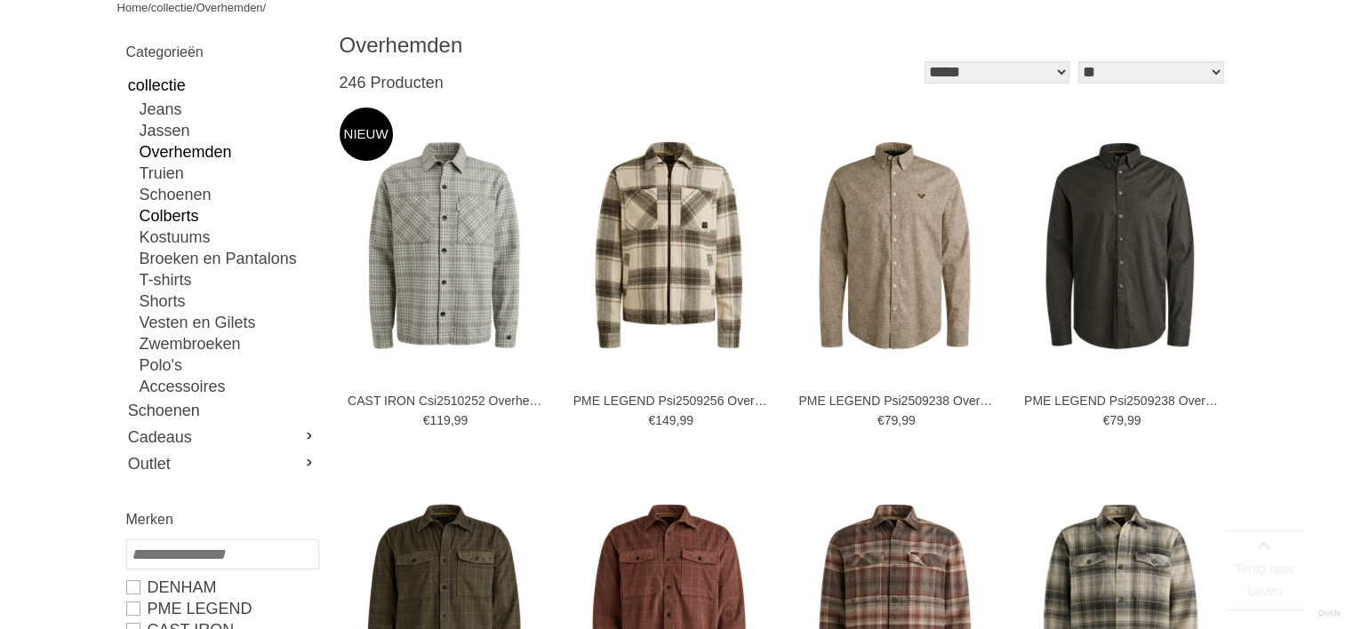
scroll to position [492, 0]
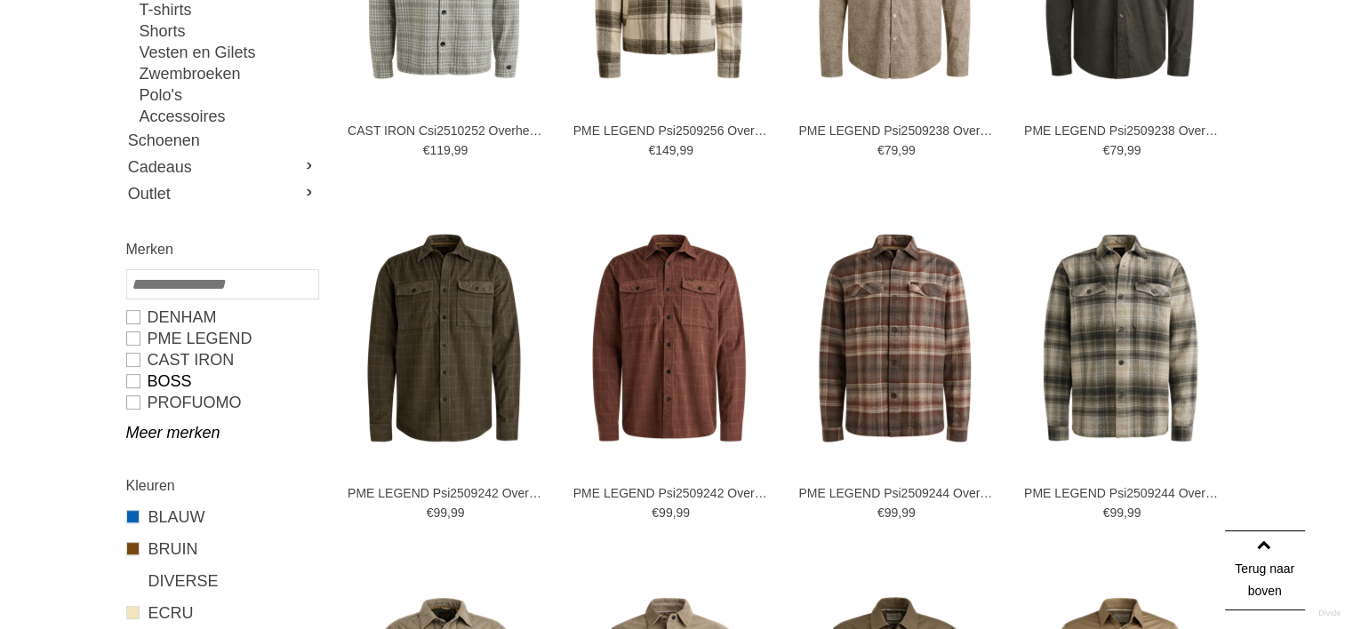
click at [174, 384] on link "BOSS" at bounding box center [221, 381] width 191 height 21
type input "**"
type input "***"
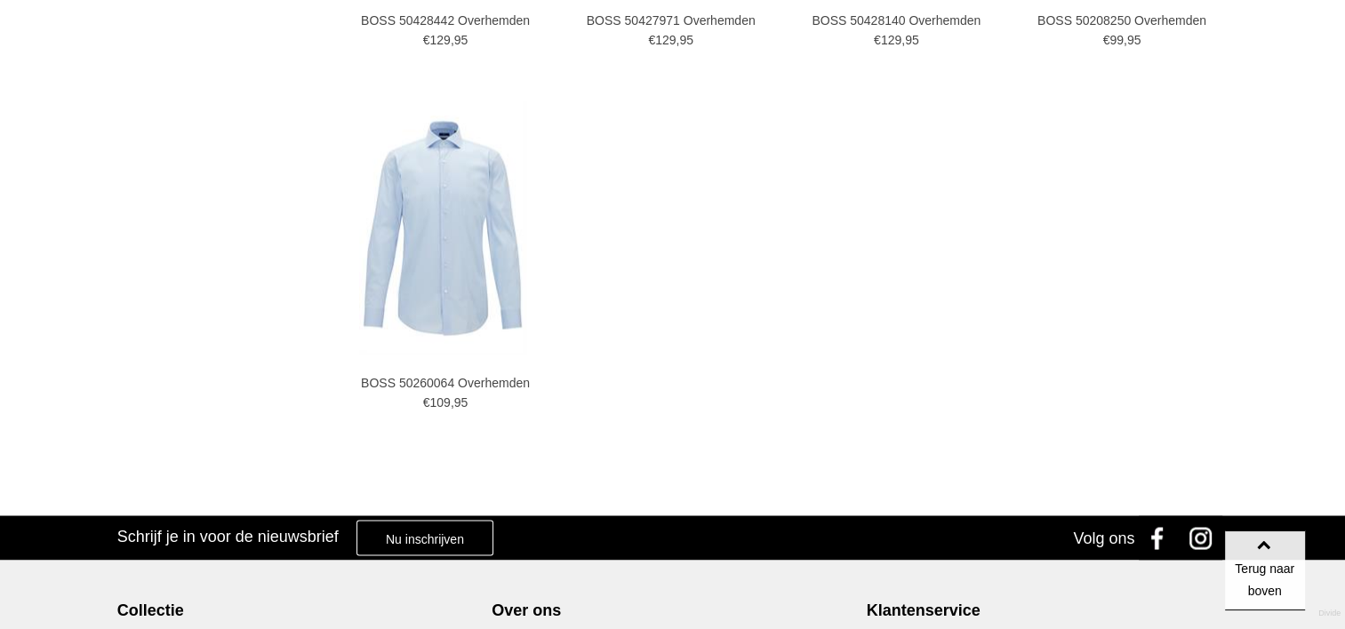
scroll to position [2892, 0]
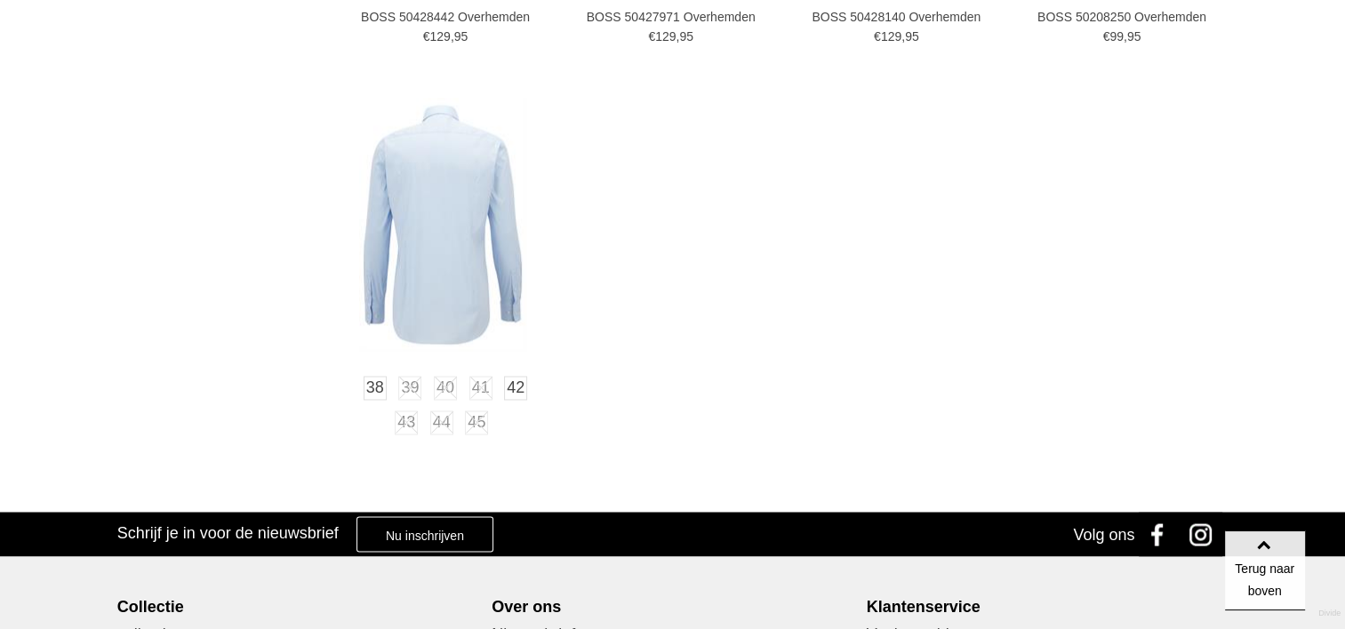
click at [476, 305] on img at bounding box center [442, 224] width 167 height 253
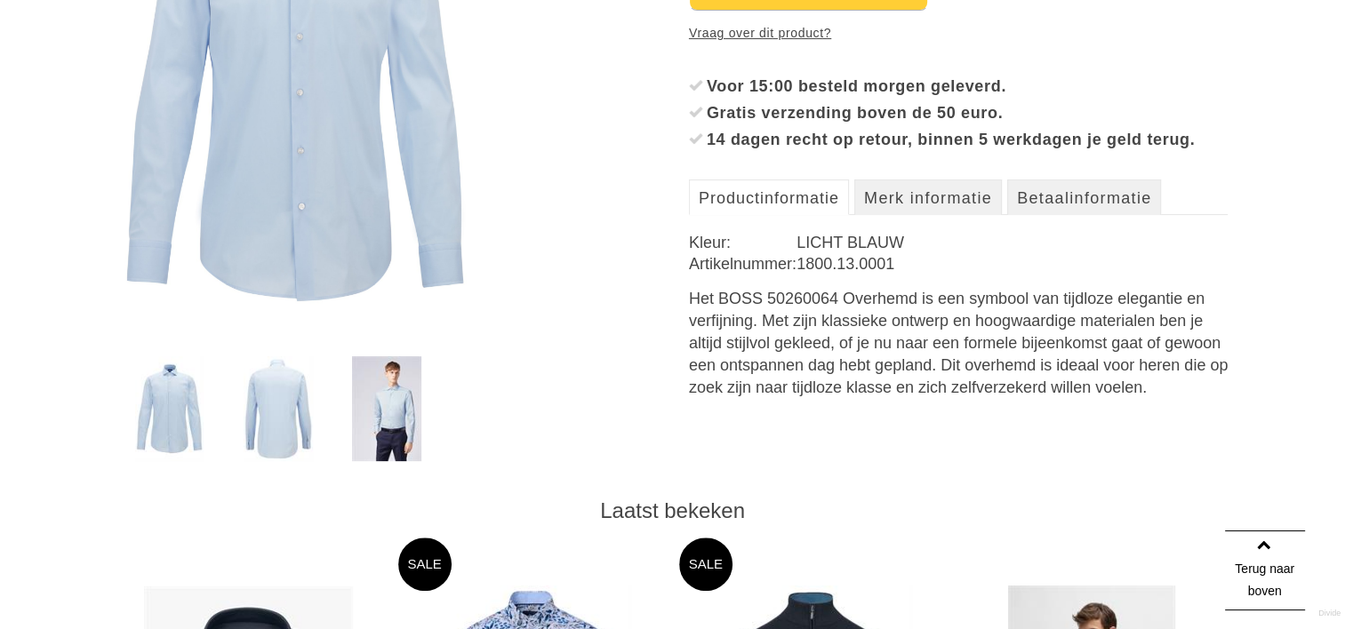
scroll to position [178, 0]
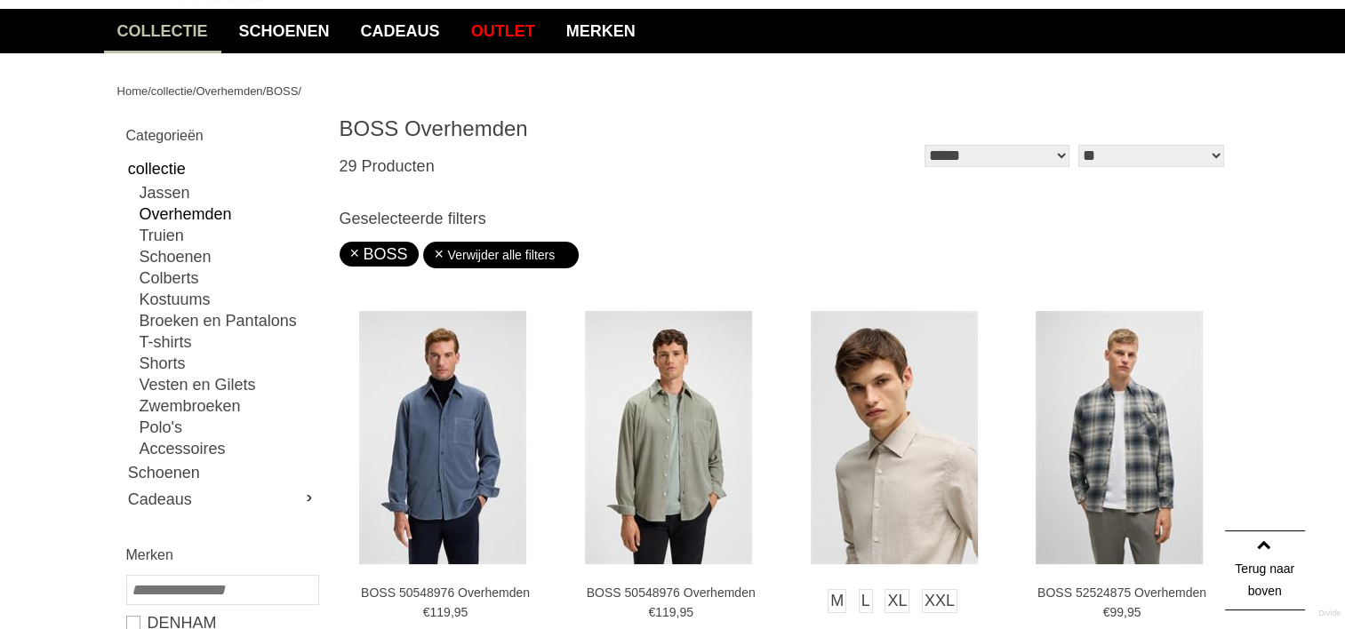
scroll to position [136, 0]
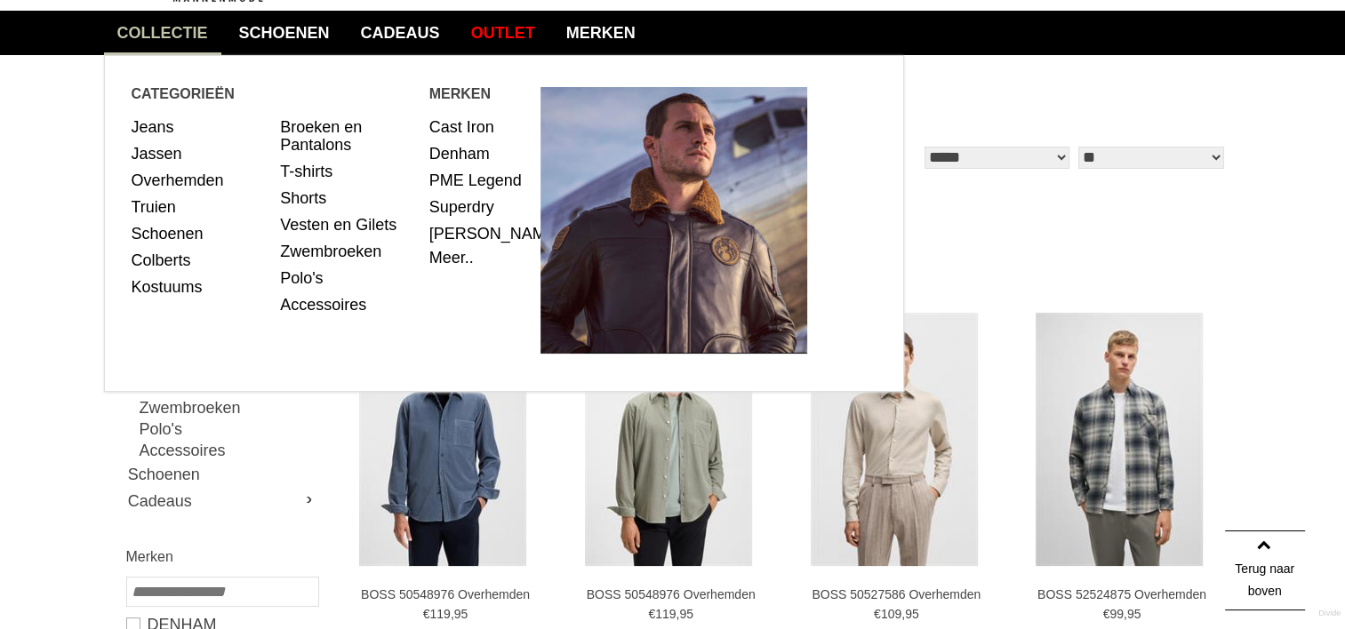
click at [182, 36] on link "collectie" at bounding box center [162, 33] width 117 height 44
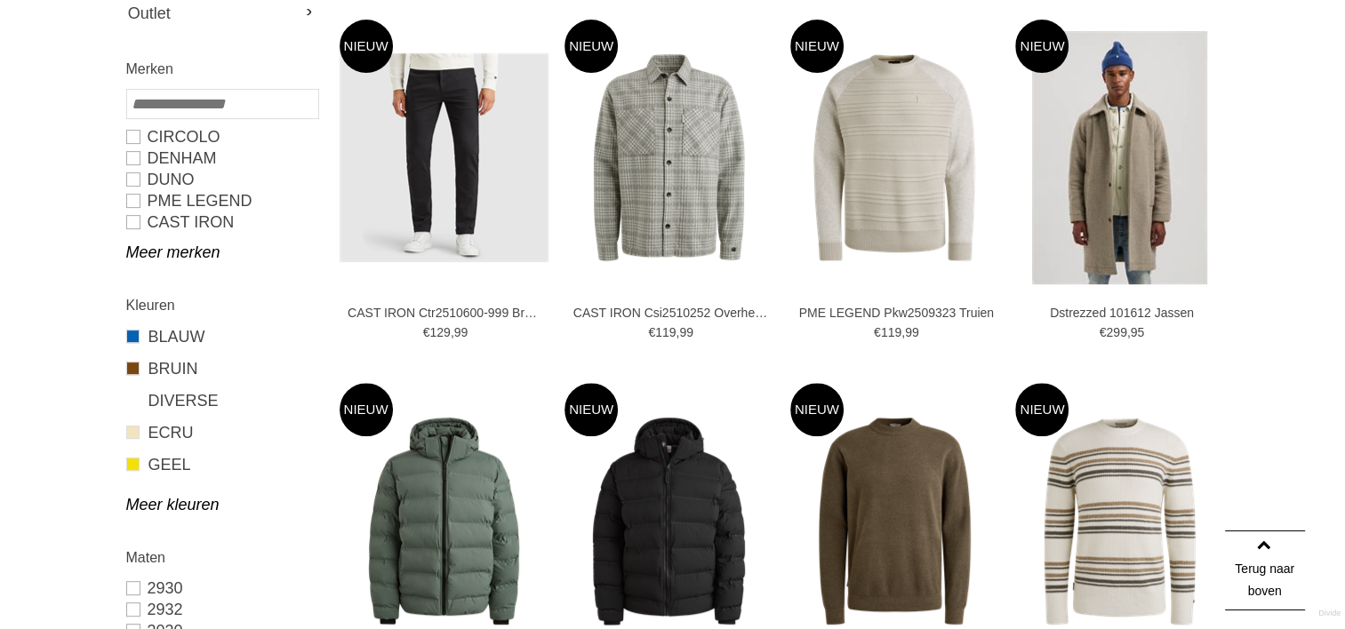
scroll to position [711, 0]
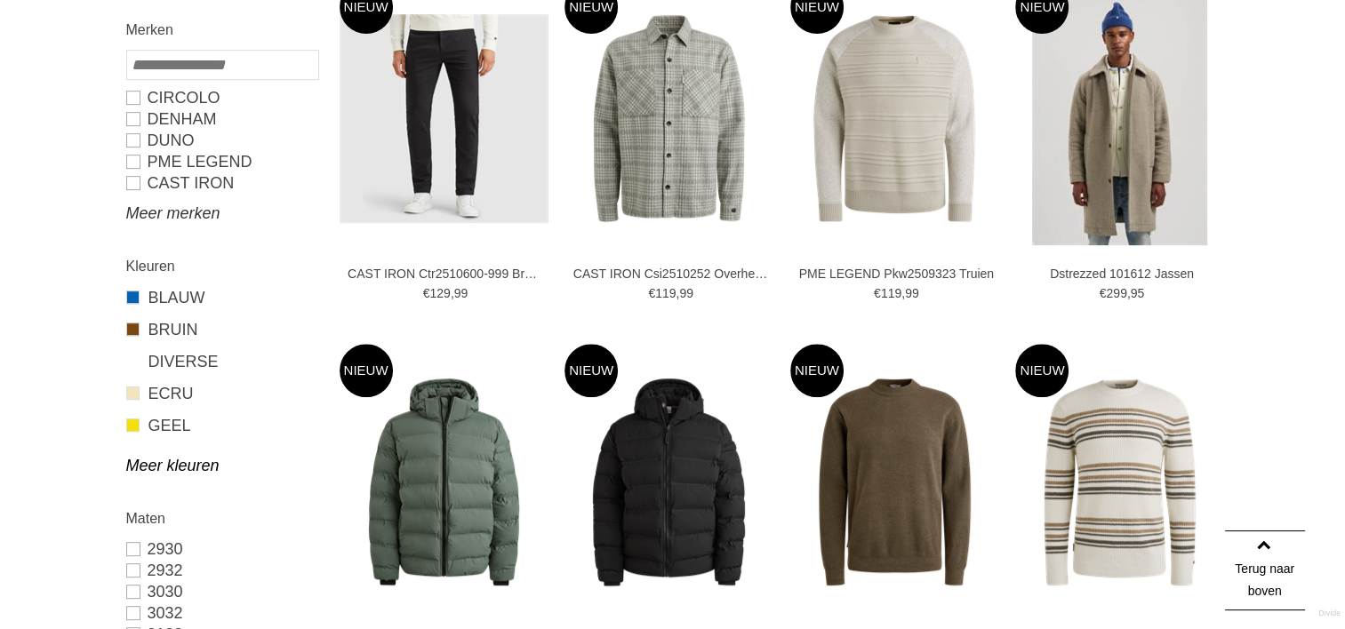
click at [166, 216] on link "Meer merken" at bounding box center [221, 213] width 191 height 21
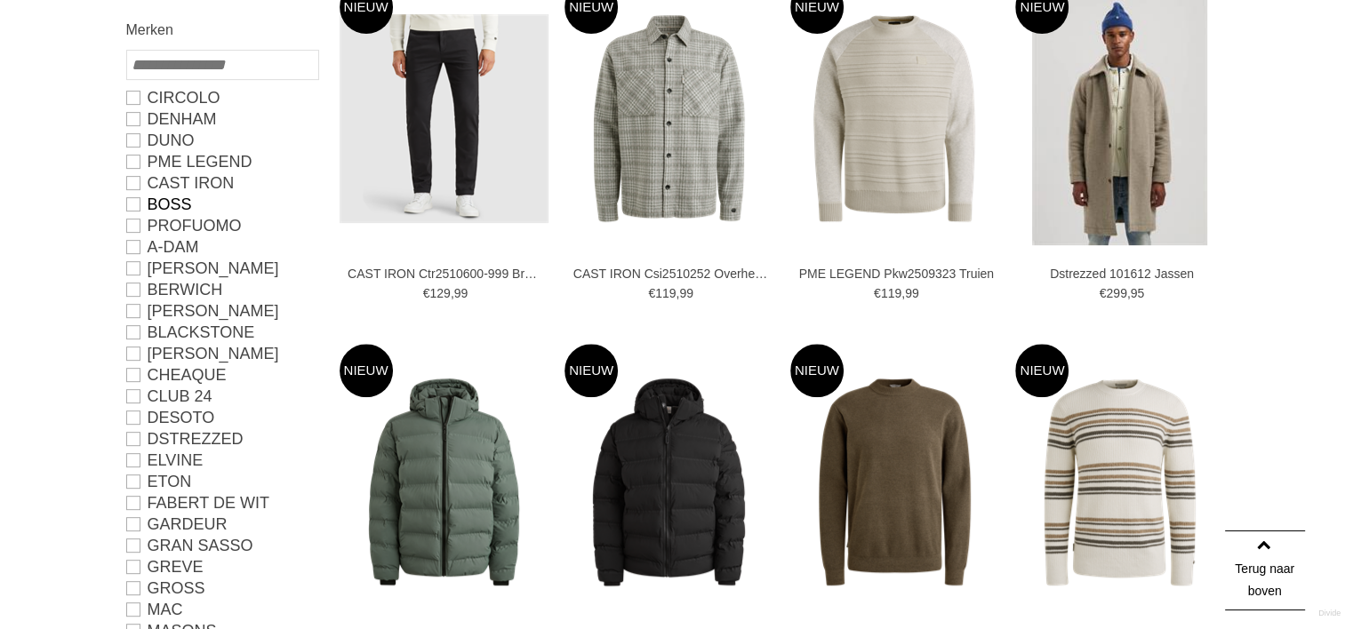
click at [143, 208] on link "BOSS" at bounding box center [221, 204] width 191 height 21
type input "**"
type input "***"
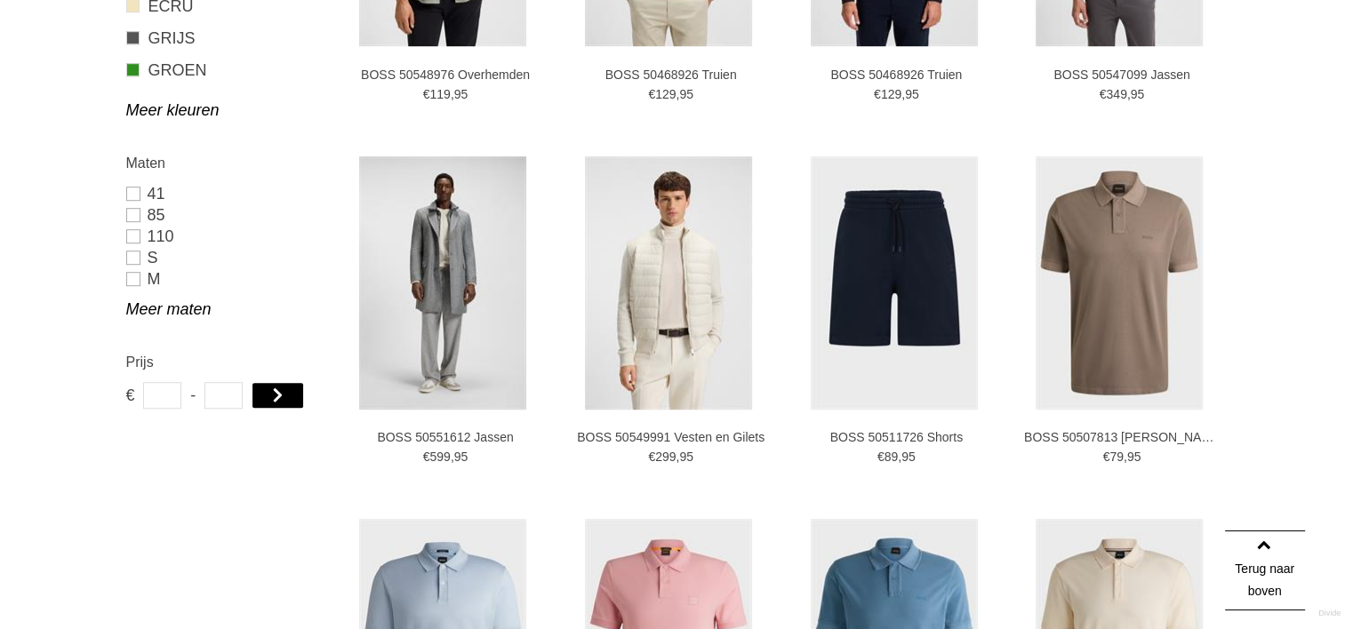
scroll to position [752, 0]
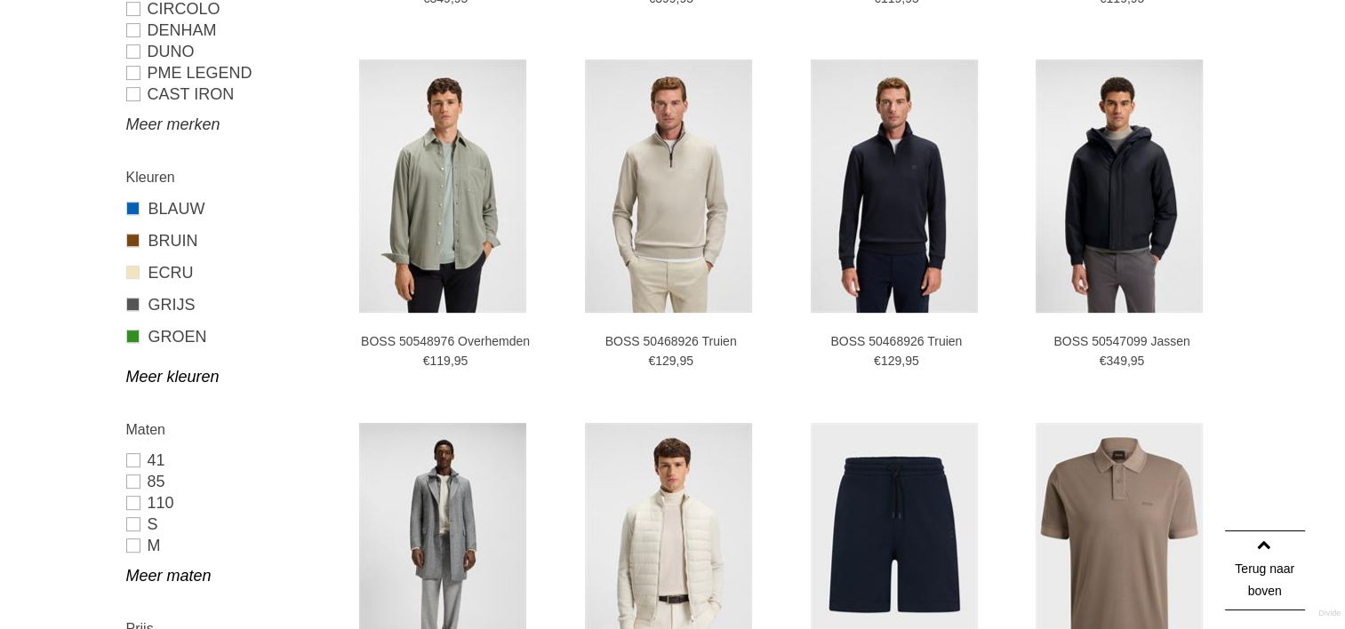
click at [176, 132] on link "Meer merken" at bounding box center [221, 124] width 191 height 21
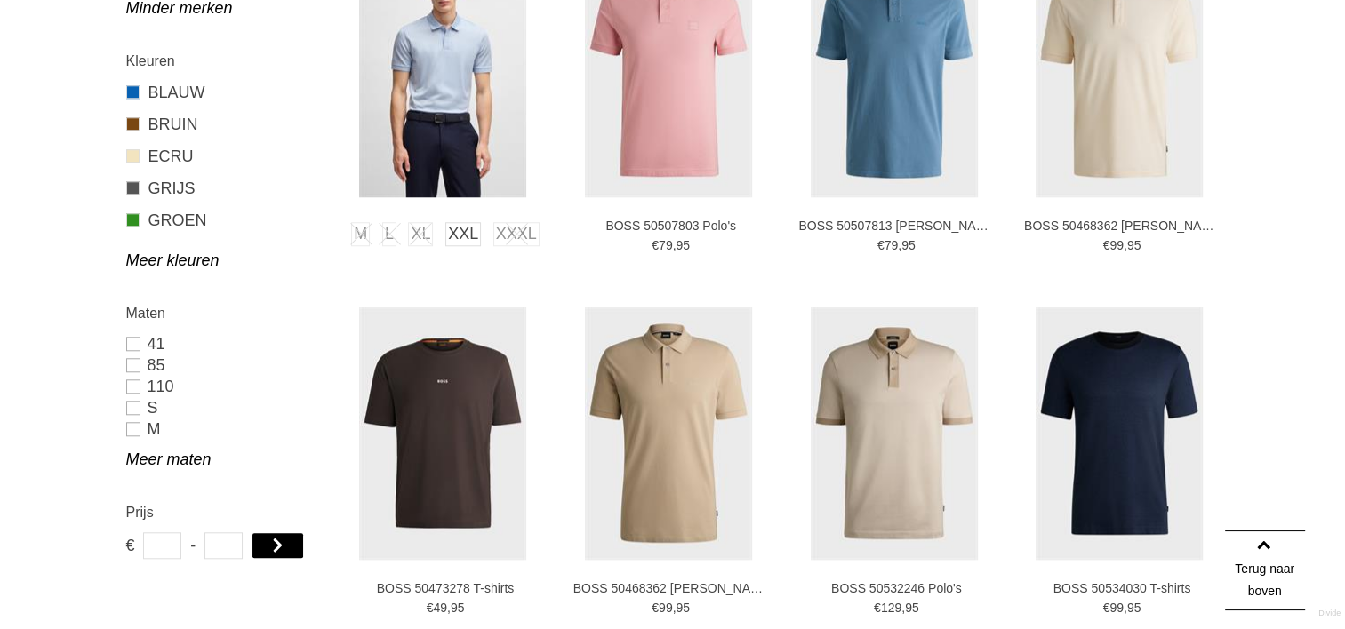
scroll to position [1552, 0]
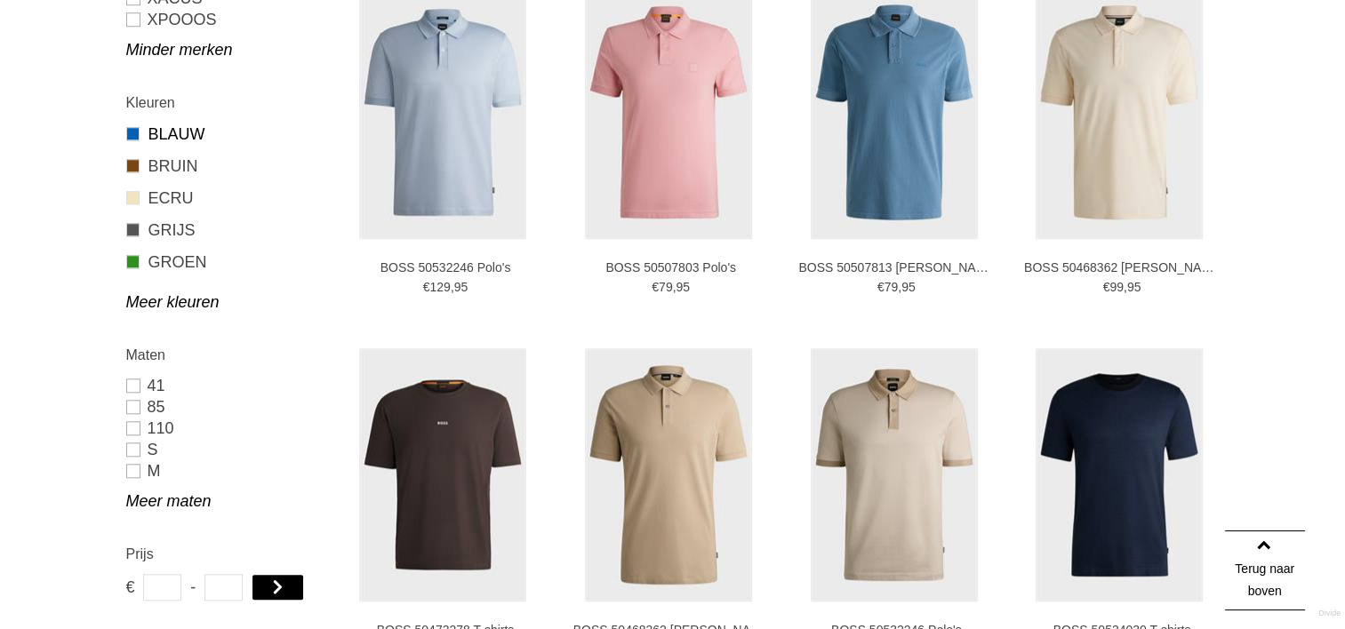
click at [181, 134] on link "BLAUW" at bounding box center [221, 134] width 191 height 23
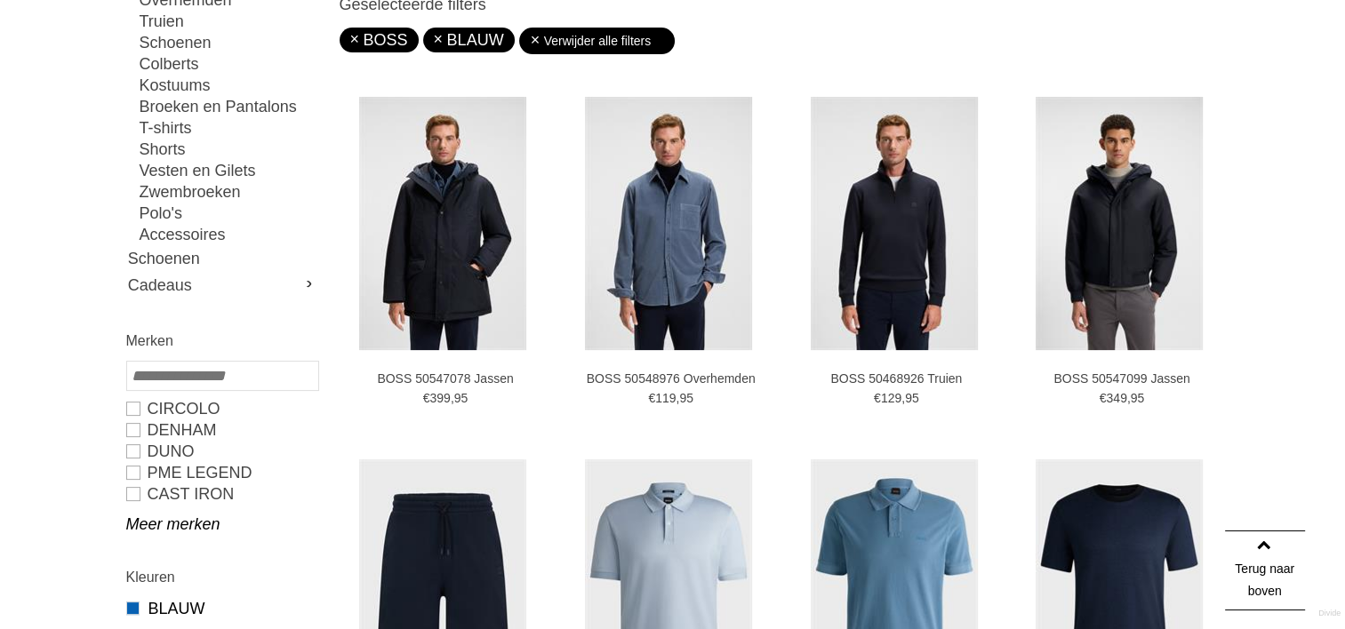
scroll to position [219, 0]
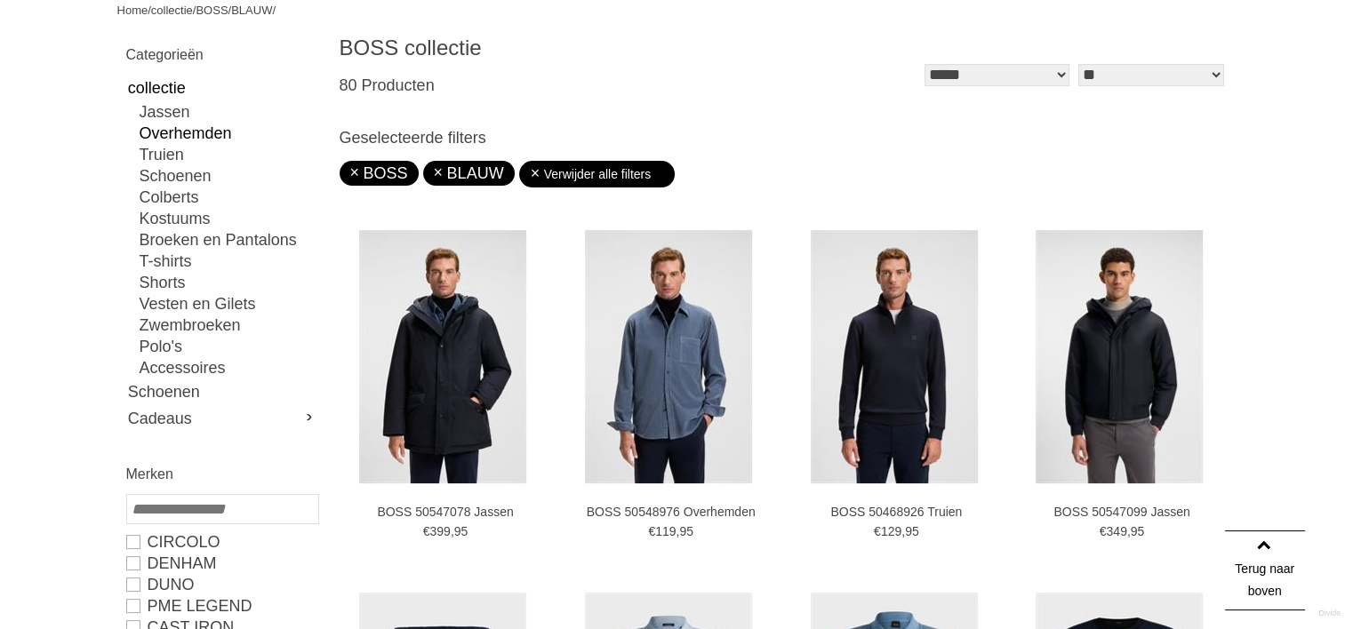
click at [198, 140] on link "Overhemden" at bounding box center [229, 133] width 178 height 21
type input "**"
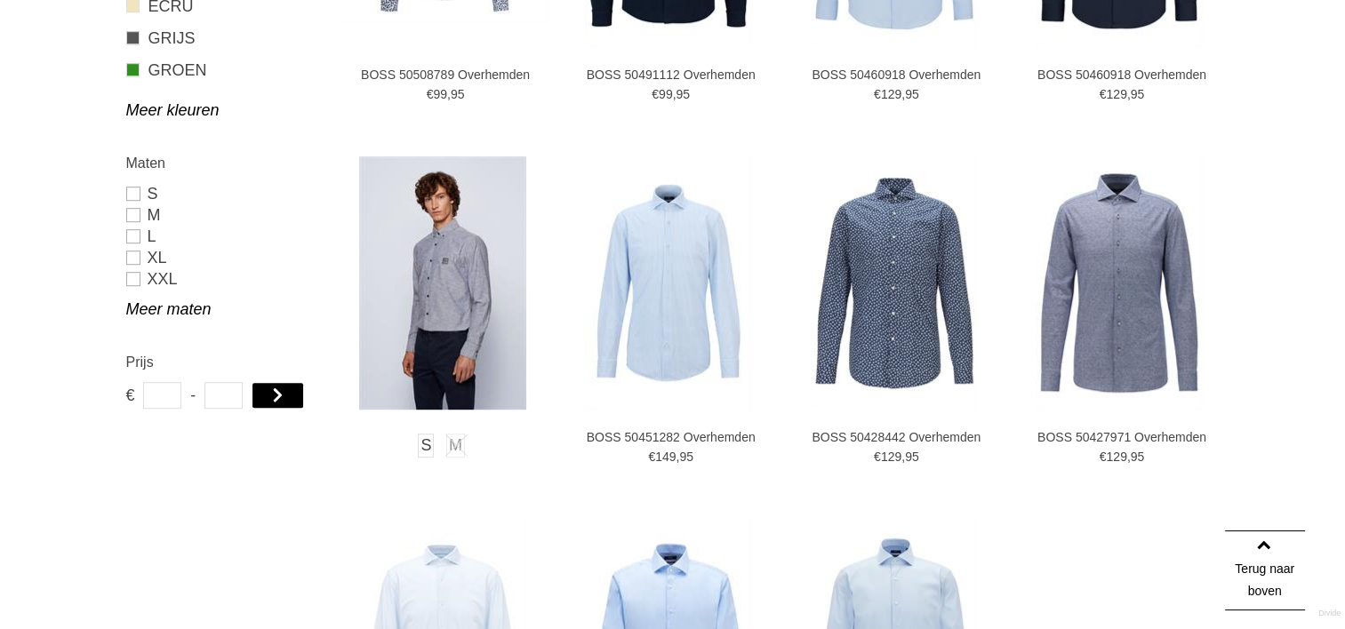
scroll to position [1108, 0]
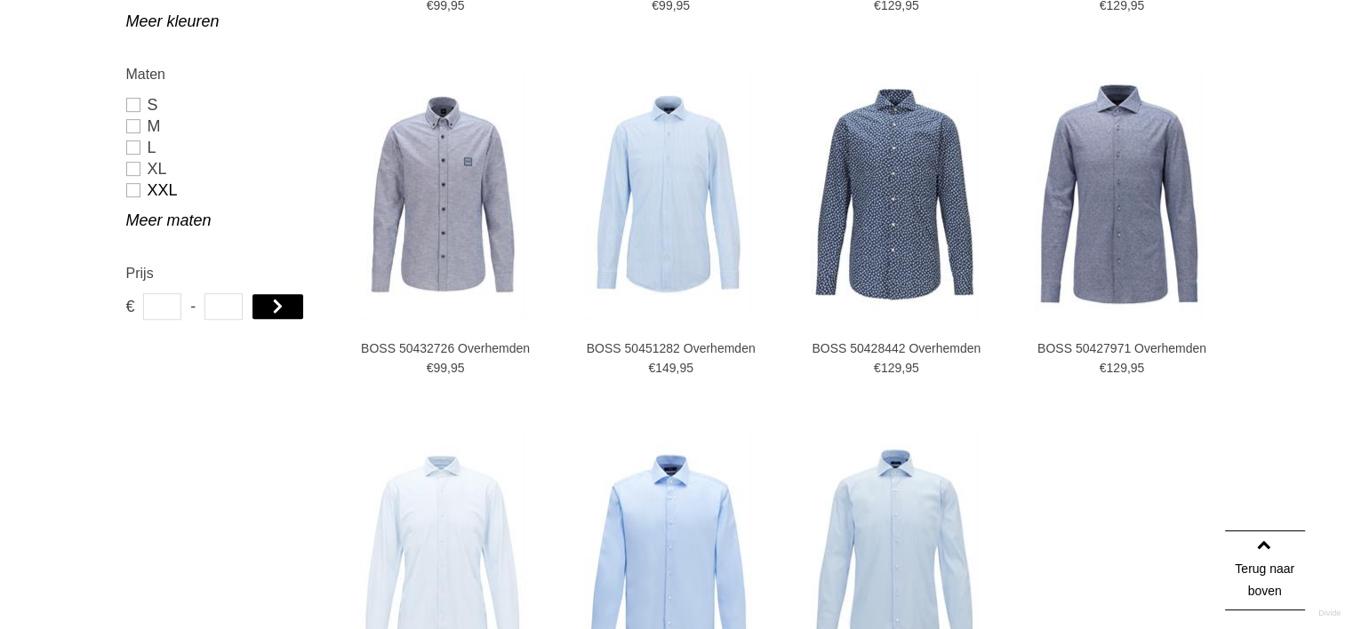
click at [150, 188] on link "XXL" at bounding box center [221, 190] width 191 height 21
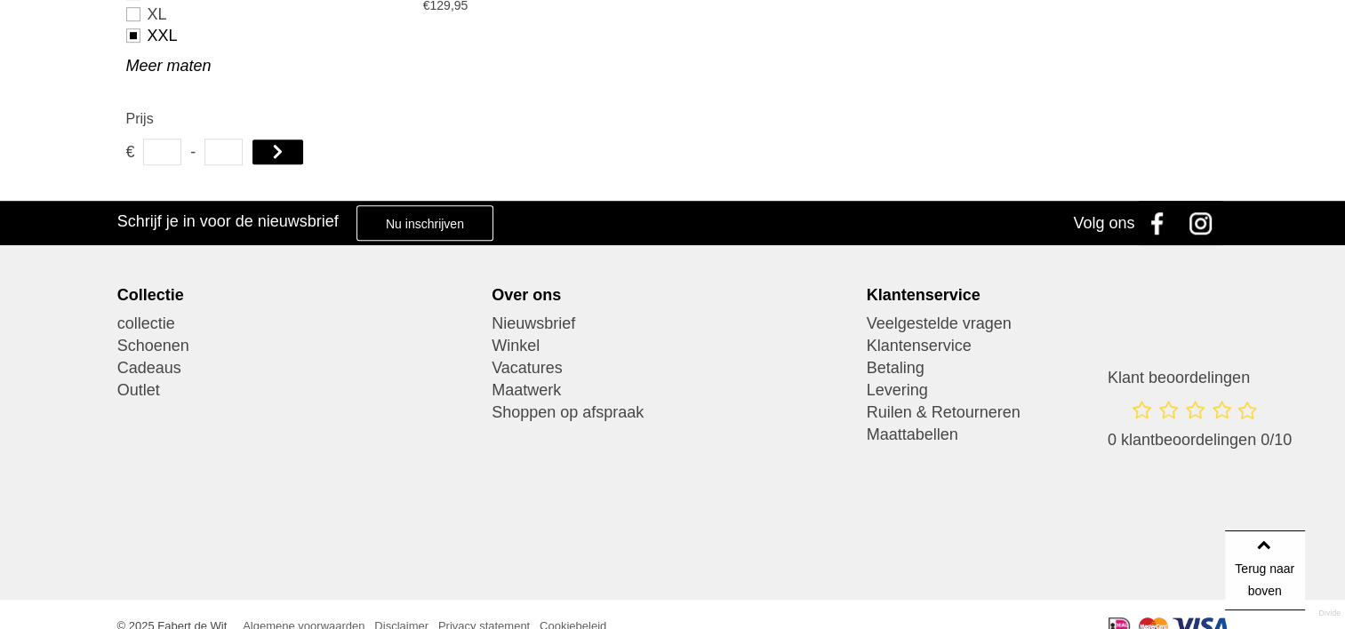
type input "***"
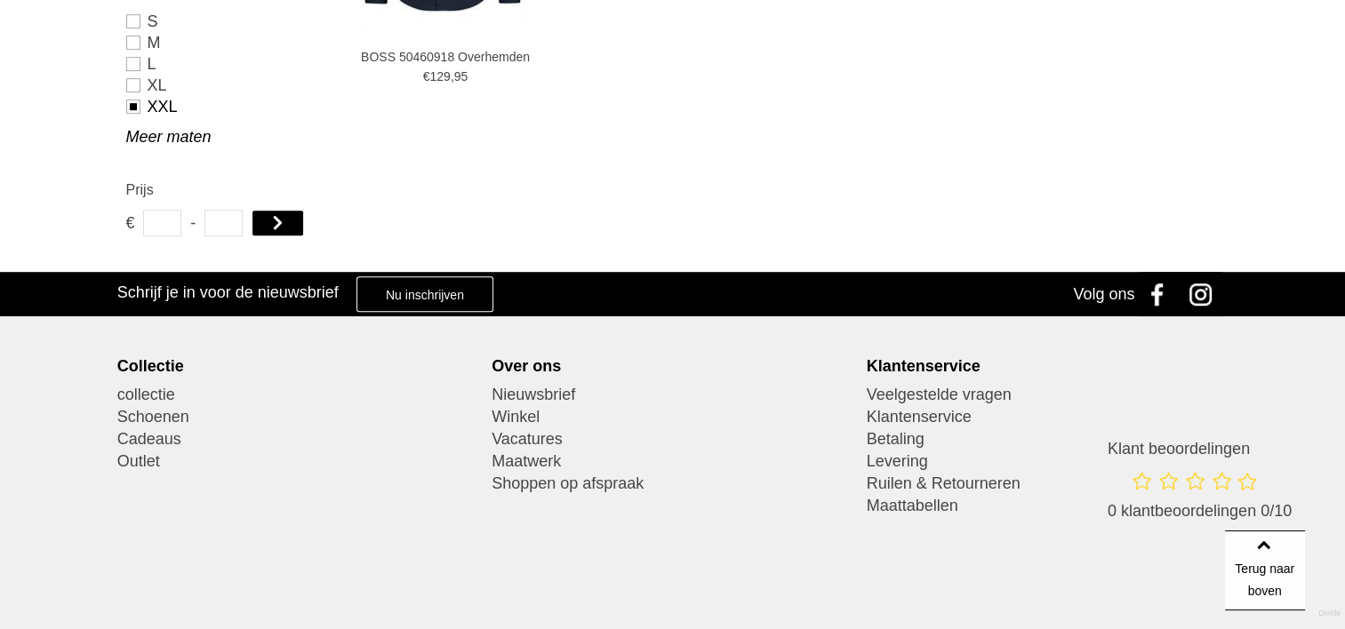
scroll to position [1042, 0]
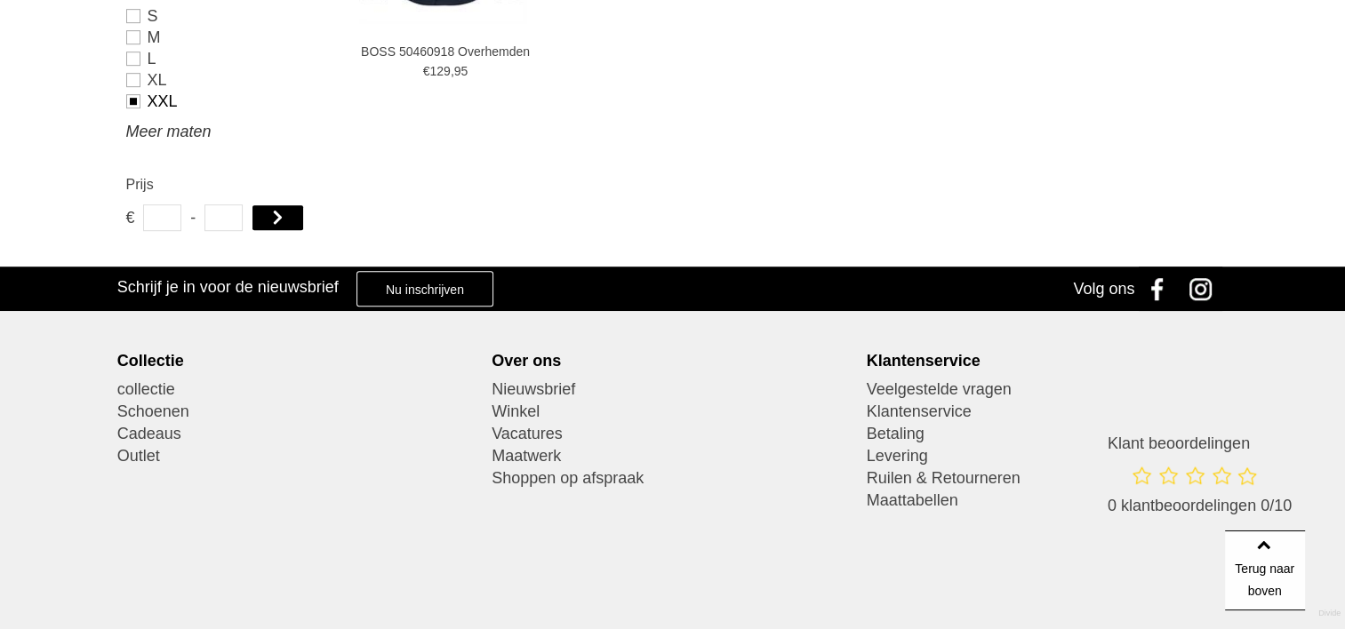
click at [165, 135] on link "Meer maten" at bounding box center [221, 131] width 191 height 21
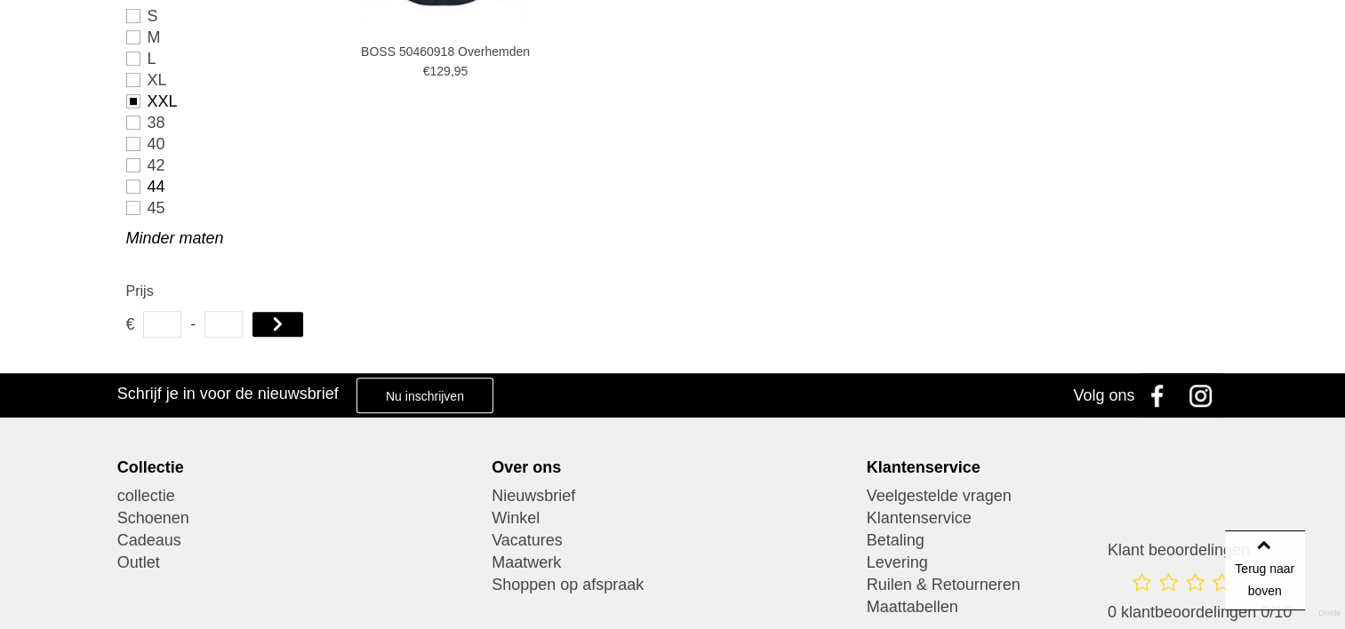
click at [137, 188] on link "44" at bounding box center [221, 186] width 191 height 21
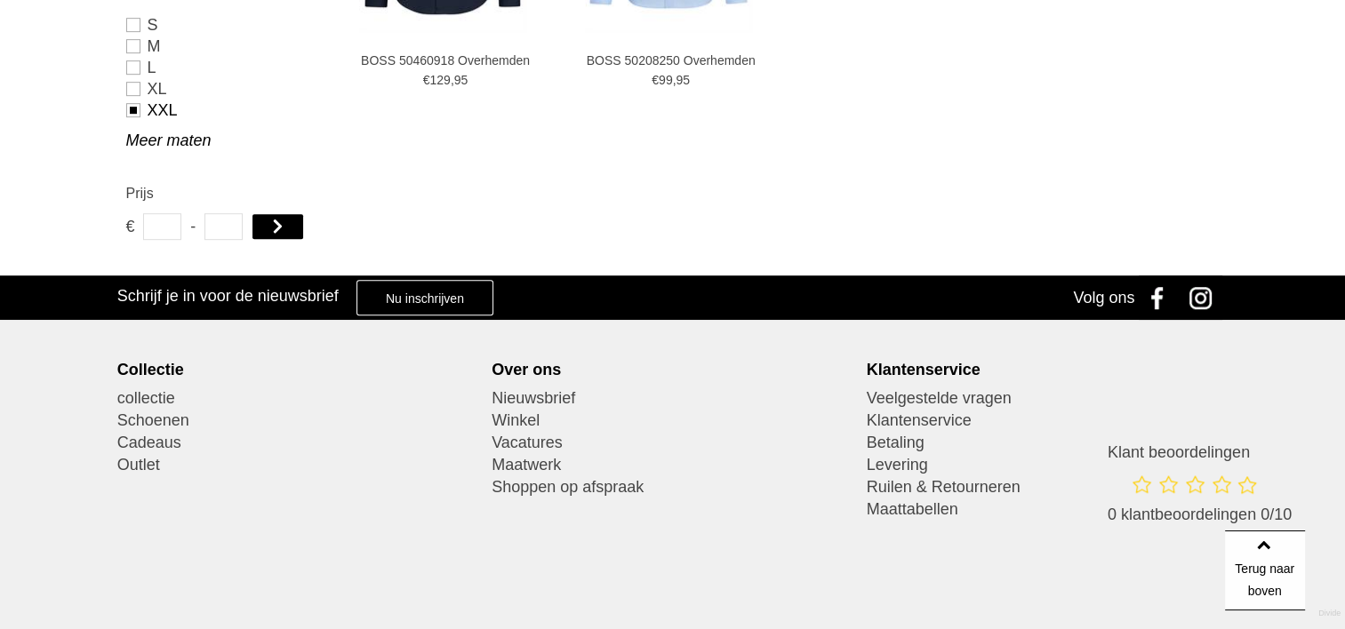
scroll to position [1042, 0]
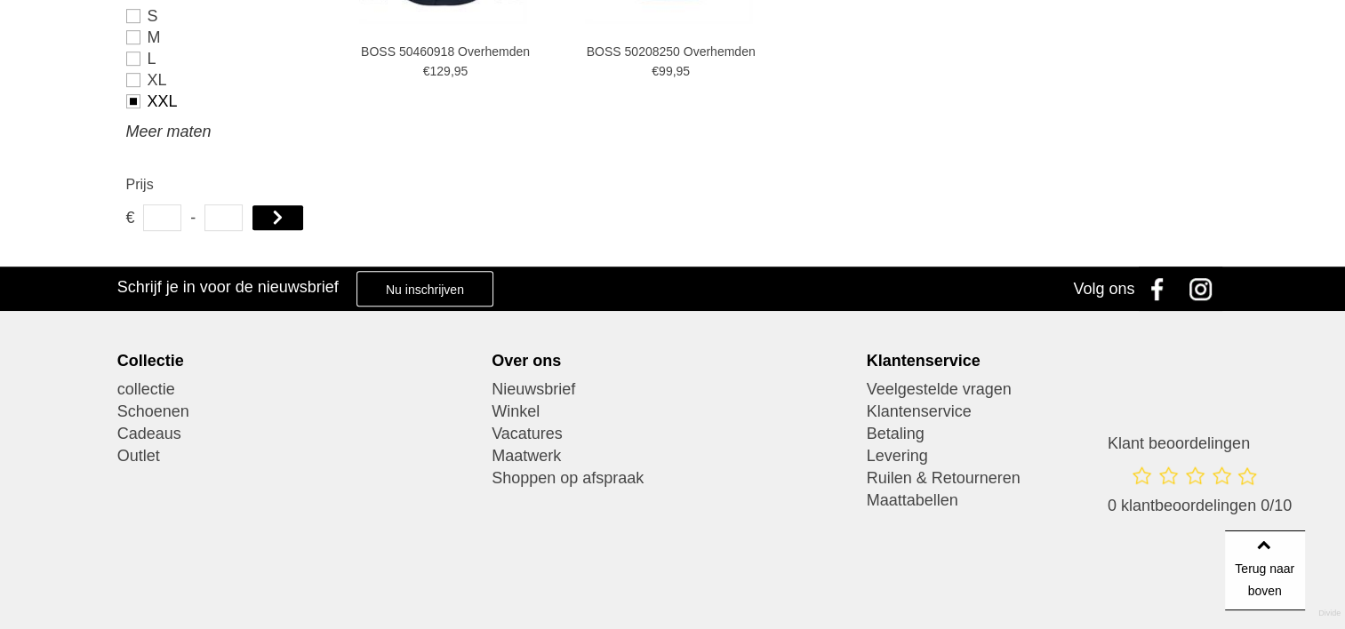
click at [161, 138] on link "Meer maten" at bounding box center [221, 131] width 191 height 21
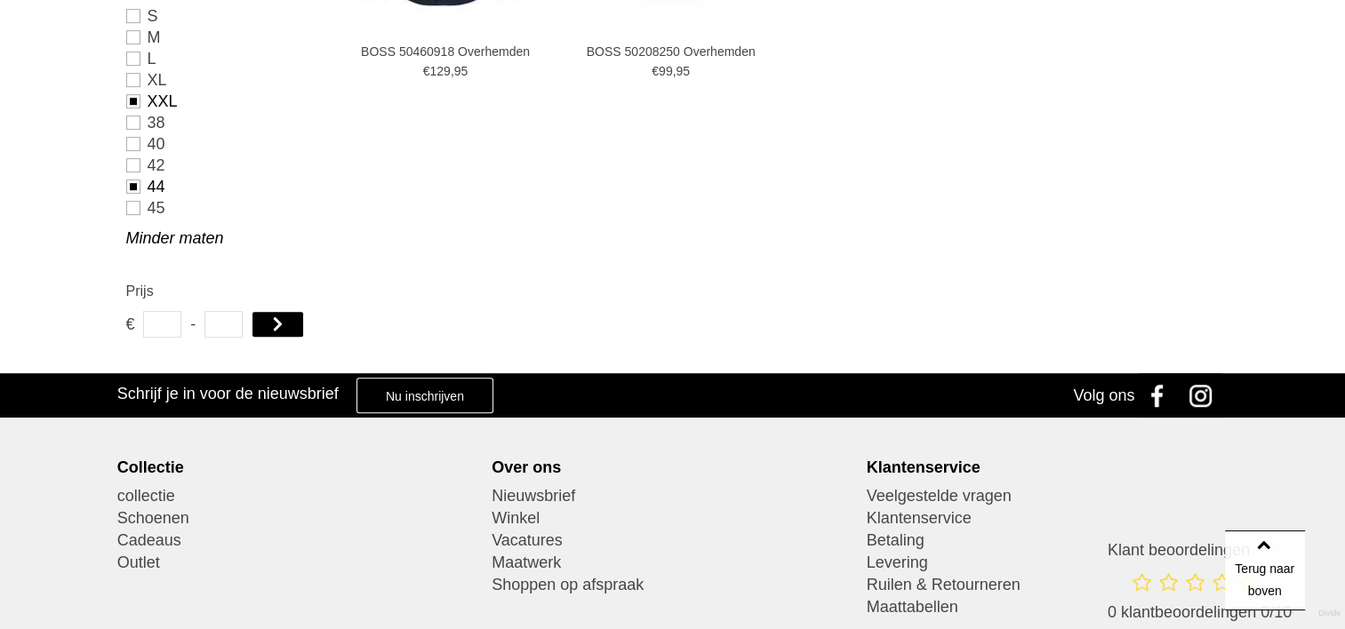
click at [135, 185] on link "44" at bounding box center [221, 186] width 191 height 21
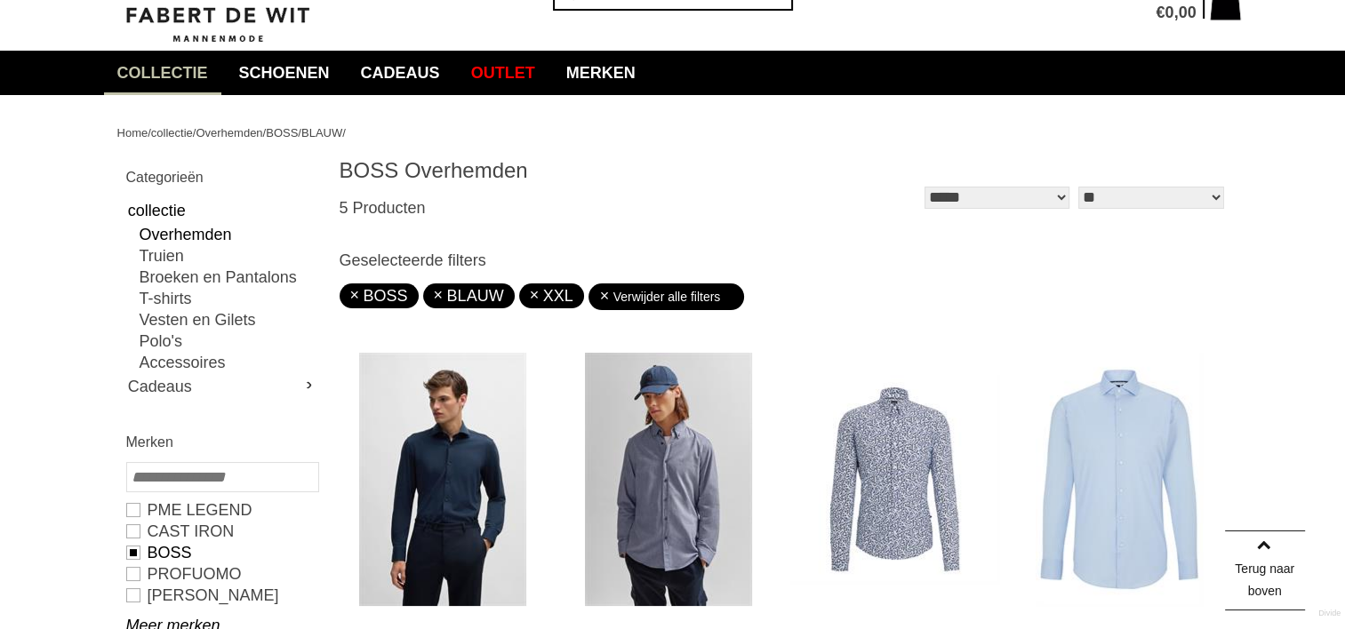
scroll to position [64, 0]
